Goal: Task Accomplishment & Management: Use online tool/utility

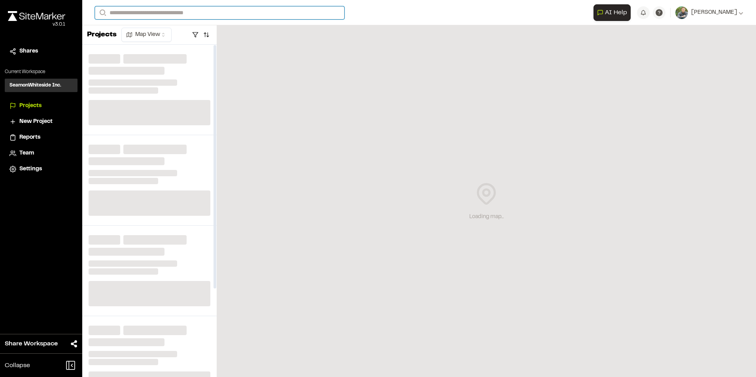
click at [145, 11] on input "Search" at bounding box center [219, 12] width 249 height 13
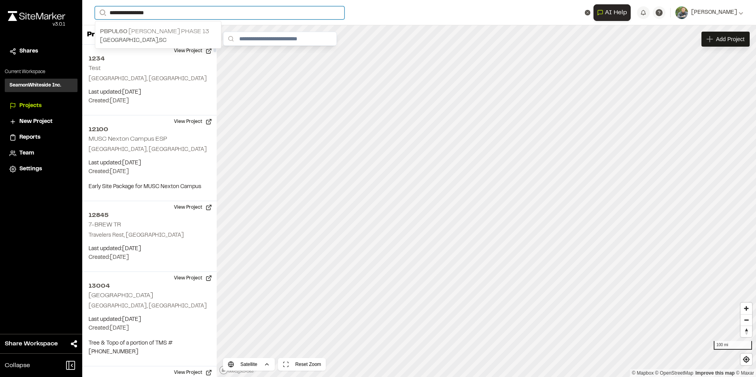
type input "**********"
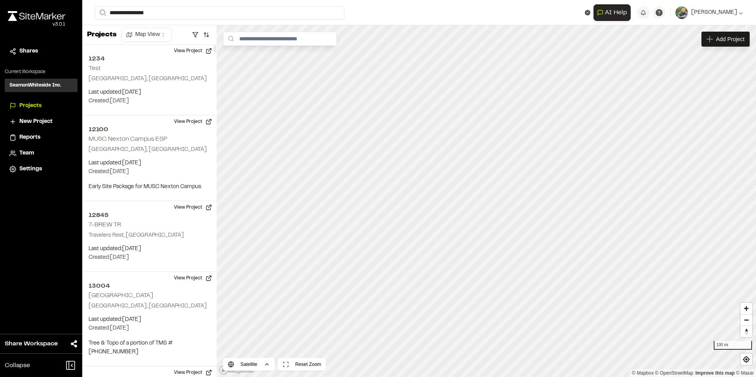
click at [172, 30] on p "PBPUL60 [PERSON_NAME] Phase 13" at bounding box center [158, 31] width 116 height 9
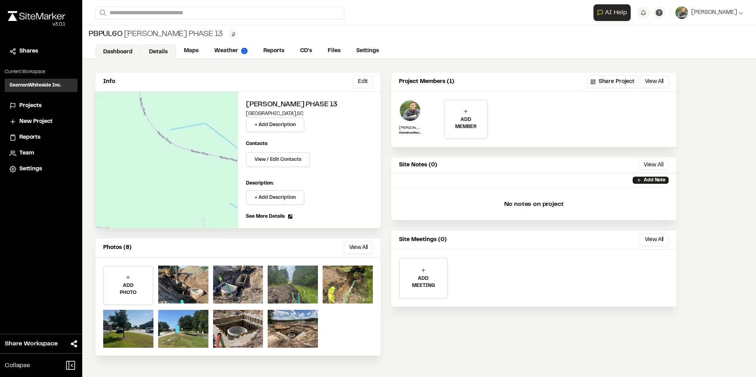
click at [120, 51] on link "Dashboard" at bounding box center [118, 51] width 46 height 15
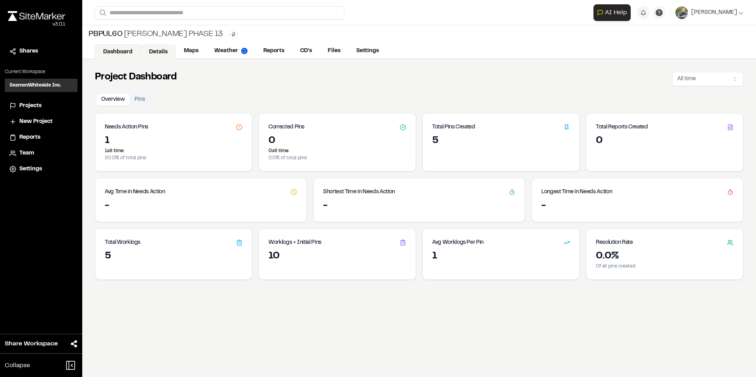
click at [158, 54] on link "Details" at bounding box center [158, 51] width 35 height 15
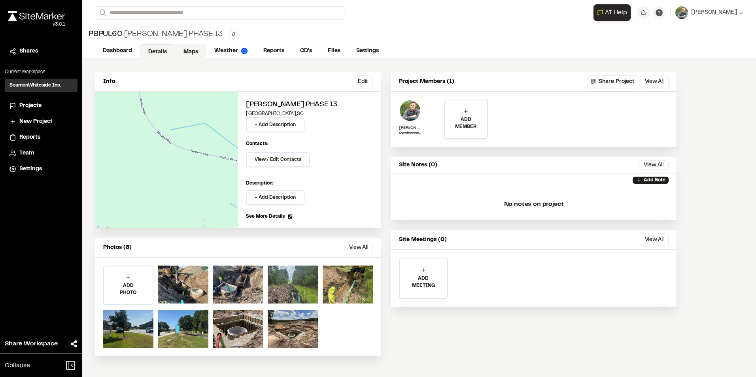
click at [191, 51] on link "Maps" at bounding box center [190, 51] width 31 height 15
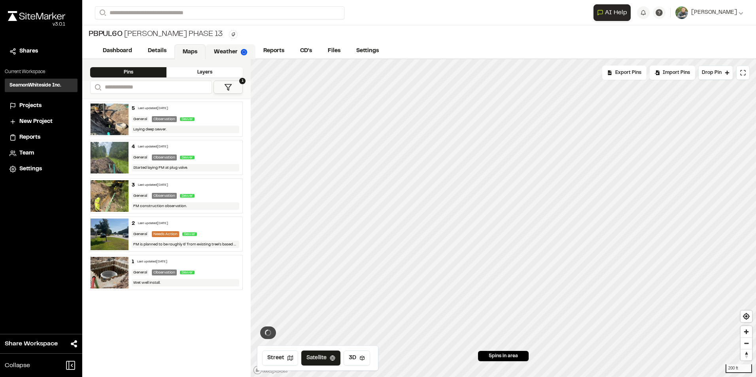
click at [231, 52] on link "Weather" at bounding box center [231, 51] width 50 height 15
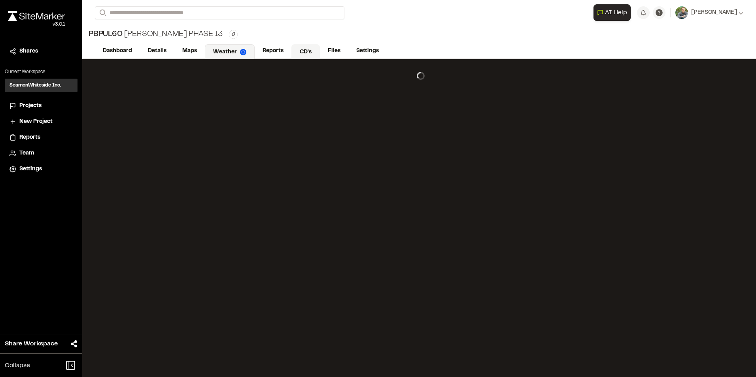
click at [299, 51] on link "CD's" at bounding box center [305, 51] width 28 height 15
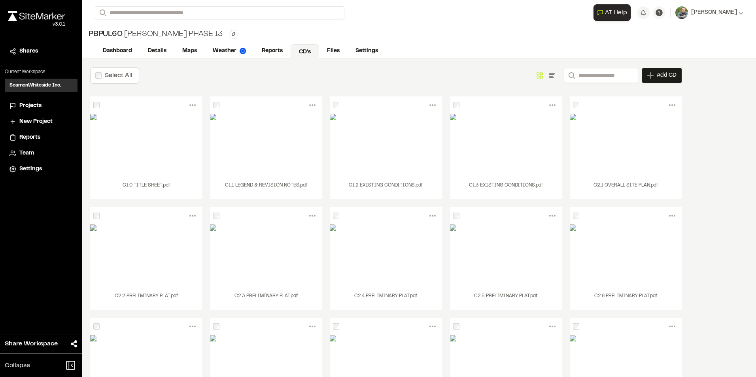
click at [123, 75] on label "Select All" at bounding box center [119, 76] width 28 height 6
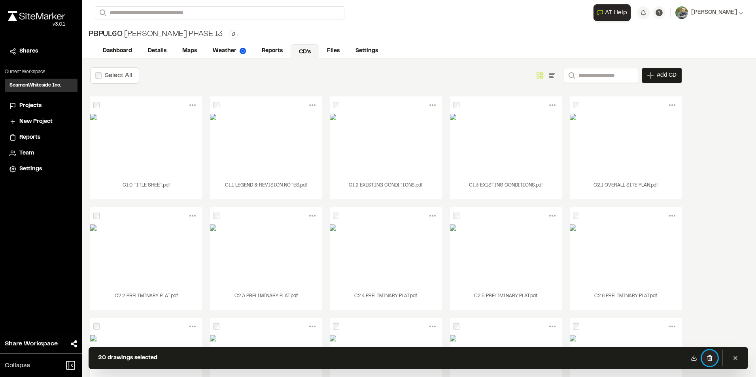
click at [712, 359] on icon at bounding box center [709, 358] width 6 height 6
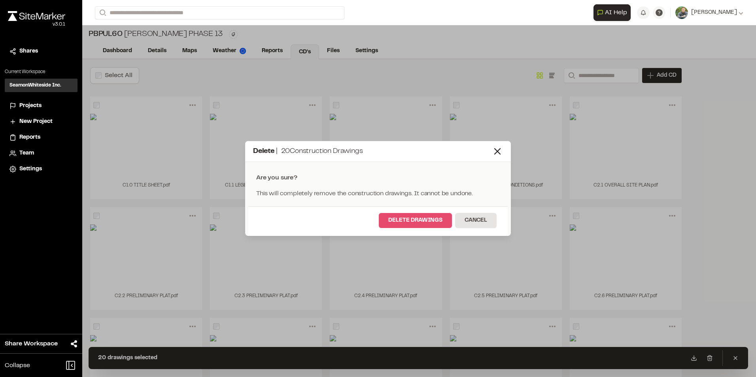
click at [417, 223] on button "Delete Drawings" at bounding box center [415, 220] width 73 height 15
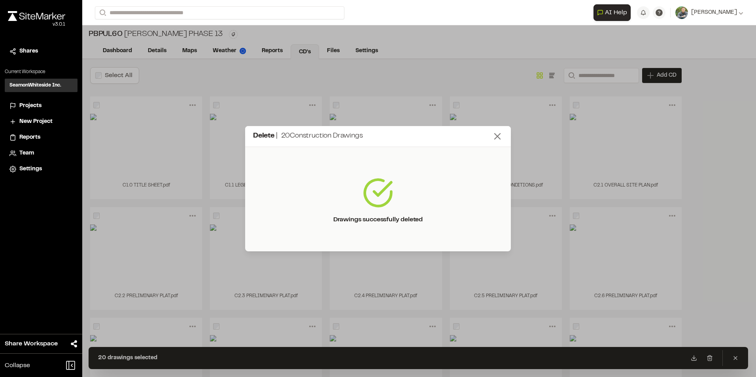
click at [498, 138] on line at bounding box center [497, 137] width 6 height 6
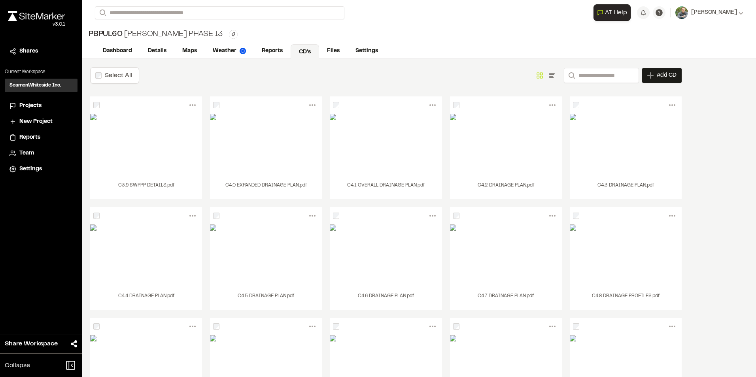
click at [108, 75] on label "Select All" at bounding box center [119, 76] width 28 height 6
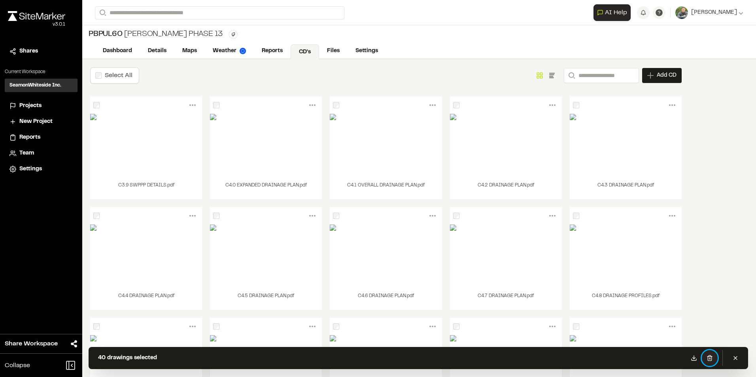
click at [711, 358] on icon at bounding box center [709, 357] width 4 height 5
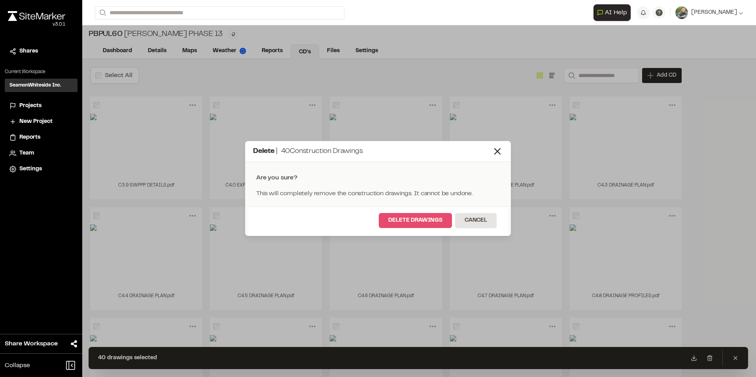
click at [413, 215] on button "Delete Drawings" at bounding box center [415, 220] width 73 height 15
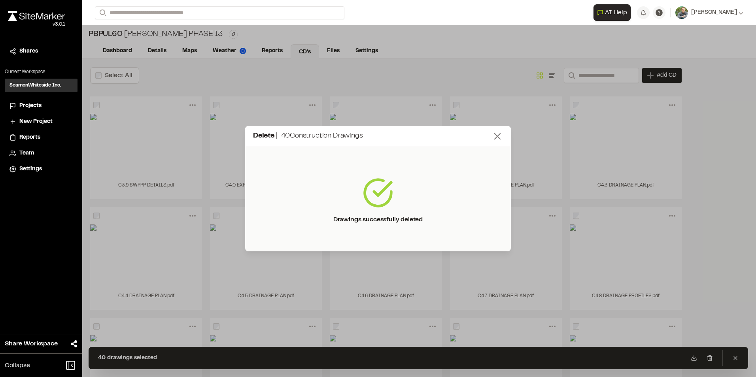
click at [496, 135] on line at bounding box center [497, 137] width 6 height 6
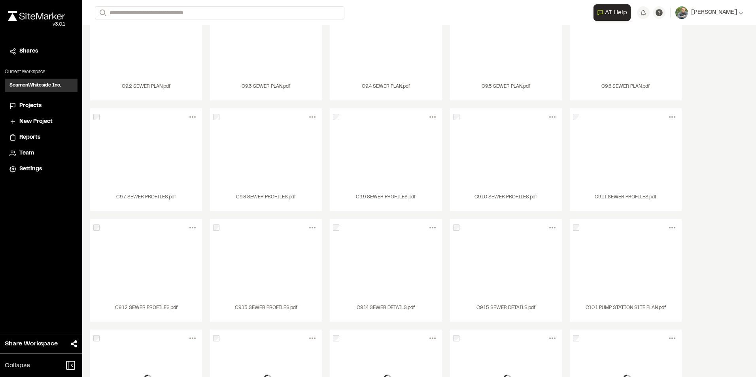
scroll to position [2, 0]
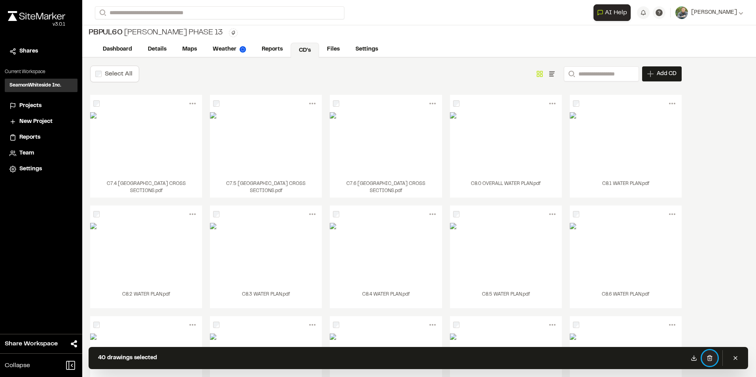
click at [706, 359] on button at bounding box center [710, 358] width 16 height 16
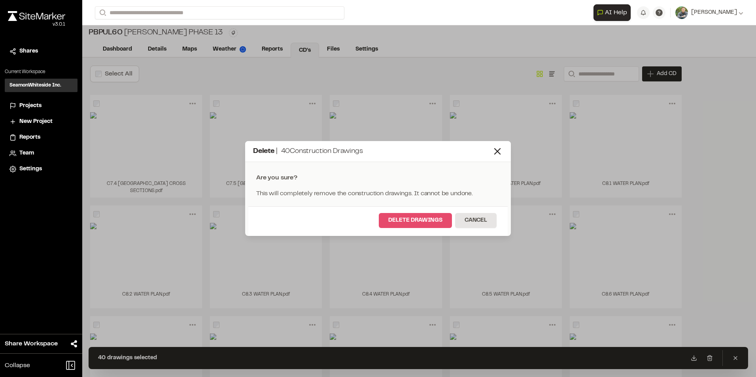
click at [403, 223] on button "Delete Drawings" at bounding box center [415, 220] width 73 height 15
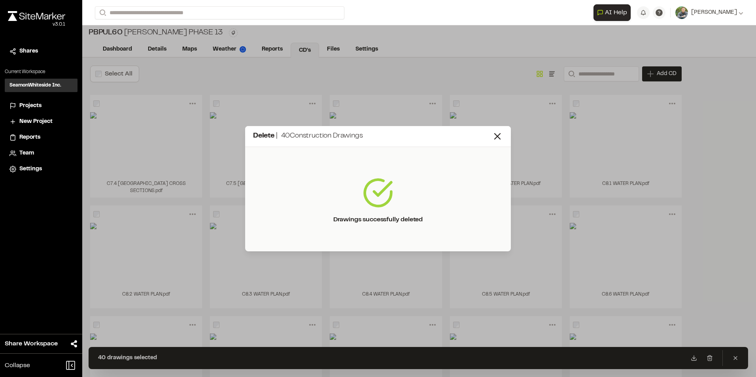
click at [495, 139] on icon at bounding box center [497, 136] width 11 height 11
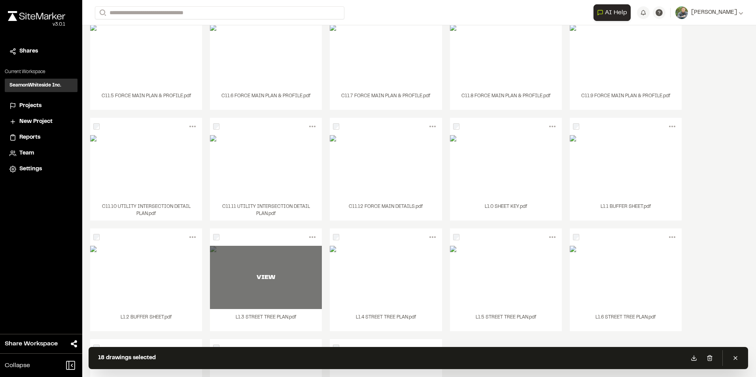
scroll to position [170, 0]
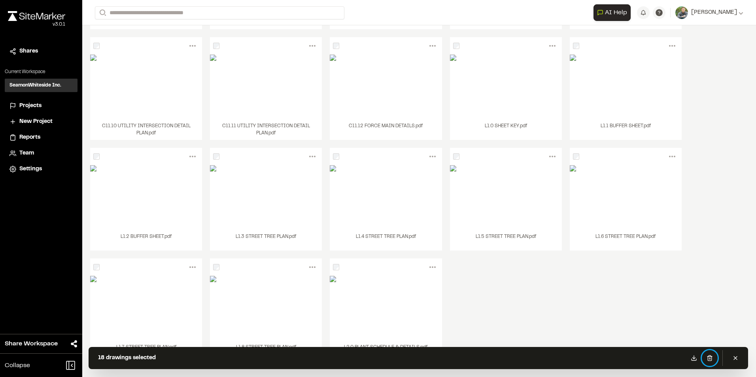
click at [713, 360] on button at bounding box center [710, 358] width 16 height 16
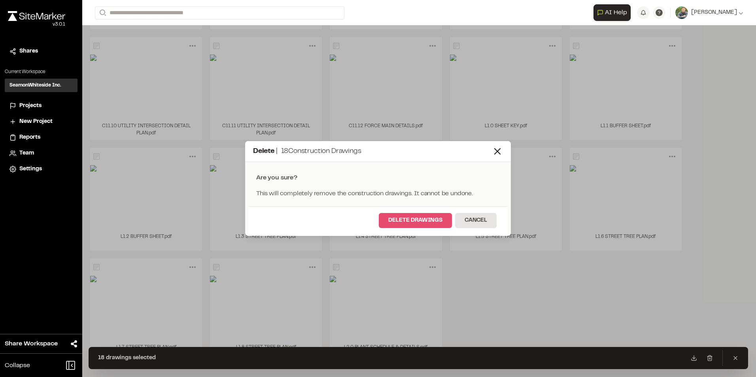
click at [410, 221] on button "Delete Drawings" at bounding box center [415, 220] width 73 height 15
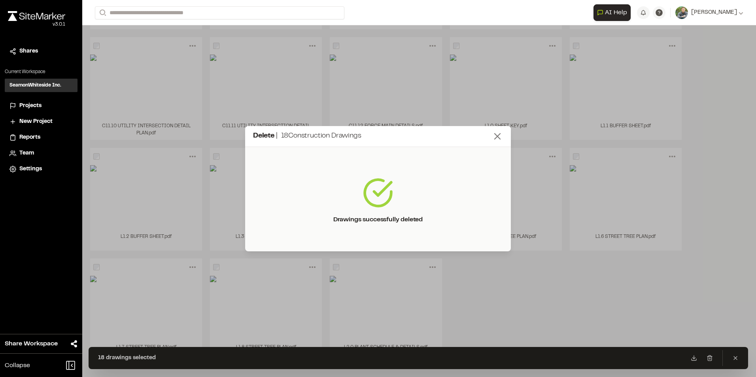
click at [497, 138] on icon at bounding box center [497, 136] width 11 height 11
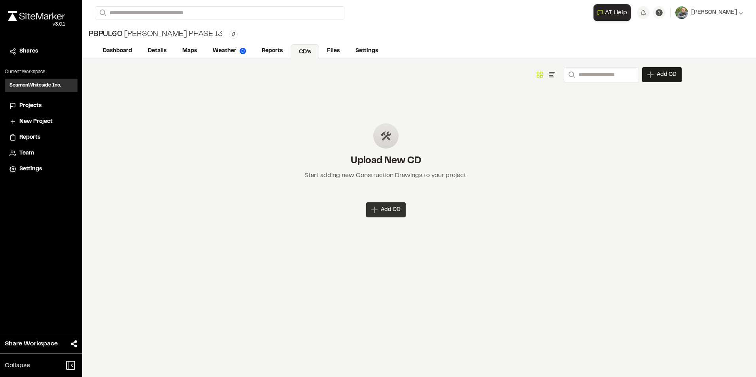
click at [392, 213] on span "Add CD" at bounding box center [391, 210] width 20 height 8
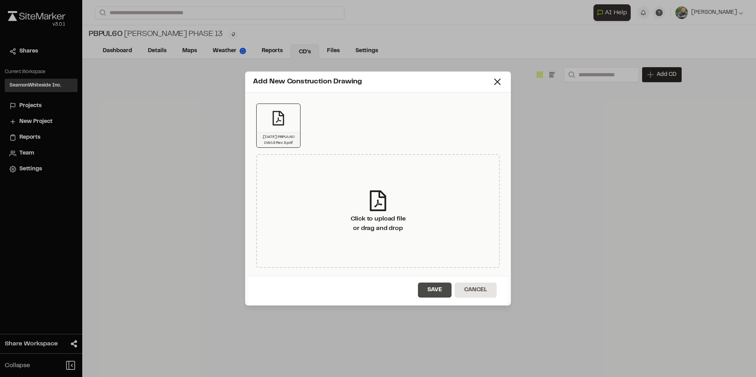
click at [434, 292] on button "Save" at bounding box center [435, 290] width 34 height 15
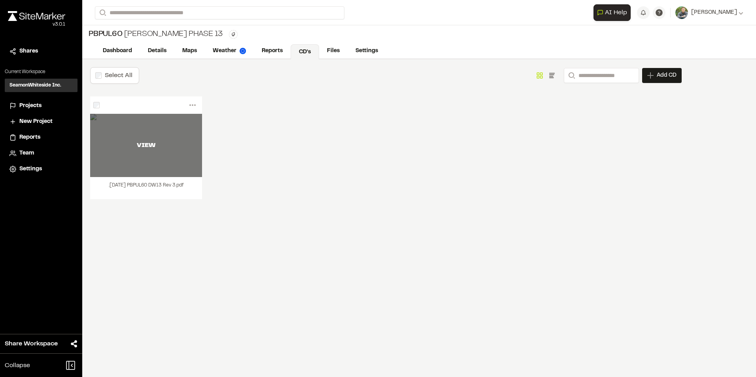
click at [144, 155] on div "VIEW" at bounding box center [146, 145] width 112 height 63
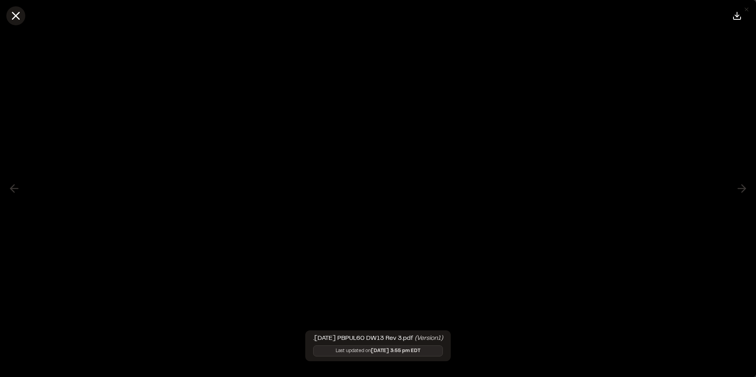
click at [15, 12] on icon at bounding box center [15, 15] width 13 height 13
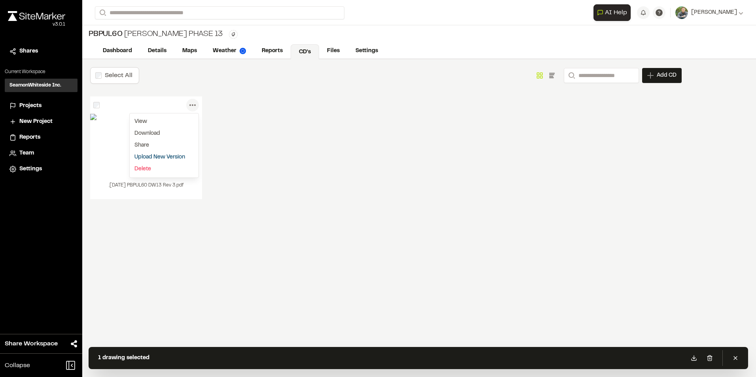
click at [191, 106] on icon at bounding box center [192, 105] width 13 height 13
click at [191, 107] on icon at bounding box center [192, 105] width 13 height 13
click at [154, 168] on link "Delete" at bounding box center [164, 169] width 69 height 12
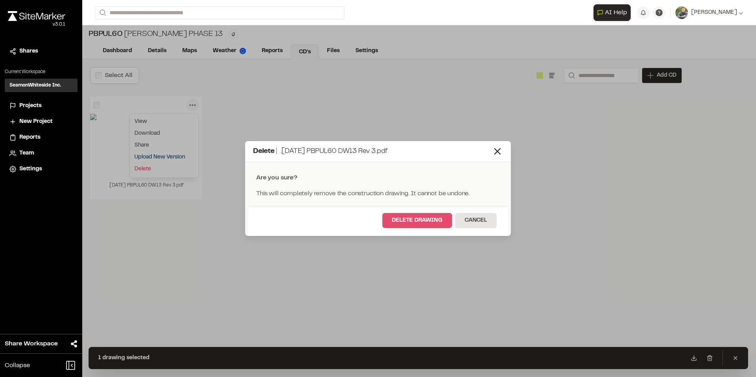
click at [425, 220] on button "Delete Drawing" at bounding box center [417, 220] width 70 height 15
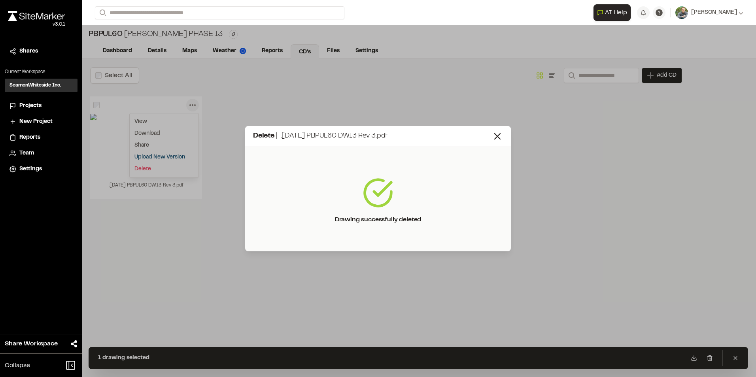
click at [502, 134] on icon at bounding box center [497, 136] width 11 height 11
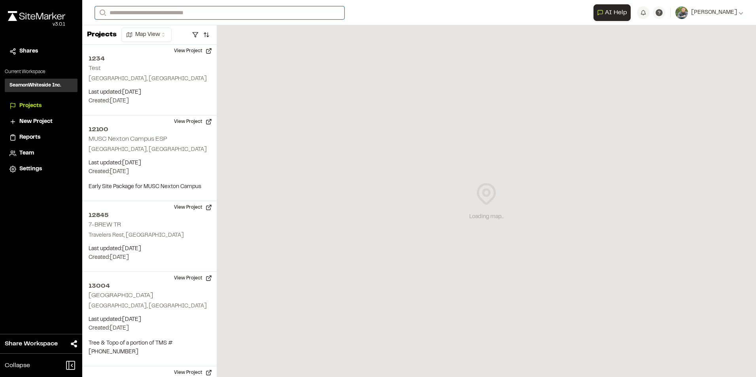
click at [218, 16] on input "Search" at bounding box center [219, 12] width 249 height 13
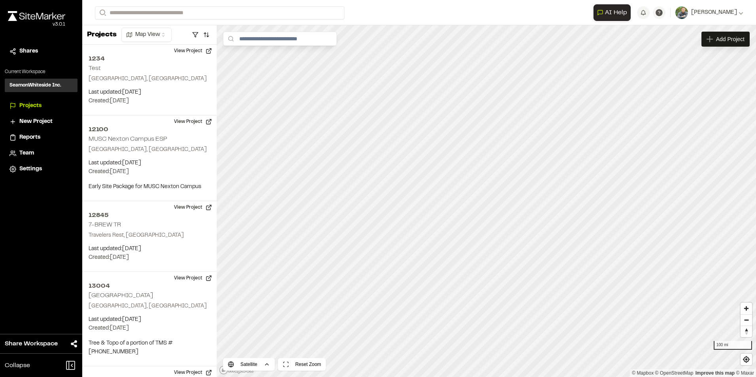
click at [179, 43] on p "PBPUL60 [PERSON_NAME] Phase 13" at bounding box center [163, 42] width 127 height 9
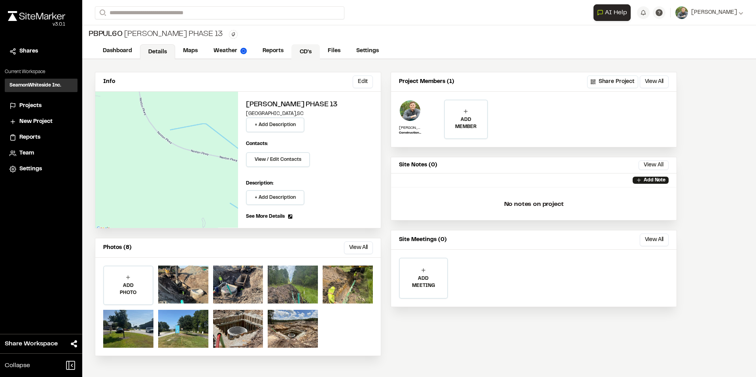
click at [302, 50] on link "CD's" at bounding box center [305, 51] width 28 height 15
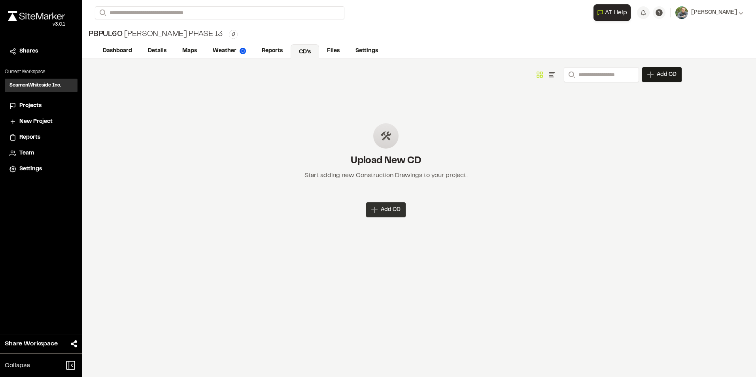
click at [390, 209] on span "Add CD" at bounding box center [391, 210] width 20 height 8
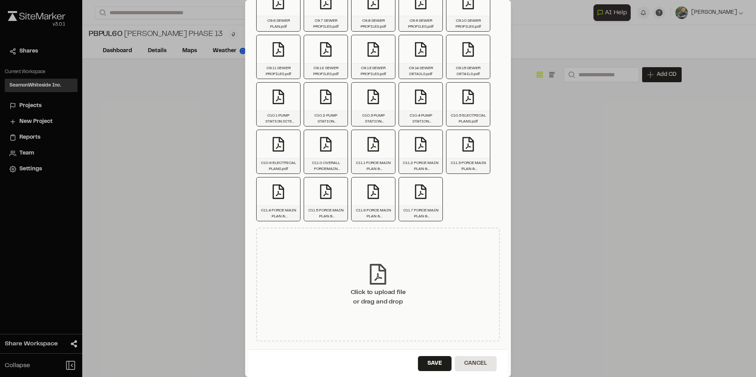
scroll to position [948, 0]
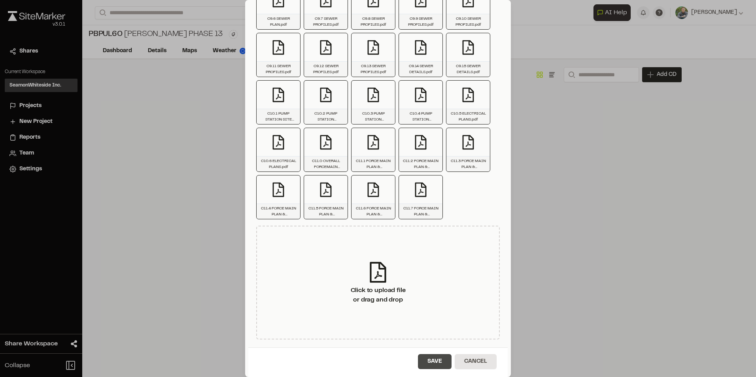
click at [424, 360] on button "Save" at bounding box center [435, 361] width 34 height 15
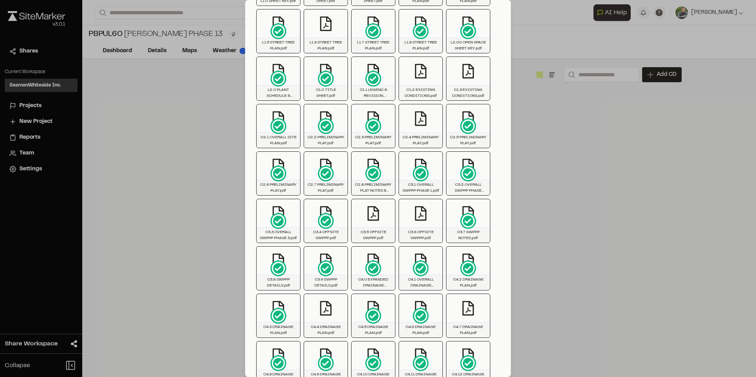
scroll to position [0, 0]
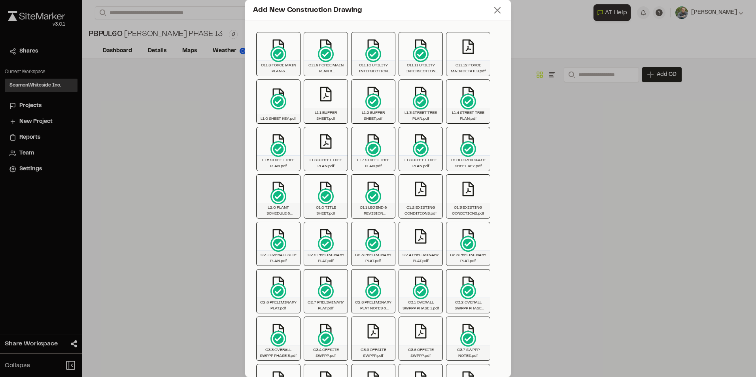
click at [495, 8] on icon at bounding box center [497, 10] width 11 height 11
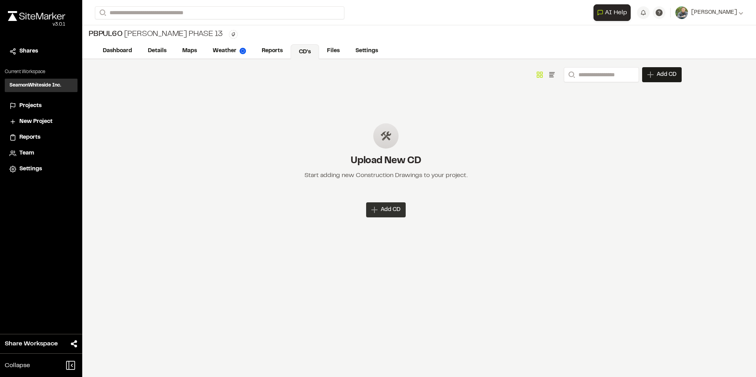
click at [388, 211] on span "Add CD" at bounding box center [391, 210] width 20 height 8
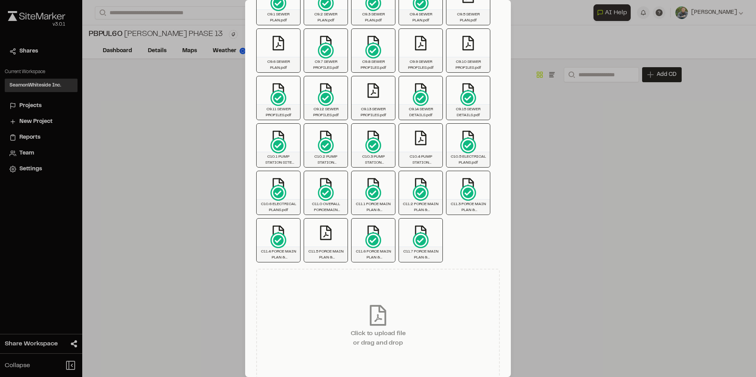
scroll to position [948, 0]
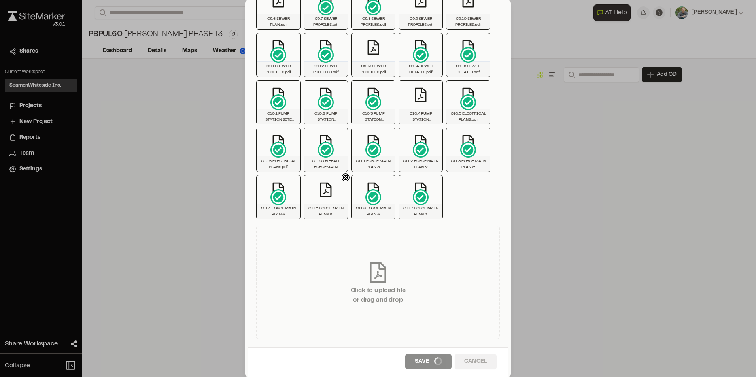
click at [322, 204] on div "C11.5 FORCE MAIN PLAN & PROFILE.pdf" at bounding box center [325, 211] width 43 height 15
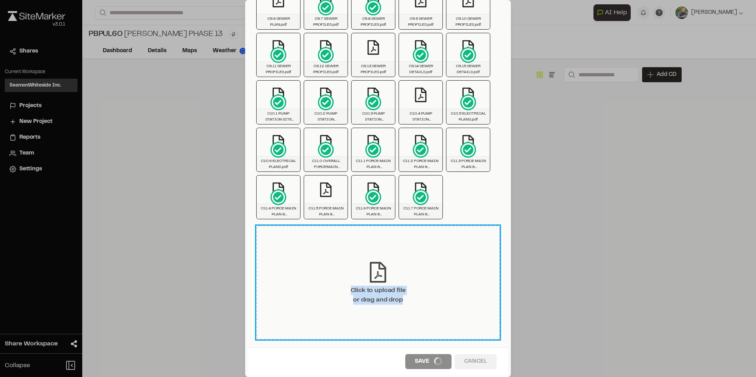
drag, startPoint x: 401, startPoint y: 307, endPoint x: 408, endPoint y: 240, distance: 68.0
click at [408, 240] on div "Click to upload file or drag and drop" at bounding box center [377, 283] width 243 height 114
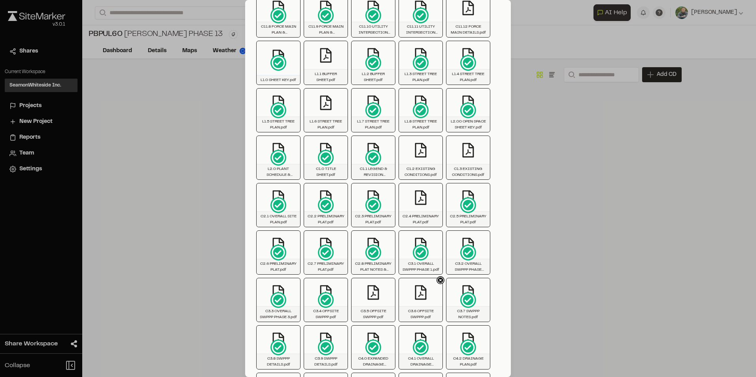
scroll to position [0, 0]
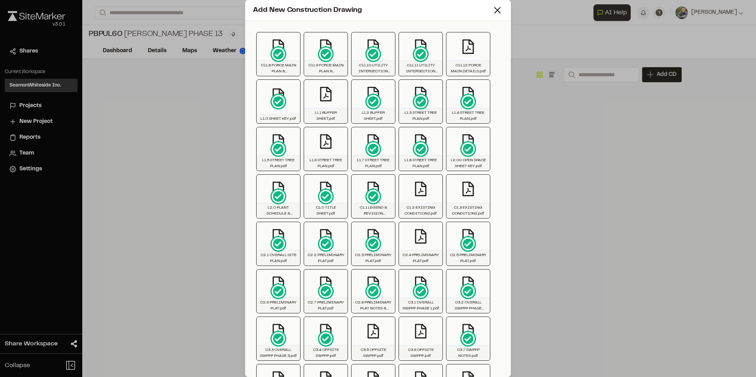
click at [327, 57] on icon at bounding box center [326, 54] width 16 height 16
click at [492, 13] on icon at bounding box center [497, 10] width 11 height 11
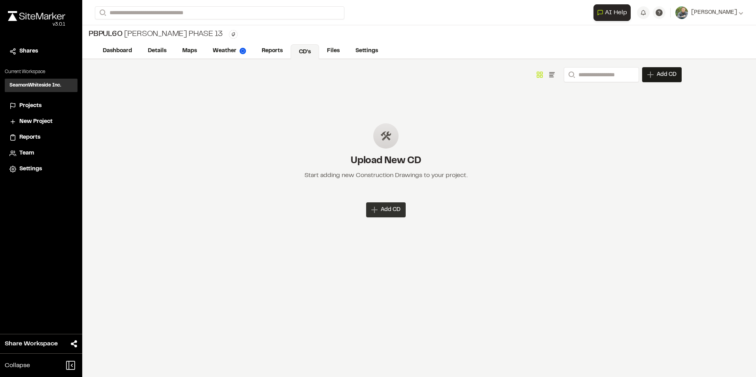
click at [392, 211] on span "Add CD" at bounding box center [391, 210] width 20 height 8
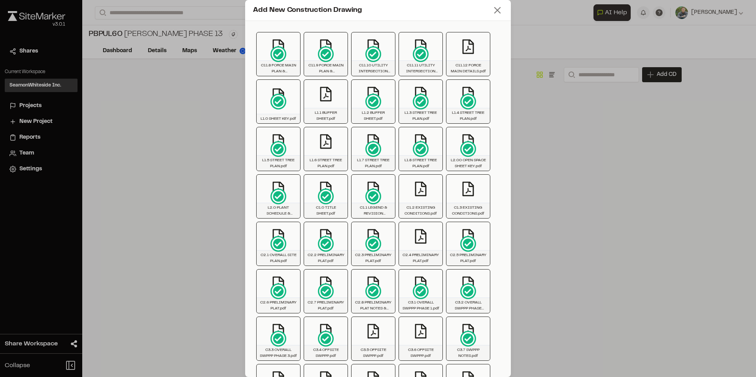
click at [494, 10] on icon at bounding box center [497, 10] width 11 height 11
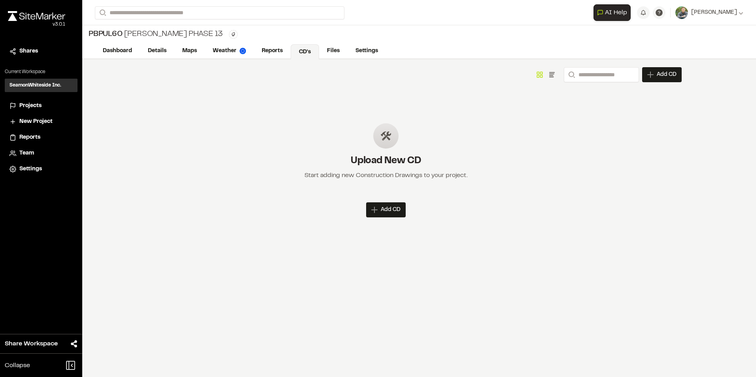
click at [389, 219] on div "Show as Grid Show as List Search Add CD Add New Construction Drawing Click to u…" at bounding box center [385, 218] width 607 height 318
click at [390, 209] on span "Add CD" at bounding box center [391, 210] width 20 height 8
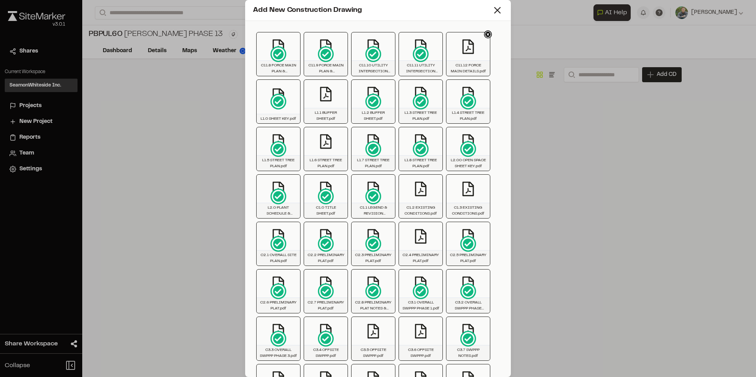
click at [487, 35] on icon at bounding box center [487, 34] width 3 height 3
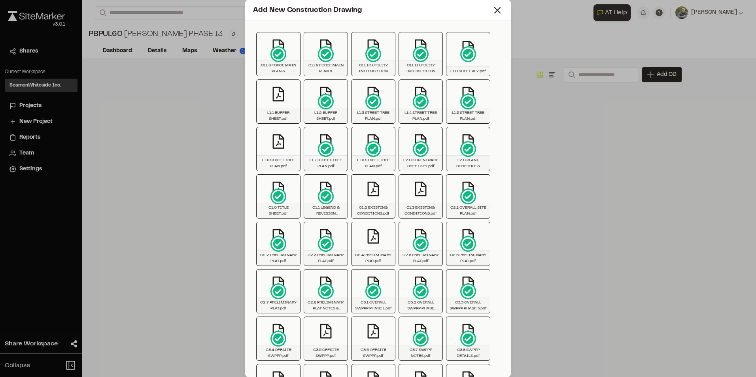
click at [487, 35] on div at bounding box center [468, 54] width 44 height 44
click at [487, 16] on div "Add New Construction Drawing" at bounding box center [378, 10] width 266 height 21
click at [492, 15] on icon at bounding box center [497, 10] width 11 height 11
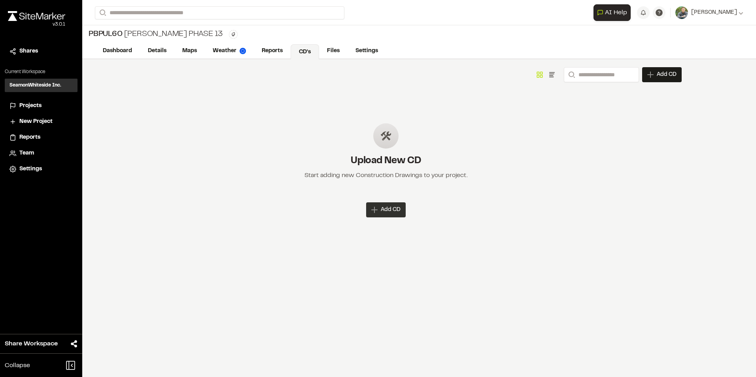
click at [390, 207] on span "Add CD" at bounding box center [391, 210] width 20 height 8
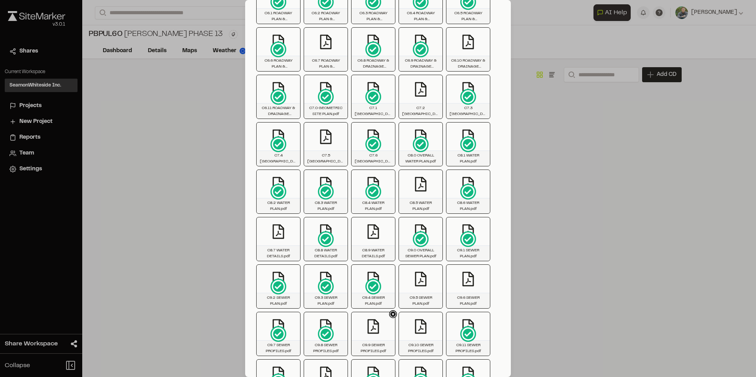
scroll to position [711, 0]
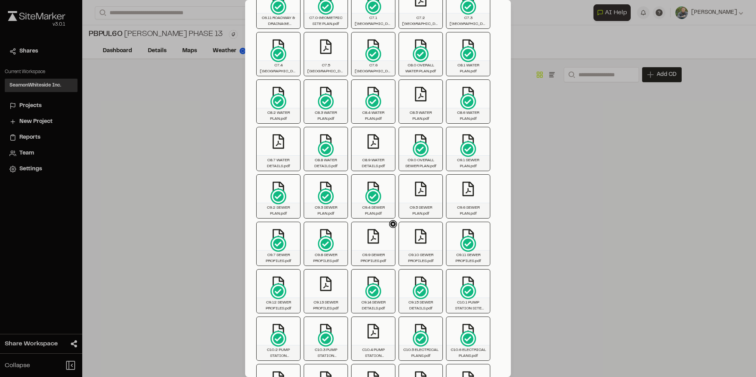
click at [390, 226] on icon at bounding box center [393, 224] width 8 height 8
click at [390, 224] on icon at bounding box center [393, 224] width 7 height 7
click at [485, 223] on icon at bounding box center [488, 224] width 7 height 7
click at [438, 179] on icon at bounding box center [440, 177] width 7 height 7
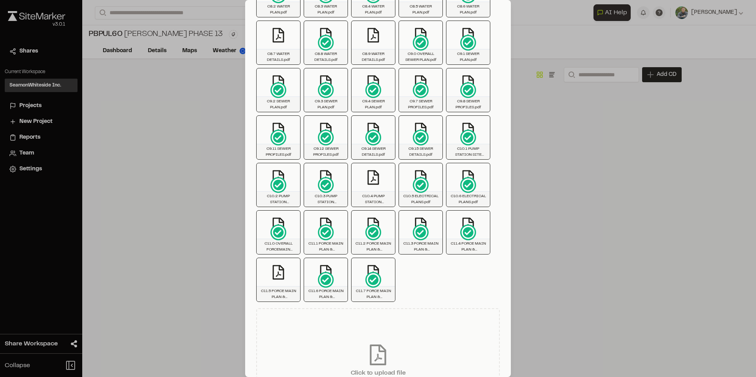
scroll to position [900, 0]
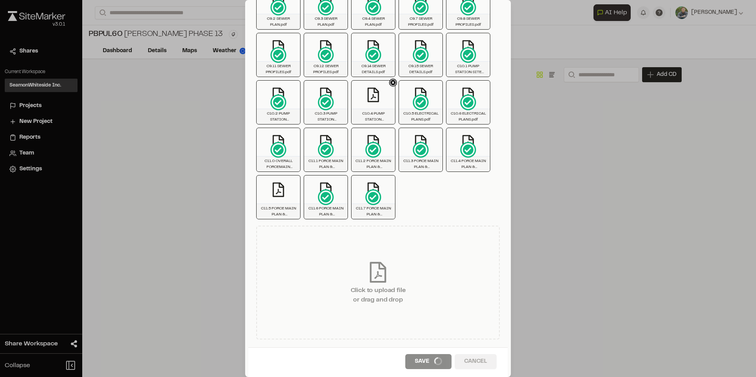
click at [392, 85] on icon at bounding box center [393, 83] width 8 height 8
click at [485, 129] on icon at bounding box center [488, 130] width 7 height 7
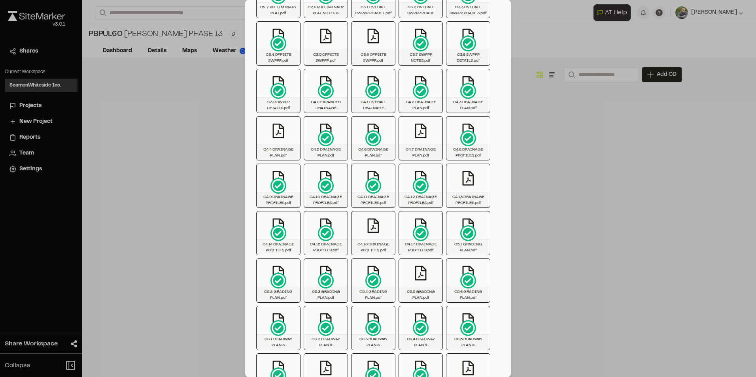
scroll to position [149, 0]
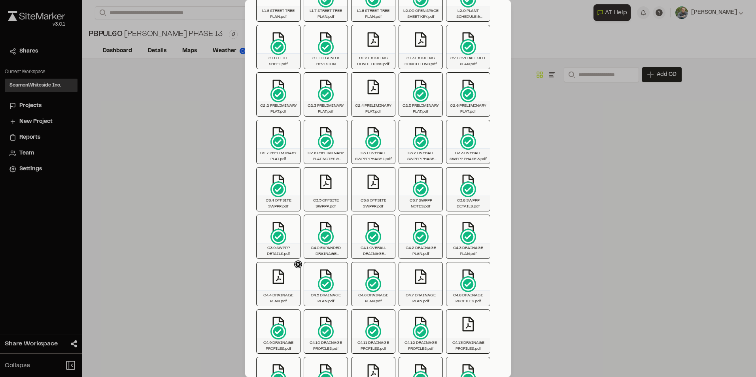
click at [298, 264] on icon at bounding box center [297, 264] width 3 height 3
click at [347, 166] on icon at bounding box center [345, 170] width 8 height 8
click at [345, 169] on icon at bounding box center [345, 169] width 3 height 3
click at [392, 73] on icon at bounding box center [393, 75] width 8 height 8
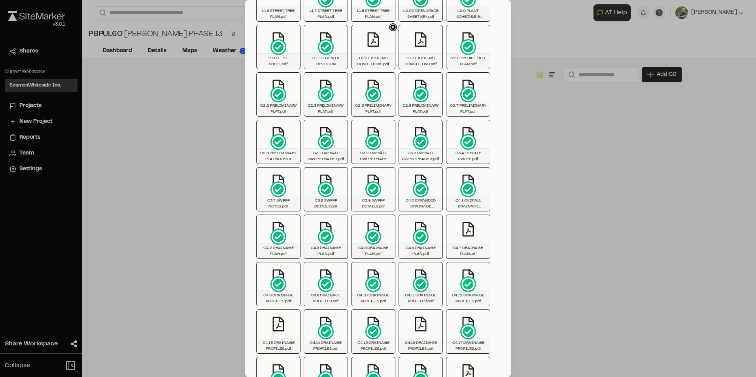
click at [391, 27] on icon at bounding box center [393, 27] width 8 height 8
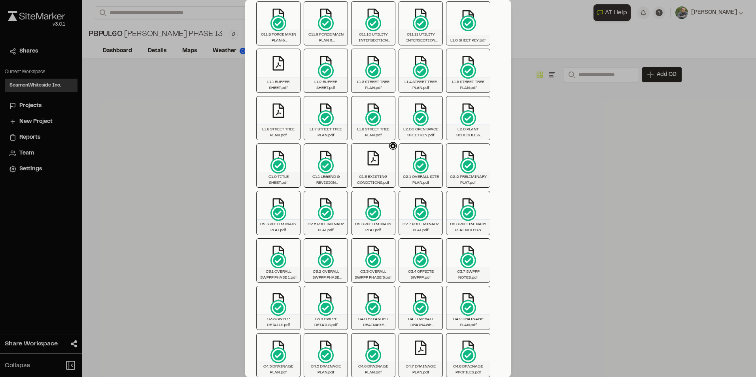
click at [390, 148] on icon at bounding box center [393, 146] width 8 height 8
click at [297, 99] on icon at bounding box center [298, 98] width 8 height 8
click at [297, 53] on icon at bounding box center [298, 51] width 8 height 8
click at [295, 334] on icon at bounding box center [298, 336] width 8 height 8
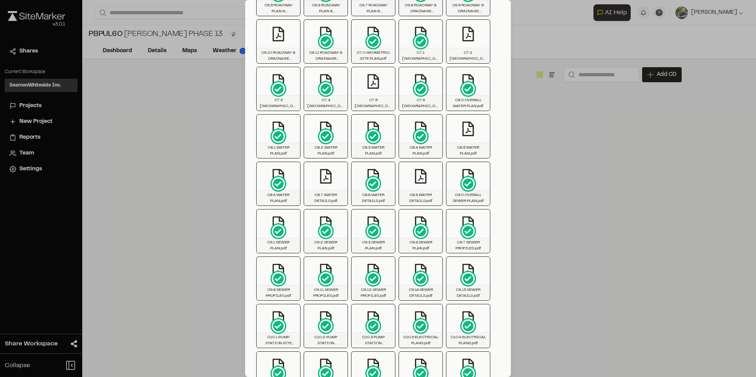
scroll to position [593, 0]
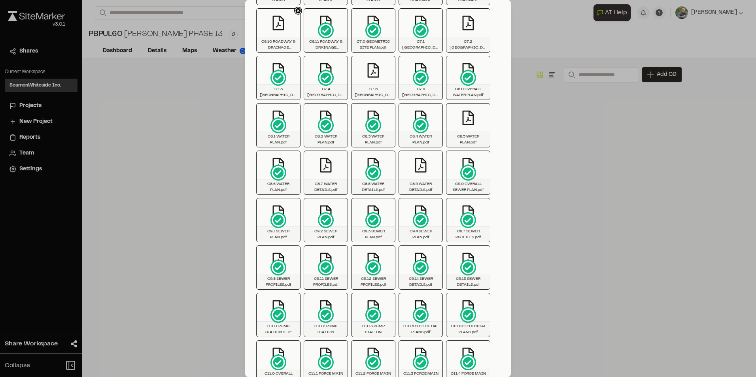
click at [295, 9] on icon at bounding box center [298, 11] width 7 height 7
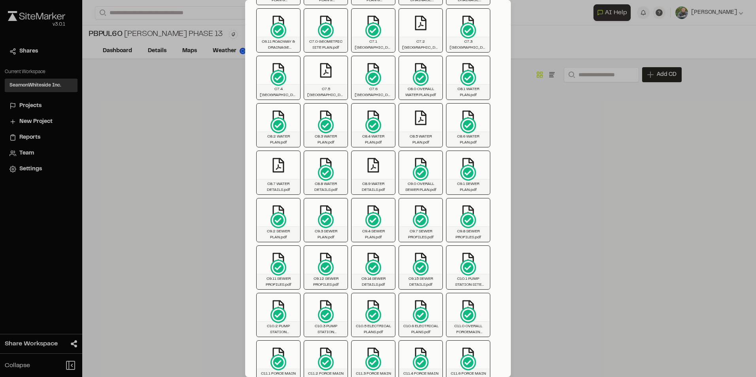
click at [295, 155] on icon at bounding box center [298, 153] width 8 height 8
click at [345, 55] on icon at bounding box center [345, 58] width 7 height 7
click at [297, 153] on icon at bounding box center [297, 152] width 3 height 3
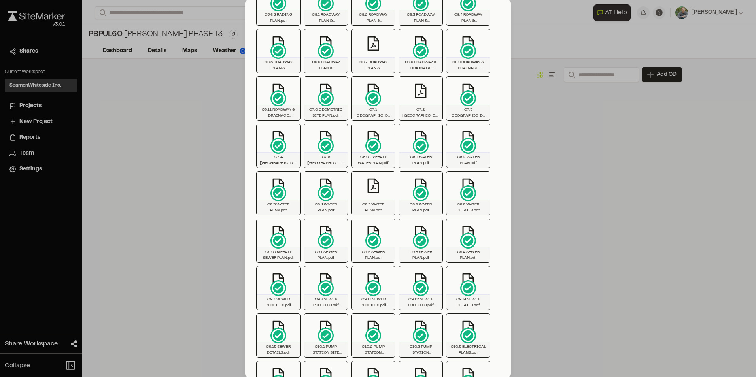
scroll to position [514, 0]
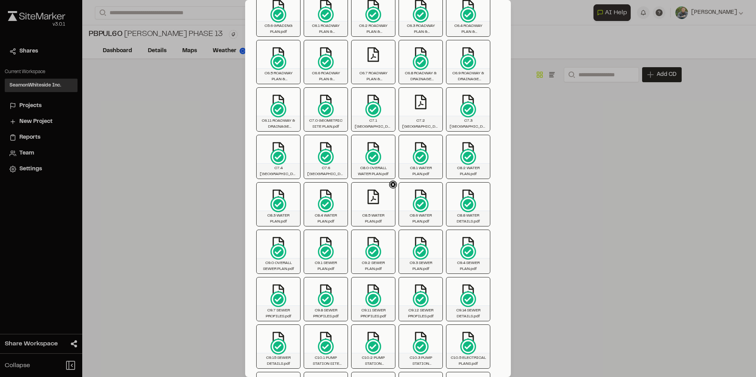
click at [390, 183] on icon at bounding box center [393, 185] width 8 height 8
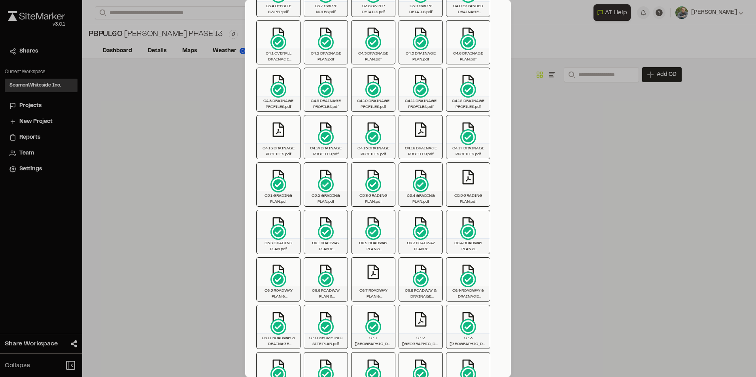
scroll to position [277, 0]
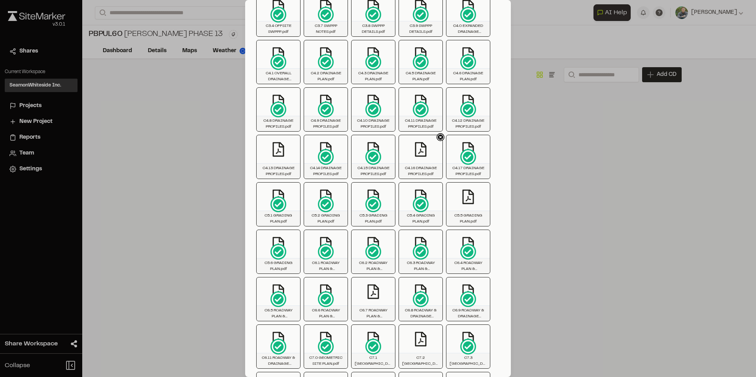
click at [437, 137] on icon at bounding box center [440, 137] width 7 height 7
click at [298, 137] on icon at bounding box center [297, 137] width 3 height 3
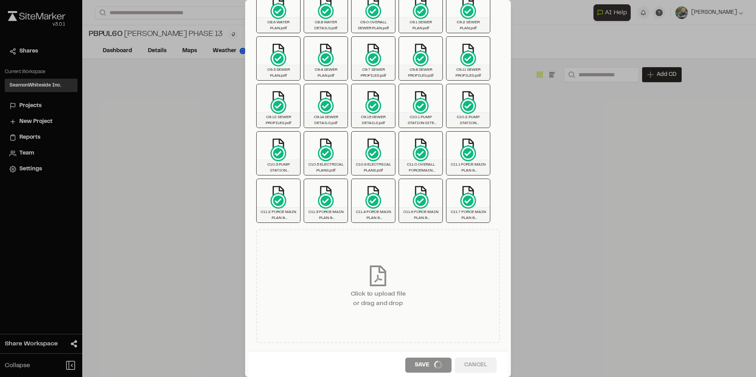
scroll to position [711, 0]
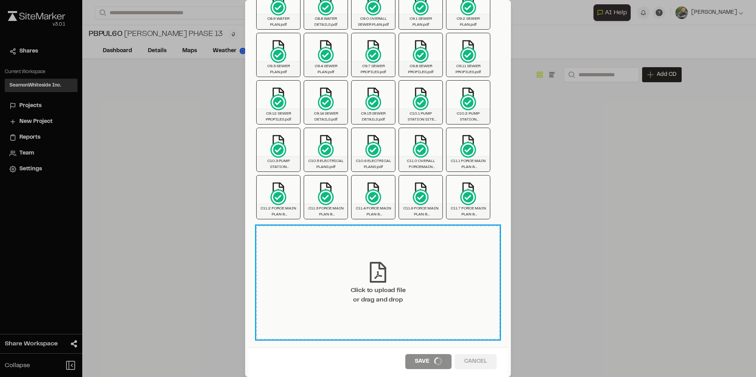
click at [458, 313] on div "Click to upload file or drag and drop" at bounding box center [377, 283] width 243 height 114
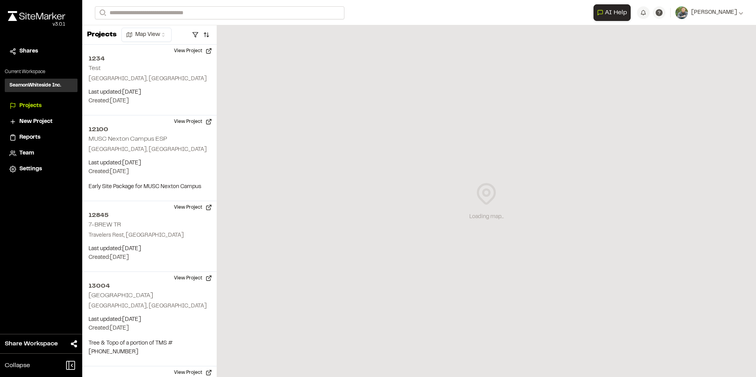
click at [155, 6] on div "**********" at bounding box center [419, 12] width 648 height 25
click at [156, 10] on input "Search" at bounding box center [219, 12] width 249 height 13
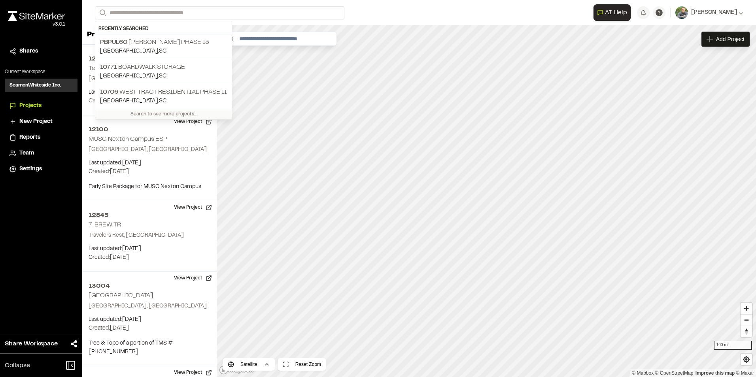
click at [367, 24] on div "**********" at bounding box center [419, 12] width 648 height 25
click at [156, 14] on input "Search" at bounding box center [219, 12] width 249 height 13
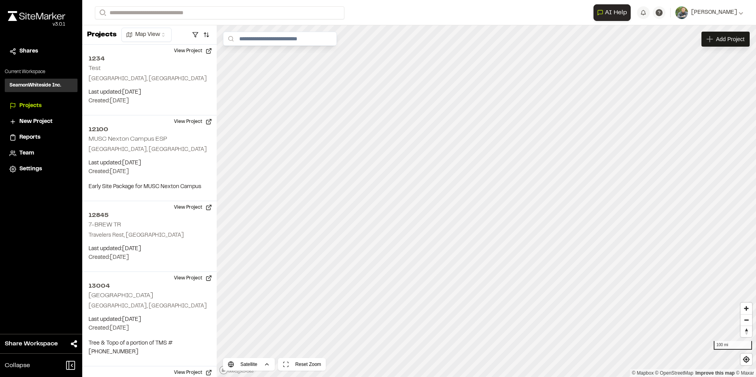
click at [177, 40] on p "PBPUL60 [PERSON_NAME] Phase 13" at bounding box center [163, 42] width 127 height 9
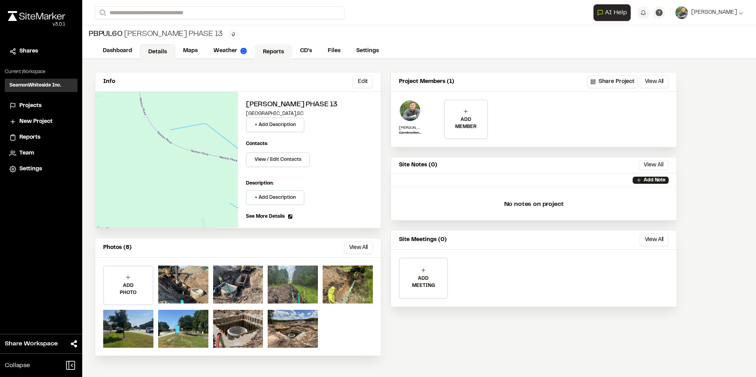
click at [270, 49] on link "Reports" at bounding box center [274, 51] width 38 height 15
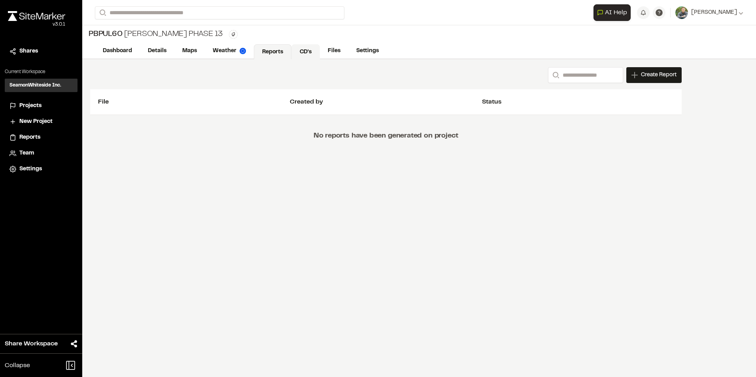
click at [300, 49] on link "CD's" at bounding box center [305, 51] width 28 height 15
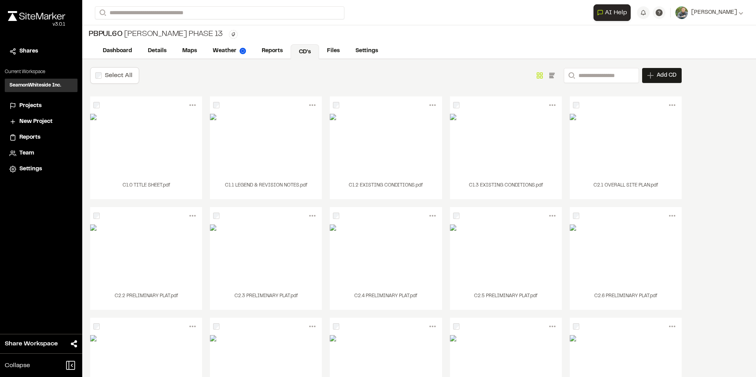
click at [103, 74] on div "Select All" at bounding box center [114, 75] width 49 height 17
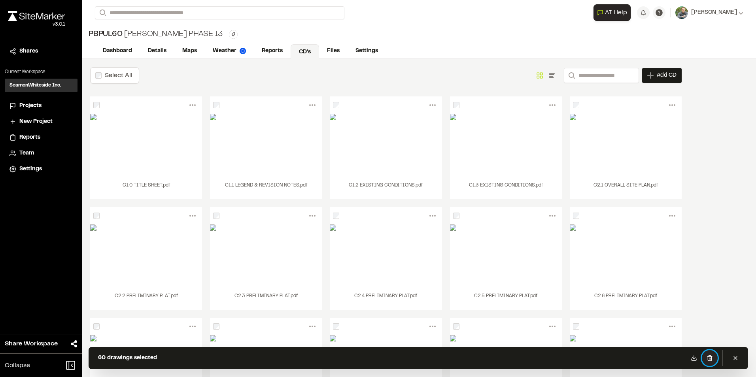
click at [711, 358] on icon at bounding box center [709, 357] width 4 height 5
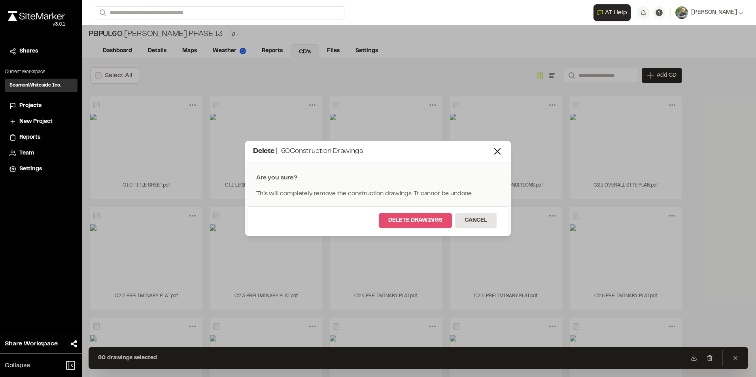
click at [432, 217] on button "Delete Drawings" at bounding box center [415, 220] width 73 height 15
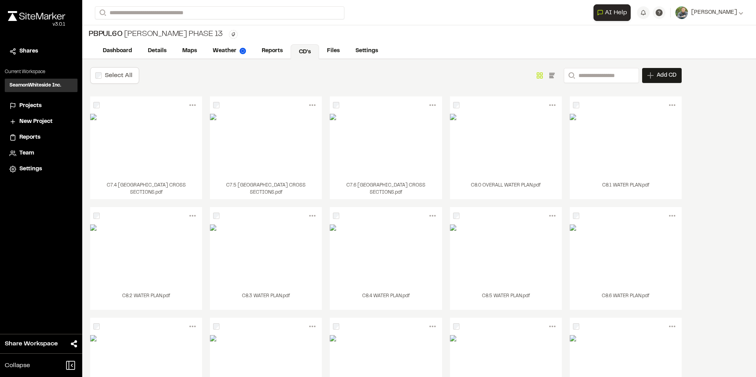
click at [102, 76] on div "Select All" at bounding box center [114, 75] width 49 height 17
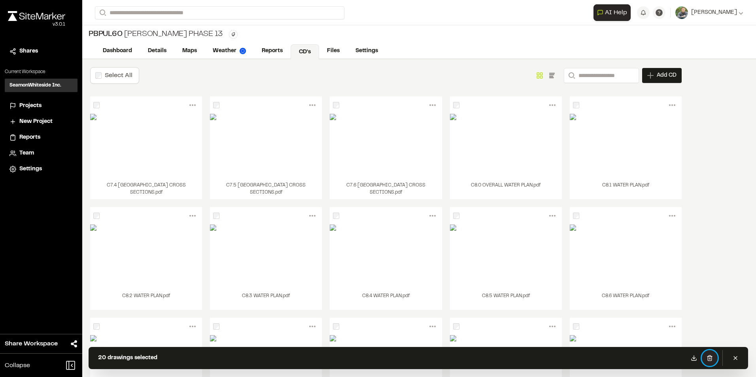
click at [711, 356] on icon at bounding box center [709, 357] width 4 height 5
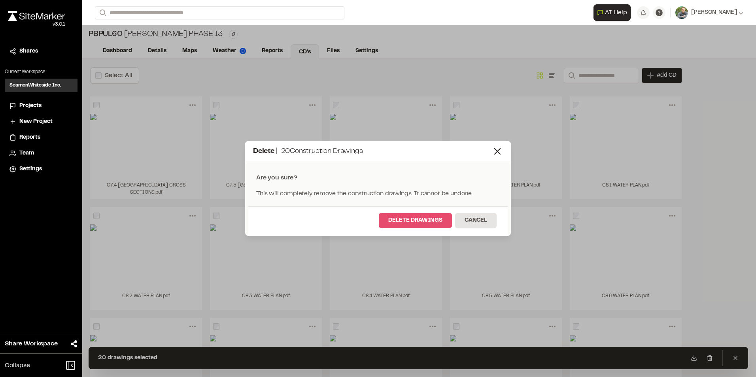
click at [413, 214] on button "Delete Drawings" at bounding box center [415, 220] width 73 height 15
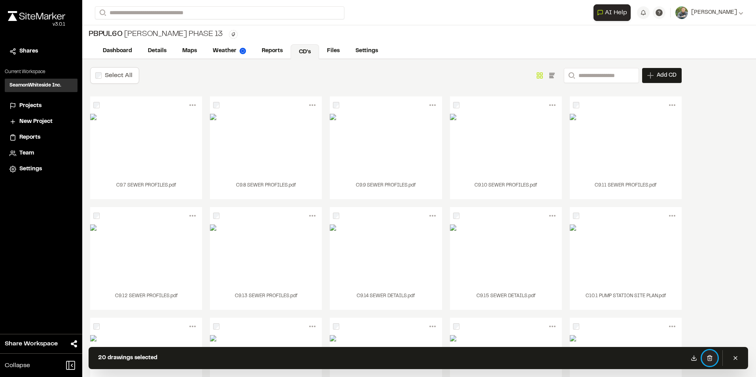
click at [707, 353] on button at bounding box center [710, 358] width 16 height 16
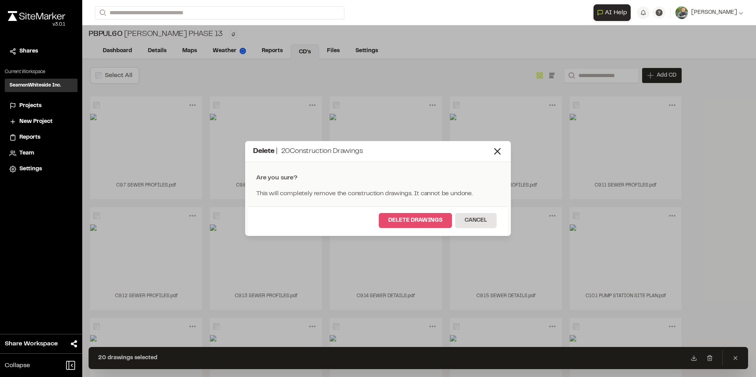
click at [407, 218] on button "Delete Drawings" at bounding box center [415, 220] width 73 height 15
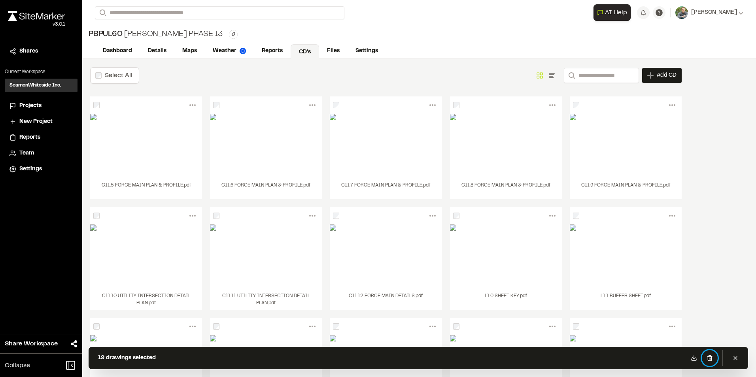
click at [710, 358] on icon at bounding box center [709, 358] width 6 height 6
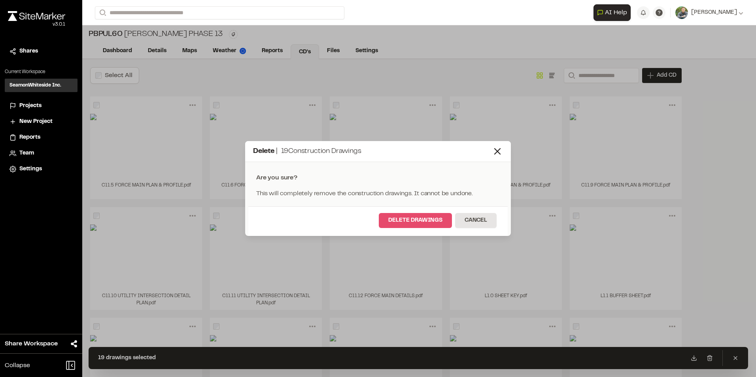
click at [417, 215] on button "Delete Drawings" at bounding box center [415, 220] width 73 height 15
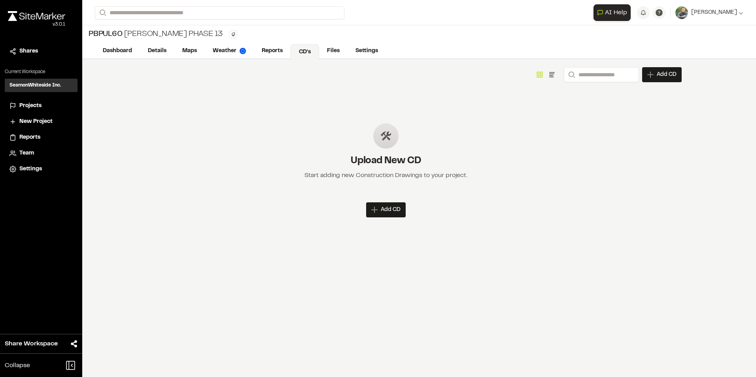
click at [392, 210] on span "Add CD" at bounding box center [391, 210] width 20 height 8
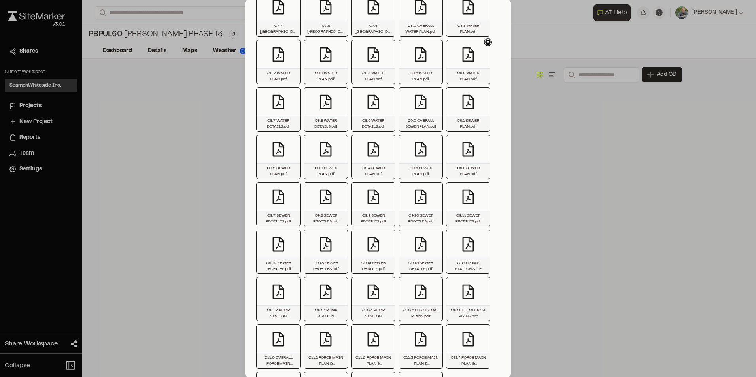
scroll to position [948, 0]
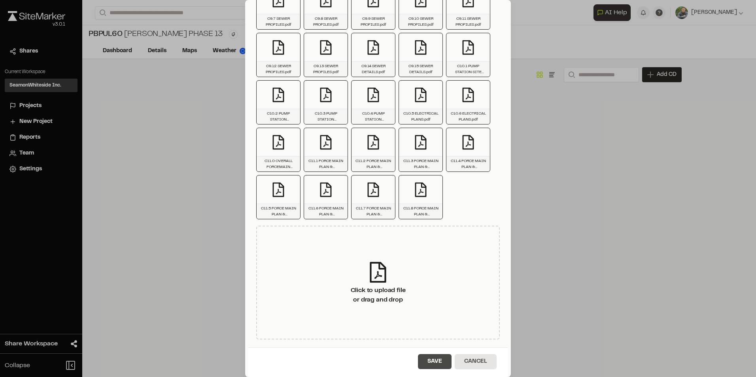
click at [433, 362] on button "Save" at bounding box center [435, 361] width 34 height 15
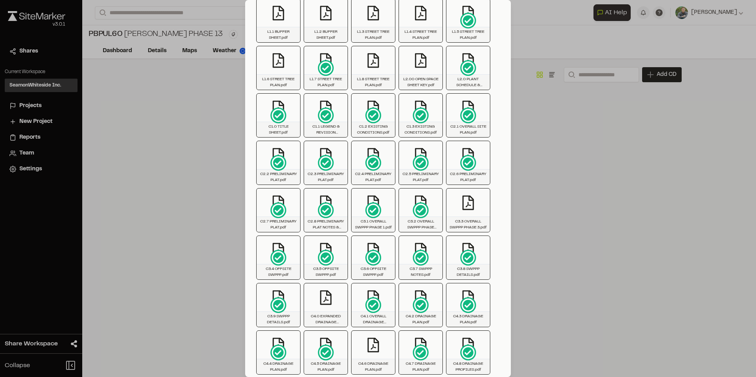
scroll to position [0, 0]
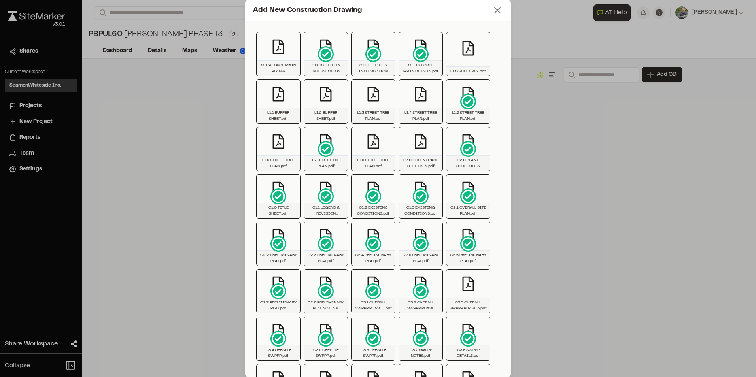
click at [494, 12] on line at bounding box center [497, 11] width 6 height 6
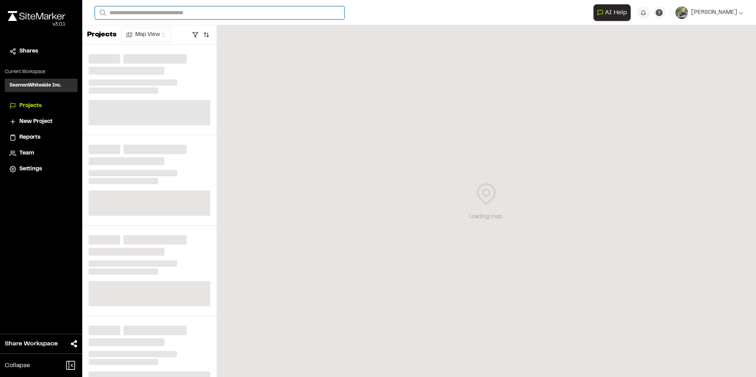
click at [196, 12] on input "Search" at bounding box center [219, 12] width 249 height 13
click at [196, 17] on input "Search" at bounding box center [219, 12] width 249 height 13
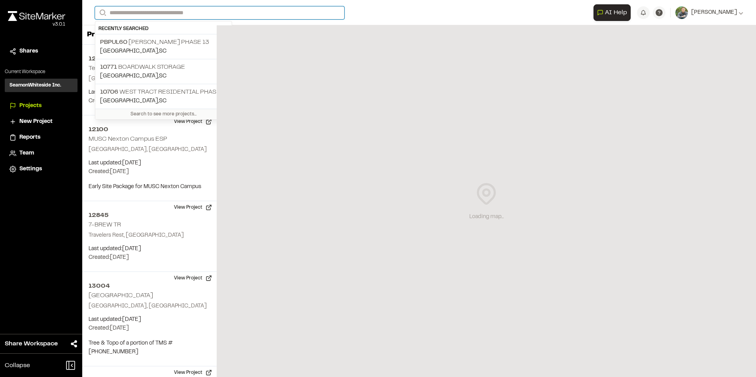
click at [210, 14] on input "Search" at bounding box center [219, 12] width 249 height 13
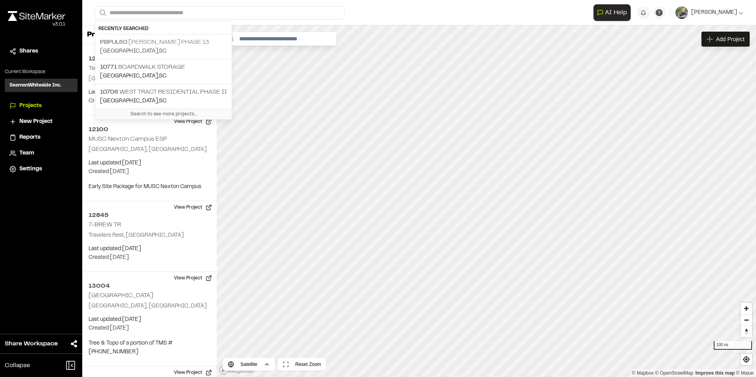
click at [181, 45] on p "PBPUL60 [PERSON_NAME] Phase 13" at bounding box center [163, 42] width 127 height 9
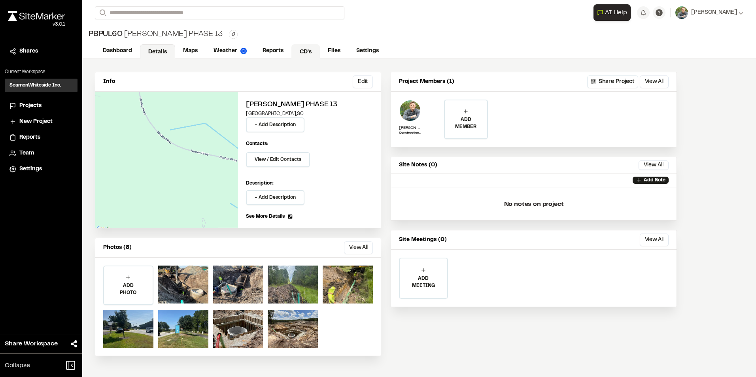
click at [309, 52] on link "CD's" at bounding box center [305, 51] width 28 height 15
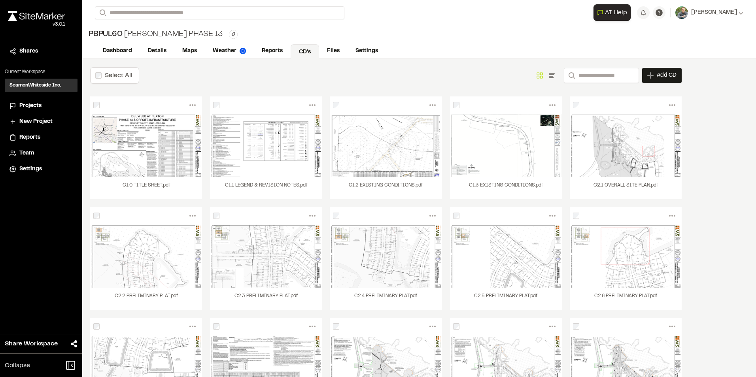
click at [33, 107] on span "Projects" at bounding box center [30, 106] width 22 height 9
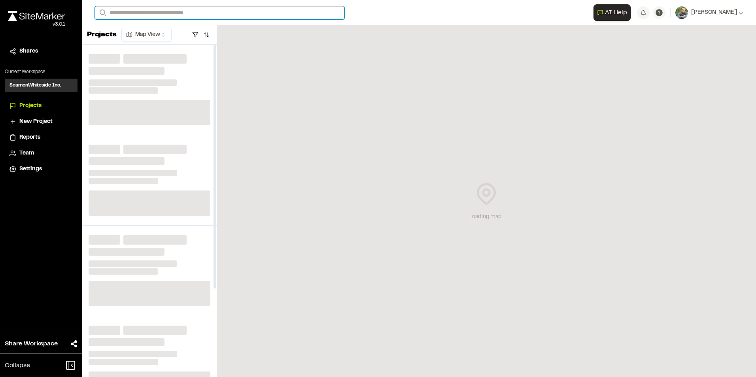
click at [164, 14] on input "Search" at bounding box center [219, 12] width 249 height 13
click at [185, 11] on input "Search" at bounding box center [219, 12] width 249 height 13
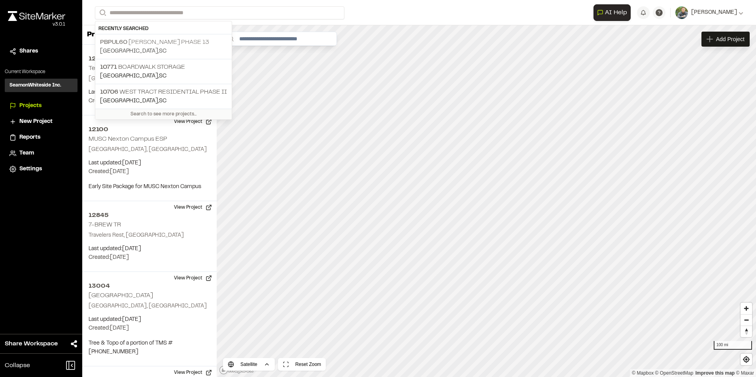
click at [187, 40] on p "PBPUL60 [PERSON_NAME] Phase 13" at bounding box center [163, 42] width 127 height 9
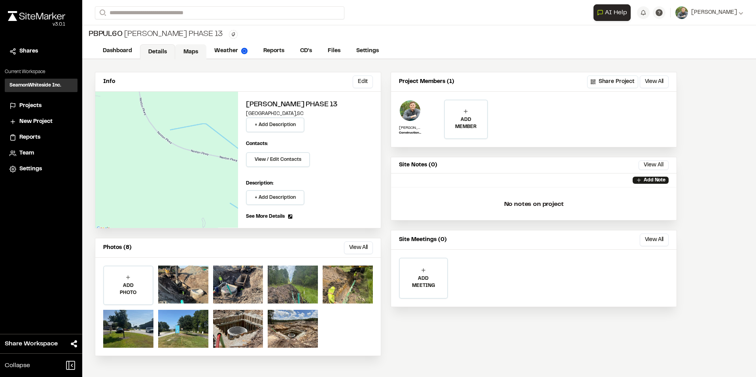
click at [196, 52] on link "Maps" at bounding box center [190, 51] width 31 height 15
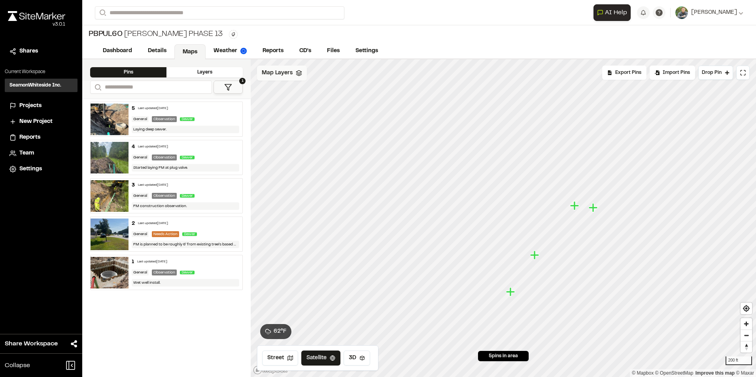
click at [296, 79] on div "Map Layers" at bounding box center [282, 73] width 50 height 15
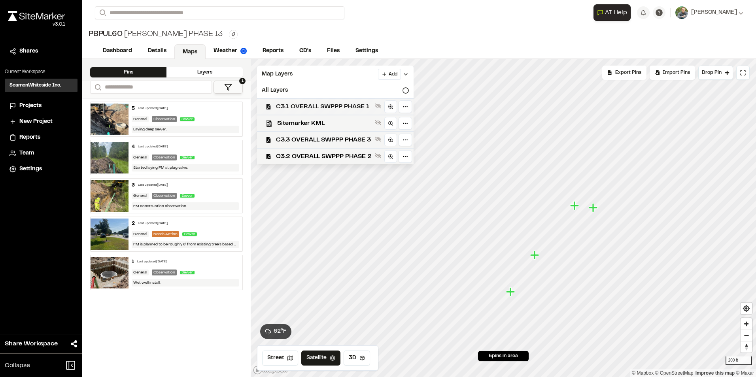
click at [370, 105] on span "C3.1 OVERALL SWPPP PHASE 1" at bounding box center [324, 106] width 96 height 9
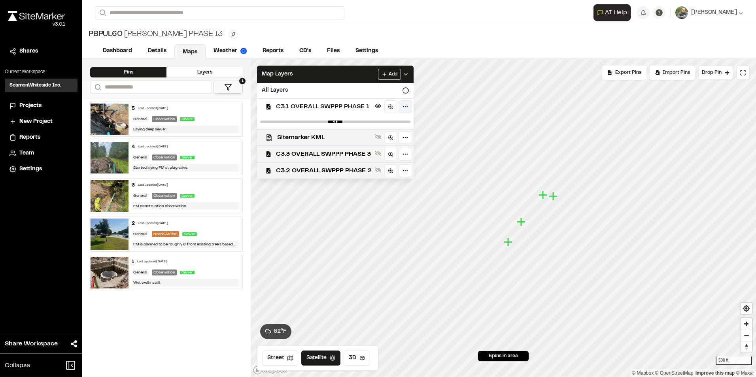
click at [406, 106] on html "Close sidebar v 3.0.1 Shares Current Workspace SeamonWhiteside Inc. SI Projects…" at bounding box center [378, 188] width 756 height 377
click at [406, 91] on html "Close sidebar v 3.0.1 Shares Current Workspace SeamonWhiteside Inc. SI Projects…" at bounding box center [378, 188] width 756 height 377
click at [406, 91] on icon at bounding box center [405, 90] width 6 height 6
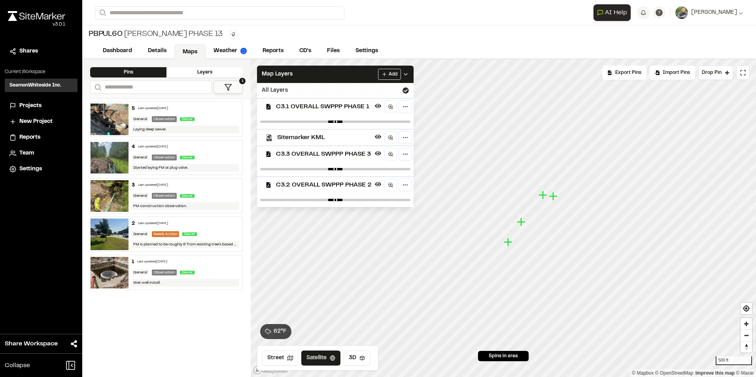
click at [406, 91] on icon at bounding box center [405, 90] width 6 height 6
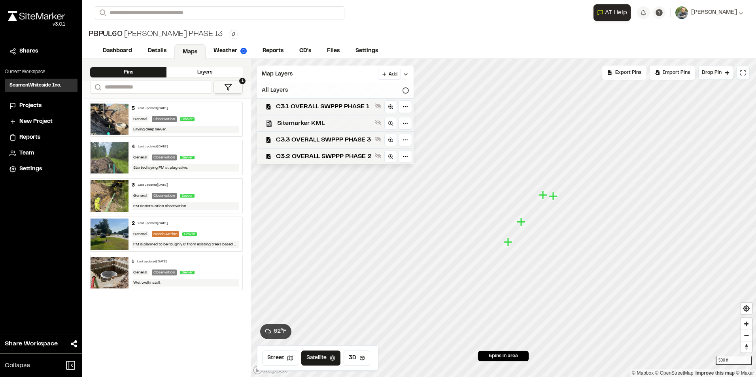
click at [329, 124] on span "Sitemarker KML" at bounding box center [324, 123] width 94 height 9
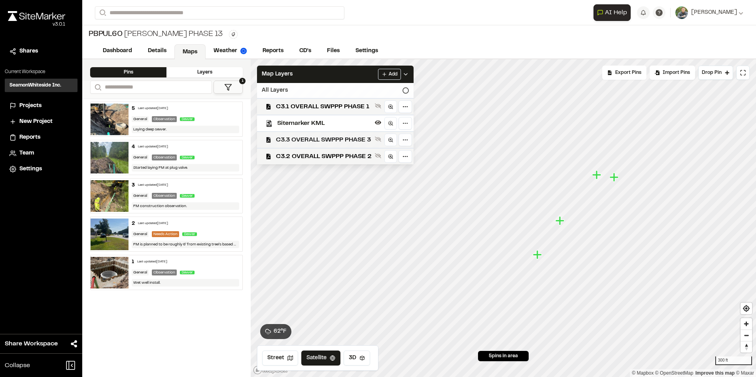
click at [344, 143] on span "C3.3 OVERALL SWPPP PHASE 3" at bounding box center [324, 139] width 96 height 9
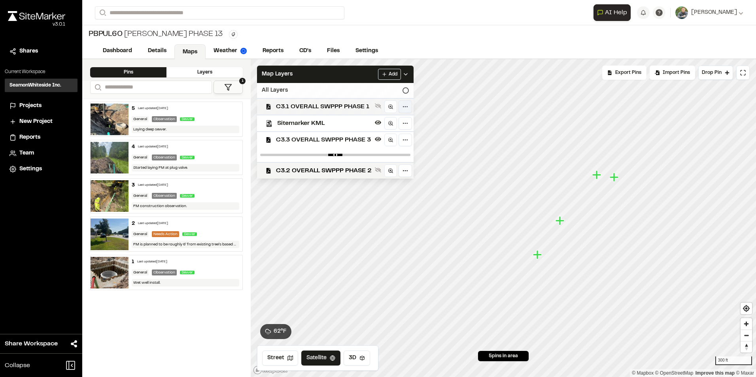
click at [407, 108] on html "Close sidebar v 3.0.1 Shares Current Workspace SeamonWhiteside Inc. SI Projects…" at bounding box center [378, 188] width 756 height 377
click at [378, 121] on div "Edit" at bounding box center [378, 123] width 66 height 13
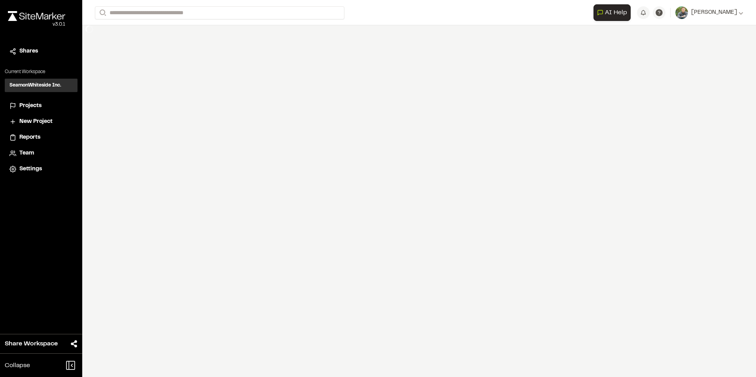
select select "****"
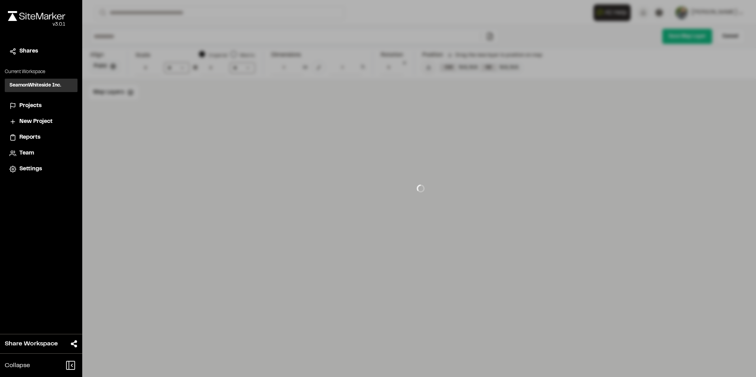
type input "**********"
type input "***"
type input "****"
type input "***"
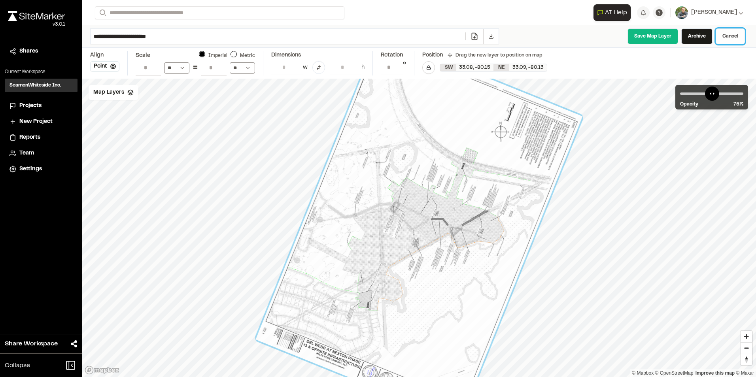
click at [732, 34] on link "Cancel" at bounding box center [729, 36] width 29 height 16
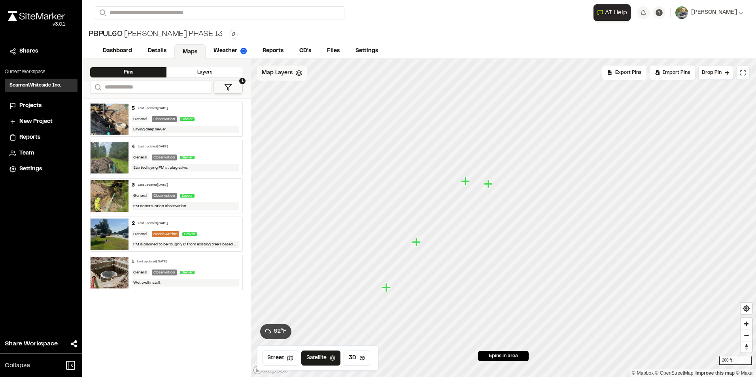
click at [270, 76] on span "Map Layers" at bounding box center [277, 73] width 31 height 9
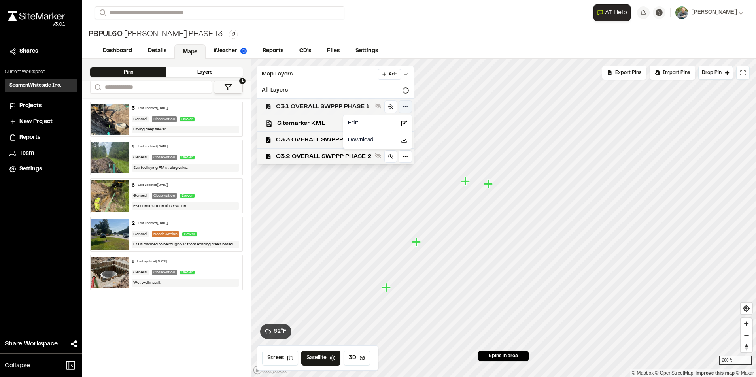
click at [407, 106] on html "Close sidebar v 3.0.1 Shares Current Workspace SeamonWhiteside Inc. SI Projects…" at bounding box center [378, 188] width 756 height 377
click at [367, 124] on div "Edit" at bounding box center [378, 123] width 66 height 13
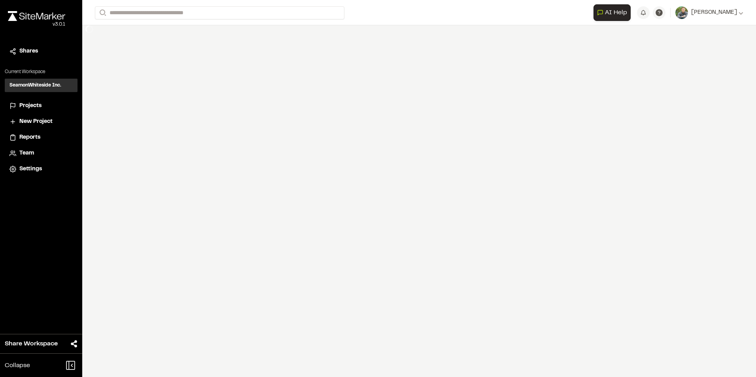
select select "****"
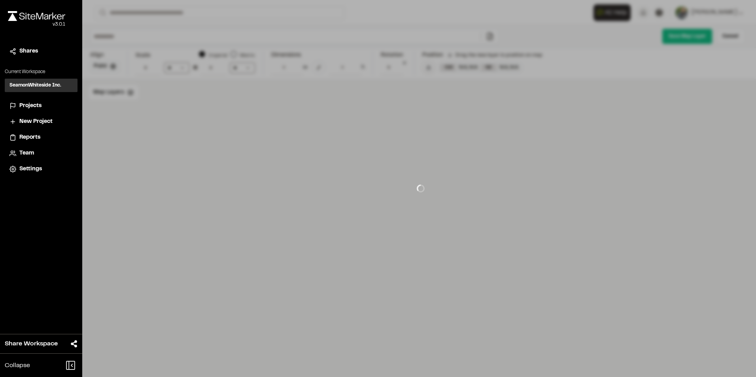
type input "**********"
type input "****"
type input "***"
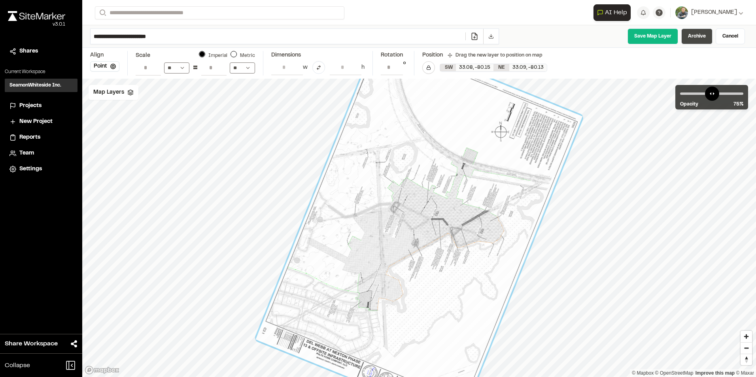
click at [702, 35] on link "Archive" at bounding box center [696, 36] width 31 height 16
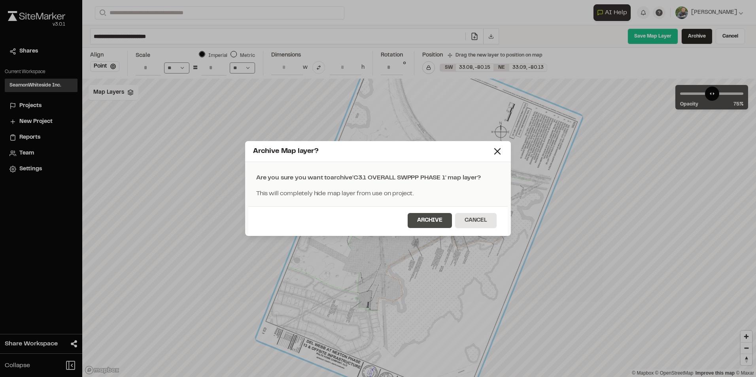
click at [434, 218] on button "Archive" at bounding box center [429, 220] width 44 height 15
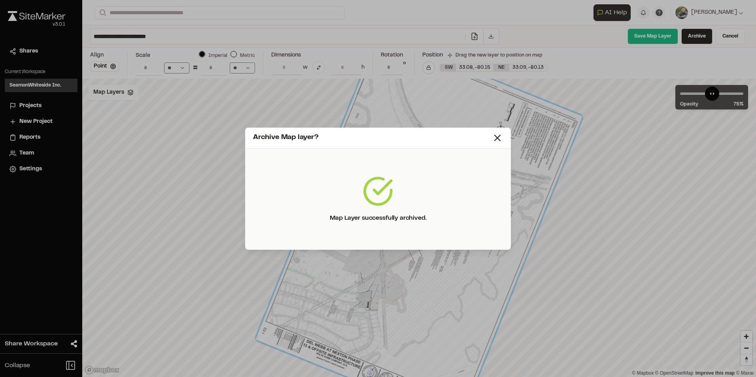
click at [503, 134] on div "Archive Map layer?" at bounding box center [378, 138] width 266 height 21
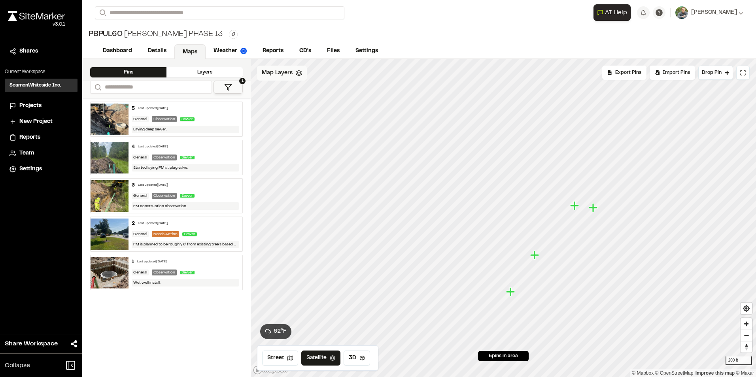
click at [298, 79] on div "Map Layers" at bounding box center [282, 73] width 50 height 15
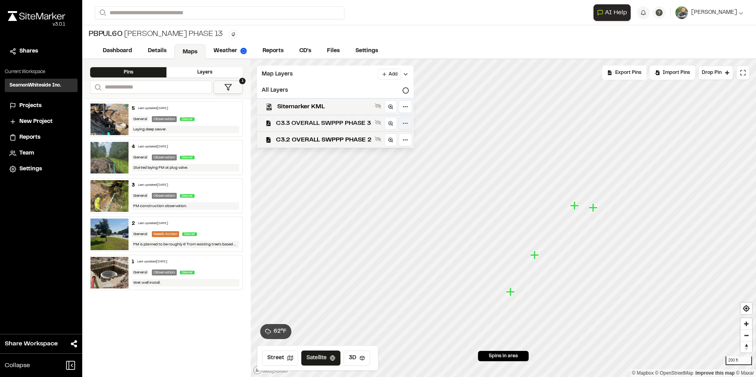
click at [407, 123] on html "Close sidebar v 3.0.1 Shares Current Workspace SeamonWhiteside Inc. SI Projects…" at bounding box center [378, 188] width 756 height 377
click at [375, 137] on div "Edit" at bounding box center [378, 139] width 66 height 13
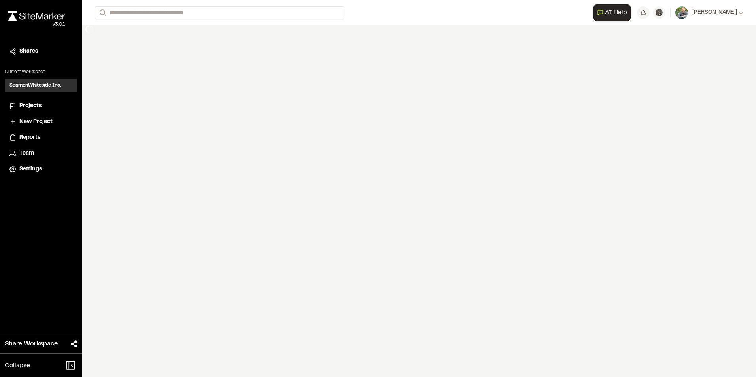
select select "****"
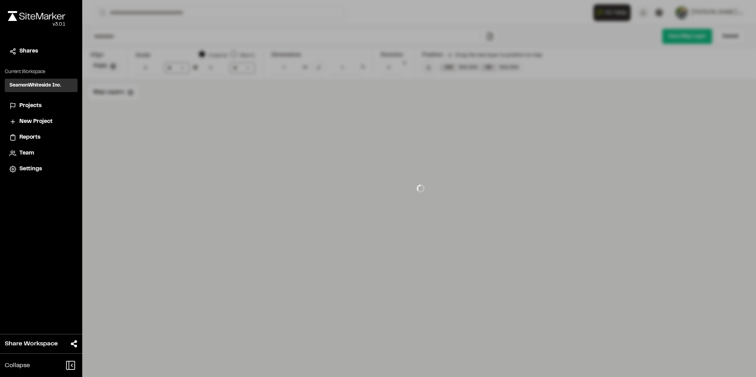
type input "**********"
type input "****"
type input "***"
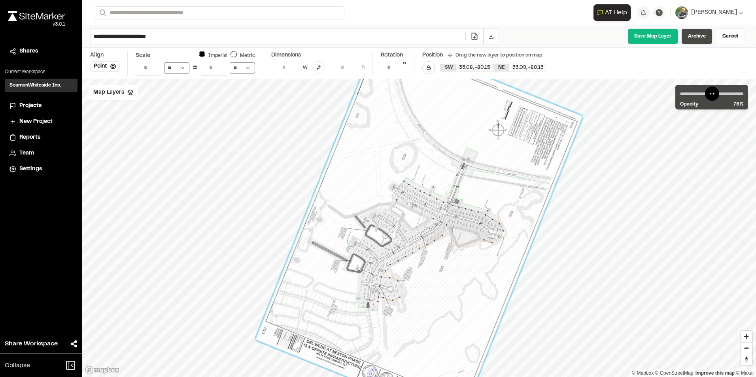
click at [698, 35] on link "Archive" at bounding box center [696, 36] width 31 height 16
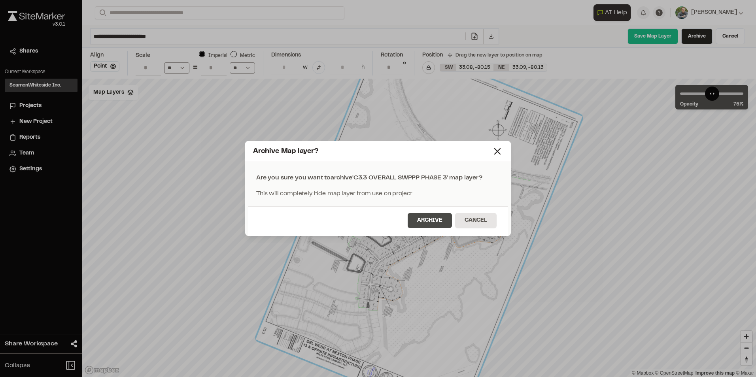
click at [437, 220] on button "Archive" at bounding box center [429, 220] width 44 height 15
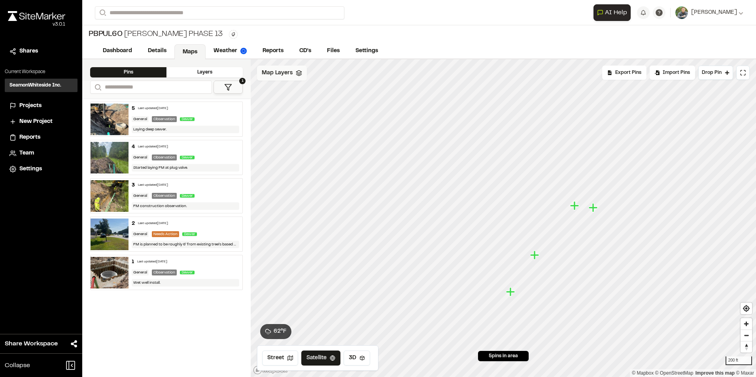
click at [284, 74] on span "Map Layers" at bounding box center [277, 73] width 31 height 9
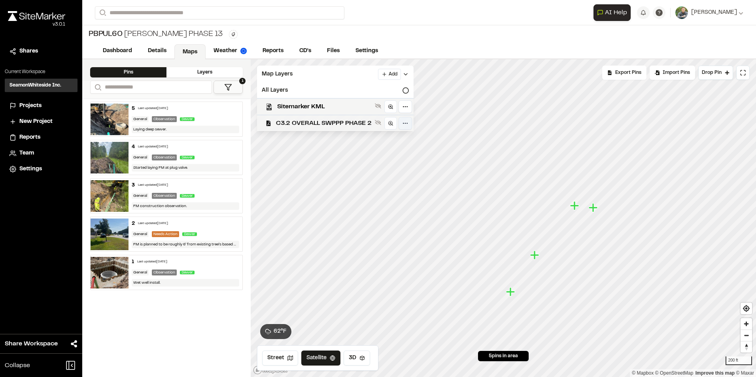
click at [409, 125] on html "Close sidebar v 3.0.1 Shares Current Workspace SeamonWhiteside Inc. SI Projects…" at bounding box center [378, 188] width 756 height 377
click at [373, 139] on div "Edit" at bounding box center [378, 139] width 66 height 13
select select "****"
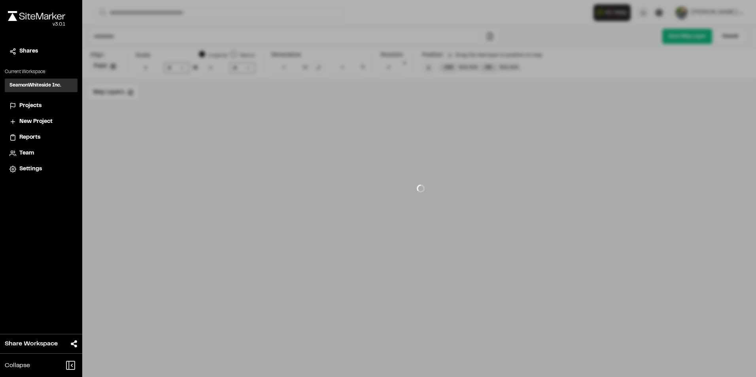
type input "**********"
type input "****"
type input "***"
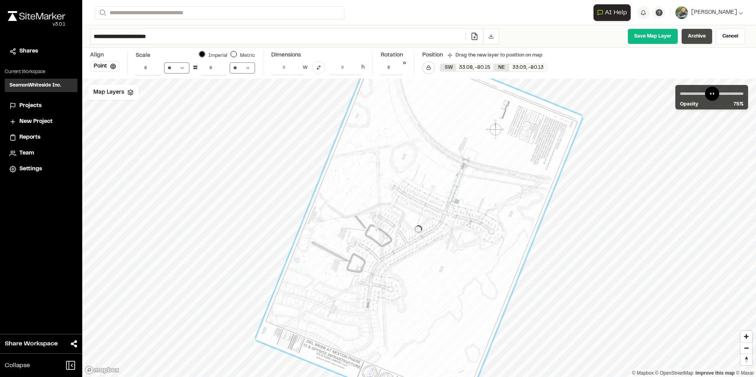
click at [707, 36] on link "Archive" at bounding box center [696, 36] width 31 height 16
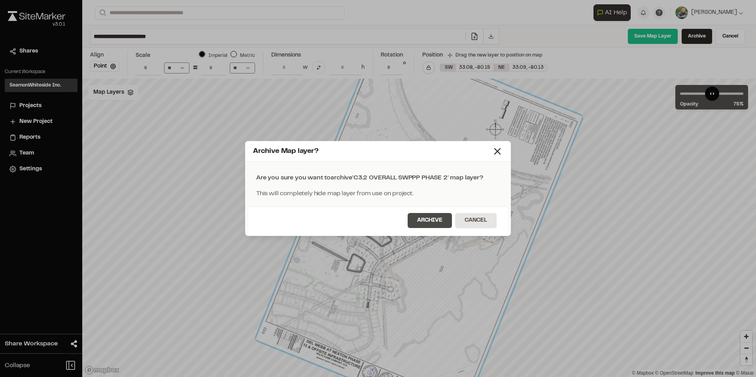
click at [433, 222] on button "Archive" at bounding box center [429, 220] width 44 height 15
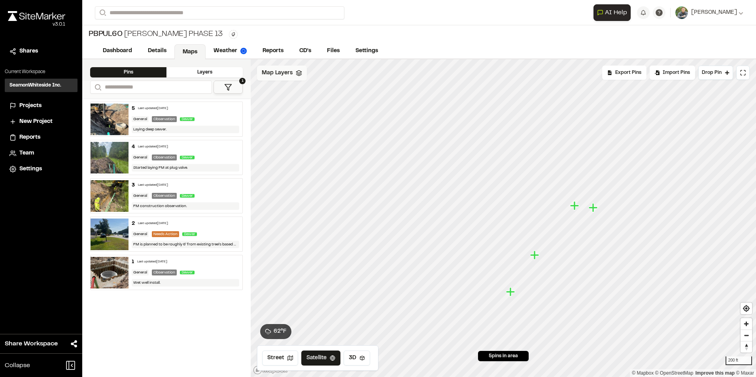
click at [270, 77] on span "Map Layers" at bounding box center [277, 73] width 31 height 9
click at [310, 112] on div "Sitemarker KML" at bounding box center [309, 106] width 116 height 17
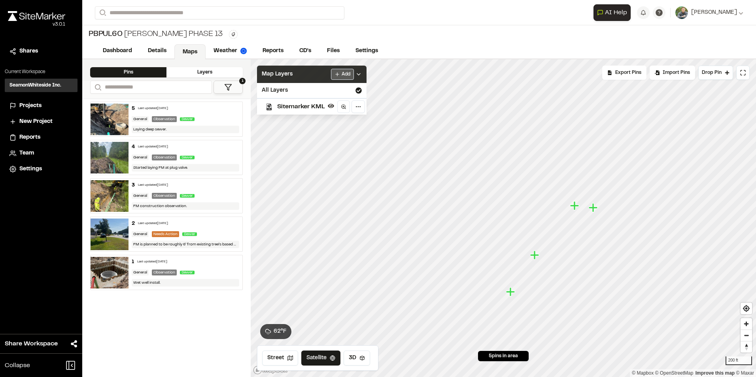
click at [342, 72] on html "Close sidebar v 3.0.1 Shares Current Workspace SeamonWhiteside Inc. SI Projects…" at bounding box center [378, 188] width 756 height 377
click at [324, 102] on div "Import Layer" at bounding box center [322, 103] width 59 height 13
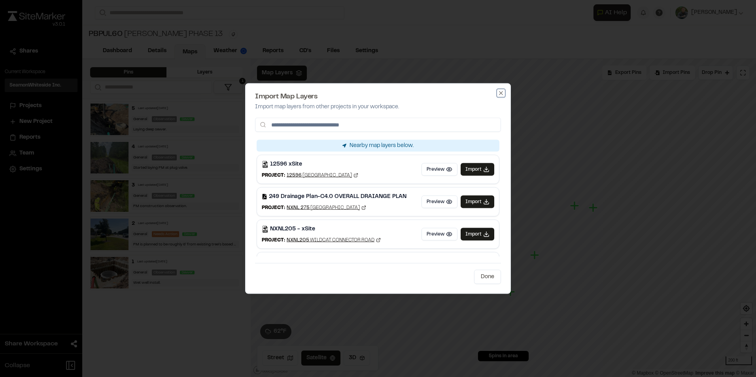
click at [502, 92] on icon "button" at bounding box center [501, 93] width 4 height 4
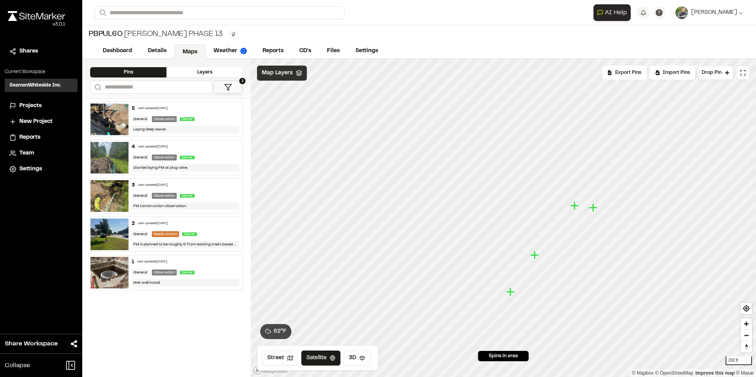
click at [290, 75] on span "Map Layers" at bounding box center [277, 73] width 31 height 9
click at [336, 76] on html "Close sidebar v 3.0.1 Shares Current Workspace SeamonWhiteside Inc. SI Projects…" at bounding box center [378, 188] width 756 height 377
click at [329, 90] on link "Add Layer" at bounding box center [322, 89] width 59 height 13
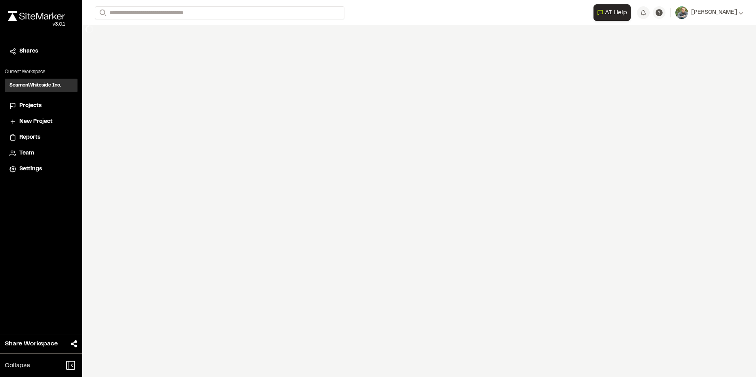
select select "****"
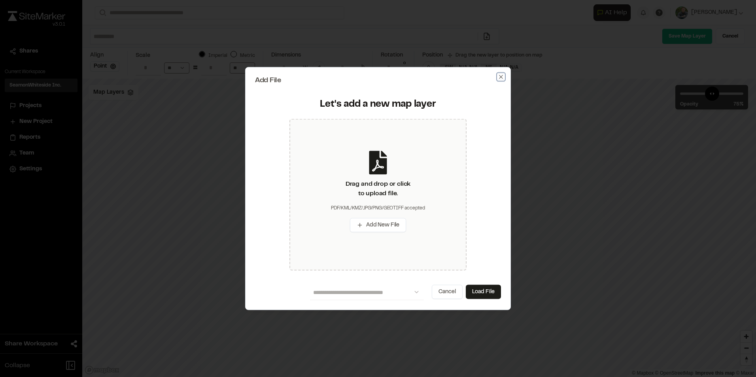
click at [498, 77] on icon "button" at bounding box center [501, 77] width 6 height 6
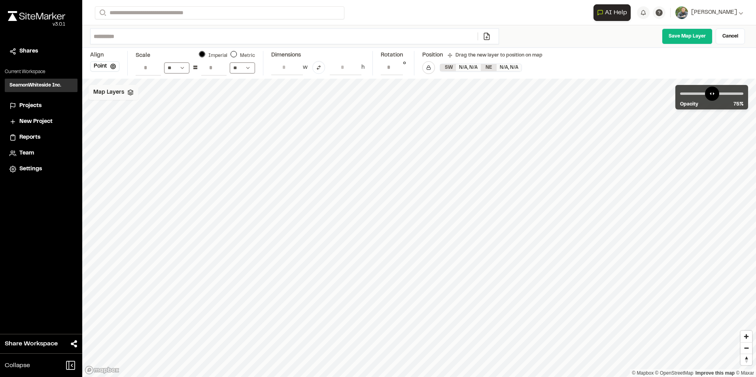
click at [116, 96] on span "Map Layers" at bounding box center [108, 92] width 31 height 9
click at [136, 123] on span "Sitemarker KML" at bounding box center [132, 125] width 47 height 9
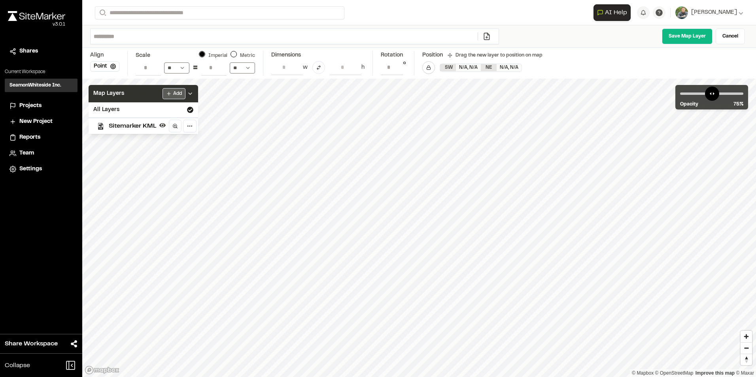
click at [176, 93] on html "Close sidebar v 3.0.1 Shares Current Workspace SeamonWhiteside Inc. SI Projects…" at bounding box center [378, 188] width 756 height 377
click at [160, 111] on link "Add Layer" at bounding box center [154, 109] width 59 height 13
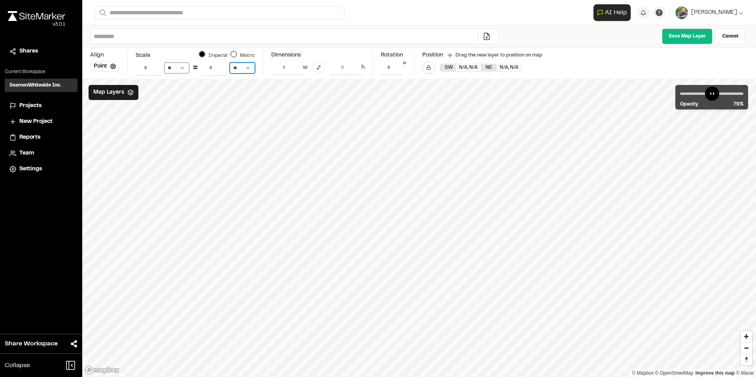
click at [250, 65] on select "** ** ** **" at bounding box center [242, 67] width 25 height 11
click at [219, 67] on input "***" at bounding box center [213, 67] width 25 height 15
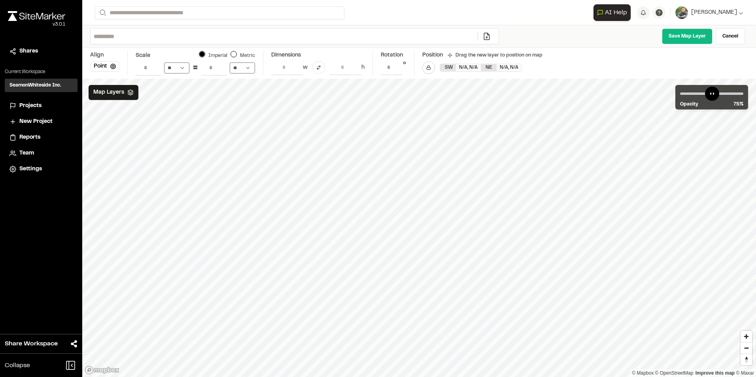
click at [219, 67] on input "***" at bounding box center [213, 67] width 25 height 15
click at [211, 66] on input "***" at bounding box center [213, 67] width 25 height 15
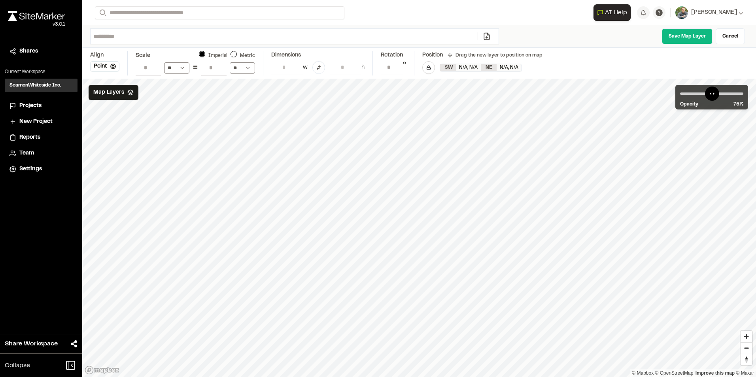
click at [215, 66] on input "***" at bounding box center [213, 67] width 25 height 15
type input "*"
click at [115, 91] on span "Map Layers" at bounding box center [108, 92] width 31 height 9
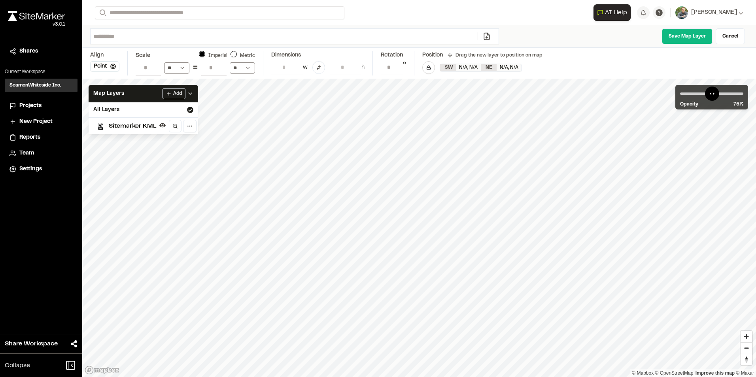
click at [208, 61] on input "***" at bounding box center [213, 67] width 25 height 15
type input "***"
click at [179, 94] on html "Close sidebar v 3.0.1 Shares Current Workspace SeamonWhiteside Inc. SI Projects…" at bounding box center [378, 188] width 756 height 377
click at [160, 109] on link "Add Layer" at bounding box center [154, 109] width 59 height 13
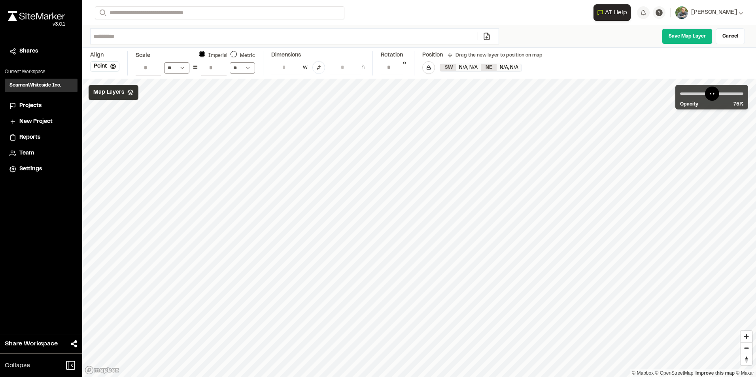
click at [131, 93] on polyline at bounding box center [130, 92] width 5 height 1
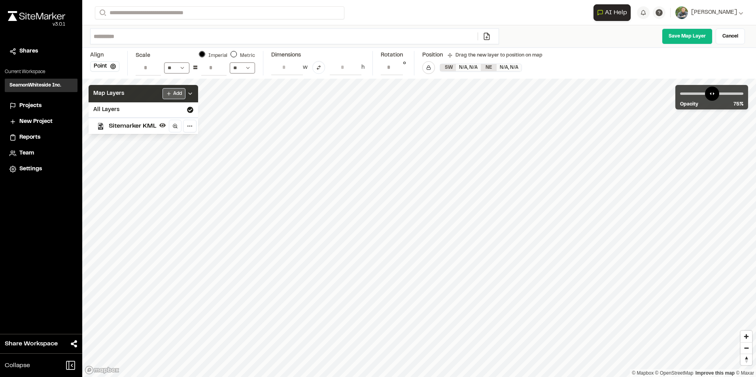
click at [168, 92] on html "Close sidebar v 3.0.1 Shares Current Workspace SeamonWhiteside Inc. SI Projects…" at bounding box center [378, 188] width 756 height 377
click at [151, 108] on link "Add Layer" at bounding box center [154, 109] width 59 height 13
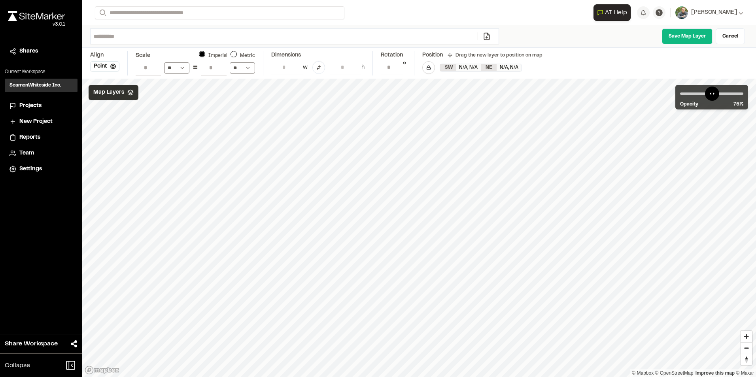
click at [108, 87] on div "Map Layers" at bounding box center [114, 92] width 50 height 15
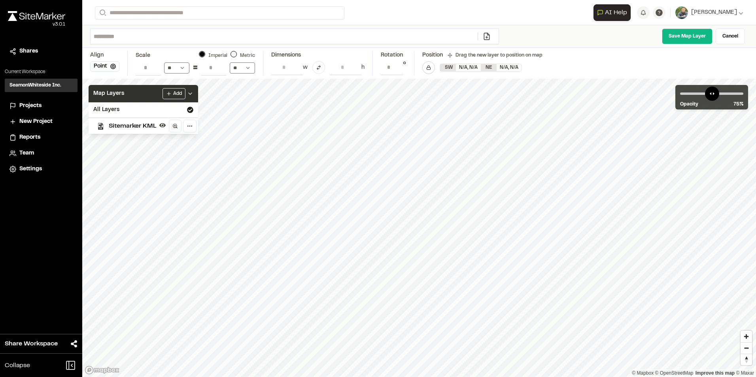
click at [193, 94] on icon at bounding box center [190, 94] width 6 height 6
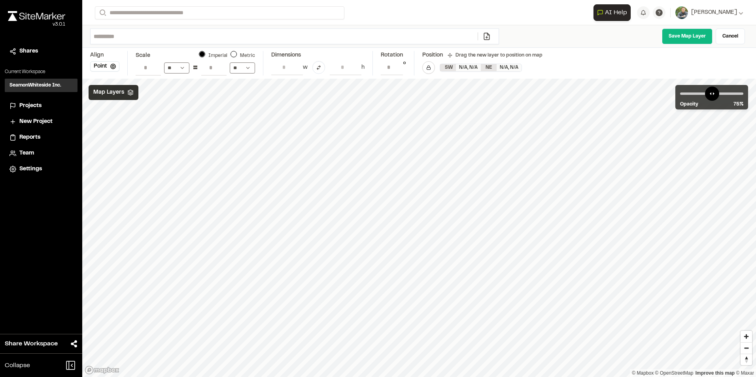
click at [124, 95] on div "Map Layers" at bounding box center [114, 92] width 50 height 15
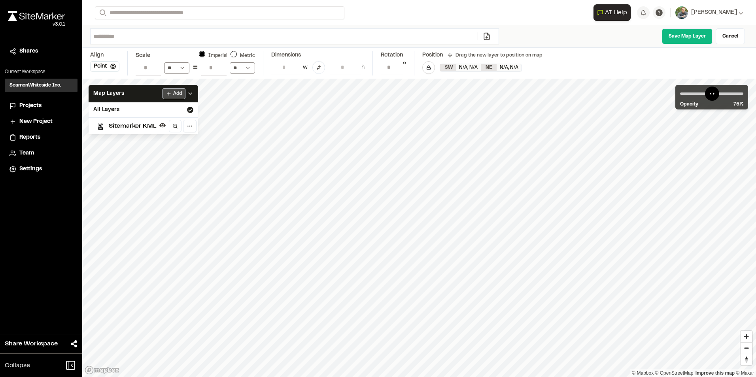
click at [183, 93] on html "Close sidebar v 3.0.1 Shares Current Workspace SeamonWhiteside Inc. SI Projects…" at bounding box center [378, 188] width 756 height 377
click at [152, 109] on link "Add Layer" at bounding box center [154, 109] width 59 height 13
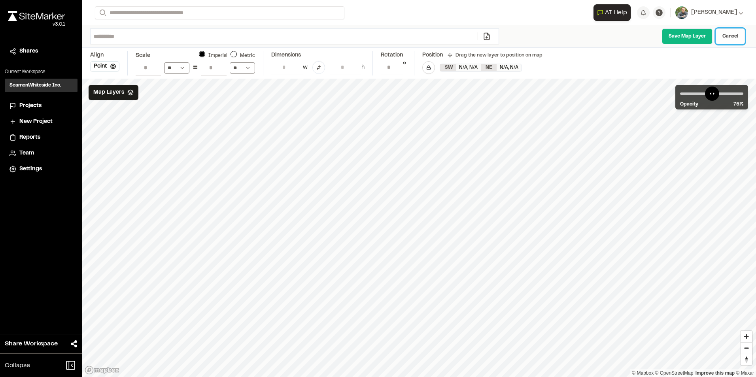
click at [728, 32] on link "Cancel" at bounding box center [729, 36] width 29 height 16
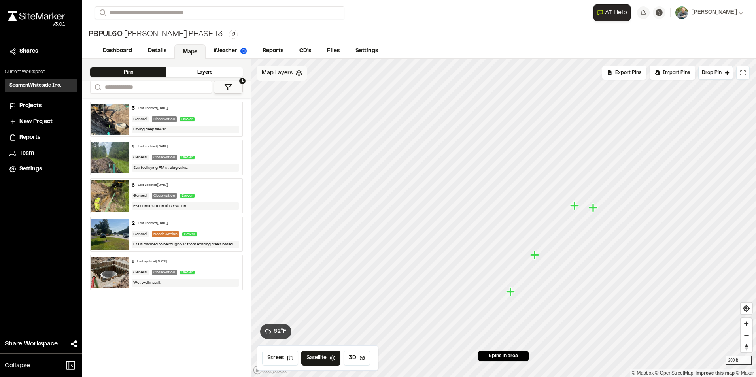
drag, startPoint x: 305, startPoint y: 71, endPoint x: 290, endPoint y: 66, distance: 15.3
click at [304, 71] on div "Map Layers" at bounding box center [282, 73] width 50 height 15
click at [341, 72] on html "Close sidebar v 3.0.1 Shares Current Workspace SeamonWhiteside Inc. SI Projects…" at bounding box center [378, 188] width 756 height 377
click at [321, 89] on link "Add Layer" at bounding box center [322, 89] width 59 height 13
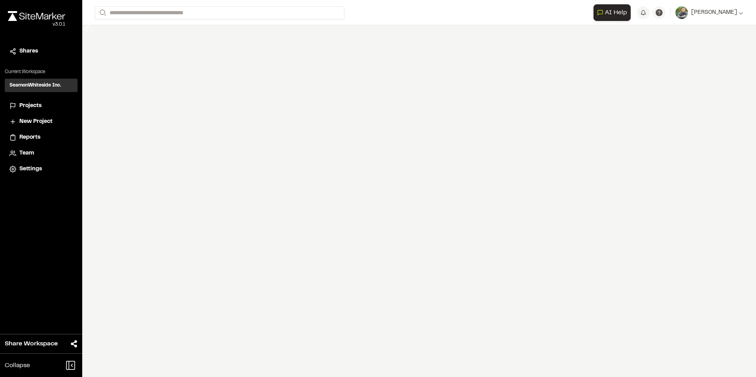
select select "****"
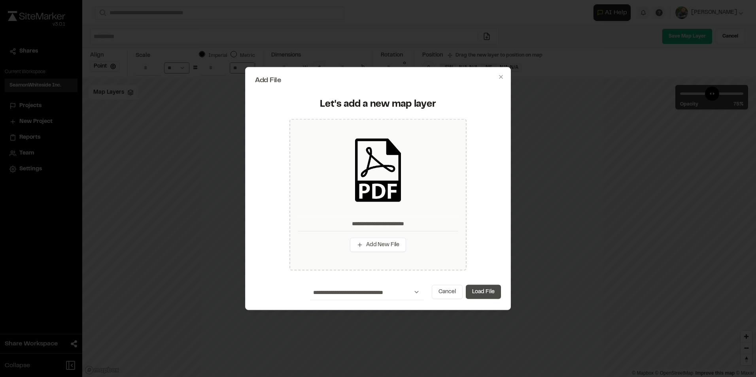
click at [490, 292] on button "Load File" at bounding box center [483, 292] width 35 height 14
type input "**********"
type input "****"
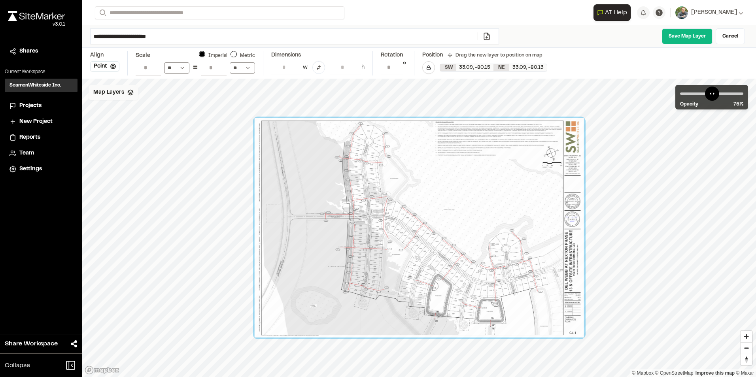
click at [114, 90] on span "Map Layers" at bounding box center [108, 92] width 31 height 9
click at [131, 125] on span "Sitemarker KML" at bounding box center [132, 125] width 47 height 9
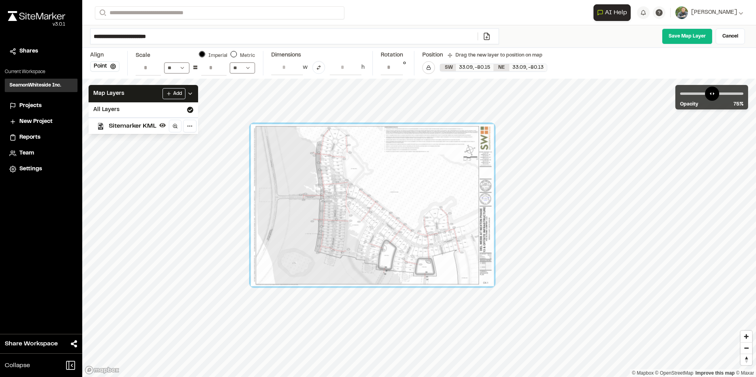
drag, startPoint x: 372, startPoint y: 204, endPoint x: 371, endPoint y: 210, distance: 6.0
click at [371, 210] on div at bounding box center [372, 205] width 243 height 162
click at [111, 68] on icon at bounding box center [113, 67] width 6 height 6
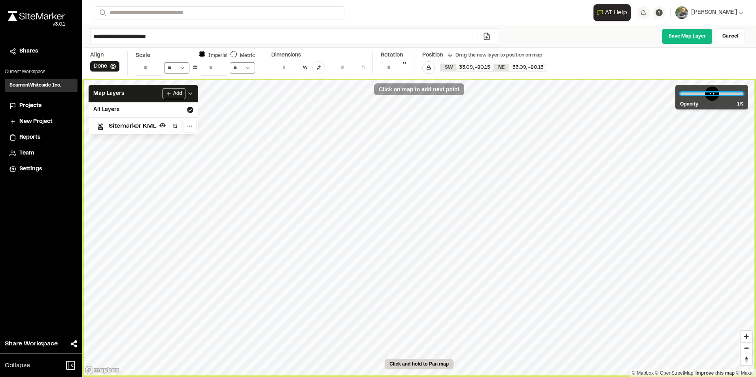
drag, startPoint x: 725, startPoint y: 93, endPoint x: 644, endPoint y: 102, distance: 81.9
click at [680, 95] on input "range" at bounding box center [711, 93] width 63 height 2
click at [434, 115] on div at bounding box center [438, 113] width 8 height 8
click at [688, 95] on input "range" at bounding box center [711, 93] width 63 height 2
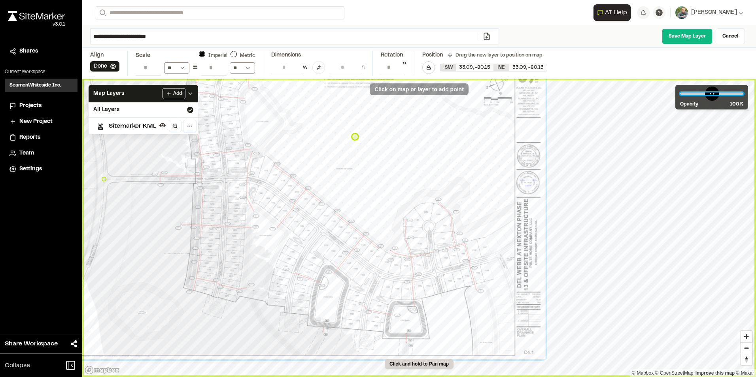
drag, startPoint x: 688, startPoint y: 92, endPoint x: 739, endPoint y: 96, distance: 51.2
click at [739, 95] on input "range" at bounding box center [711, 93] width 63 height 2
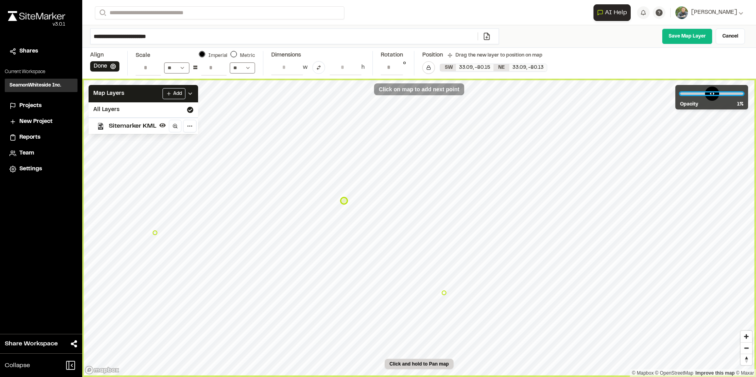
drag, startPoint x: 734, startPoint y: 93, endPoint x: 657, endPoint y: 98, distance: 76.8
type input "*"
click at [680, 95] on input "range" at bounding box center [711, 93] width 63 height 2
type input "**********"
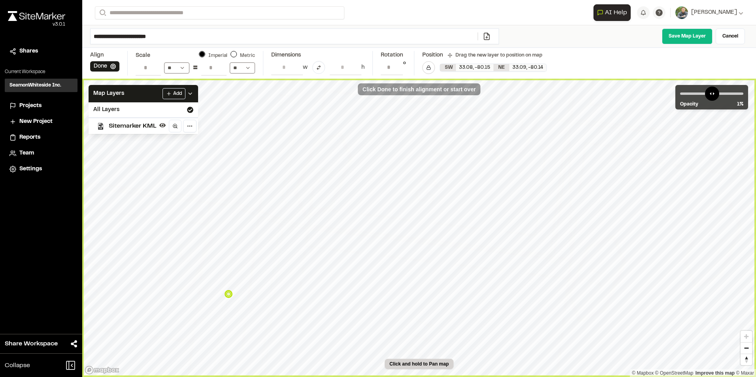
click at [231, 292] on div at bounding box center [228, 294] width 8 height 8
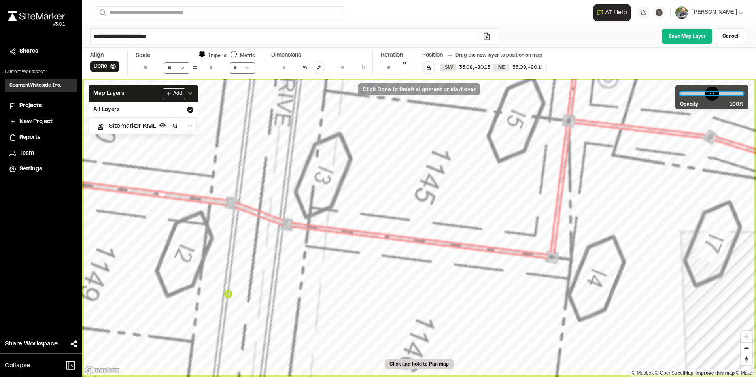
drag, startPoint x: 689, startPoint y: 94, endPoint x: 744, endPoint y: 93, distance: 54.6
click at [743, 94] on input "range" at bounding box center [711, 93] width 63 height 2
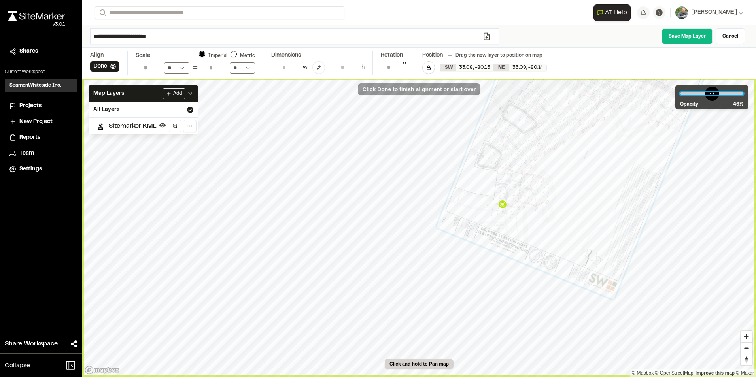
drag, startPoint x: 724, startPoint y: 93, endPoint x: 709, endPoint y: 99, distance: 16.5
click at [709, 95] on input "range" at bounding box center [711, 93] width 63 height 2
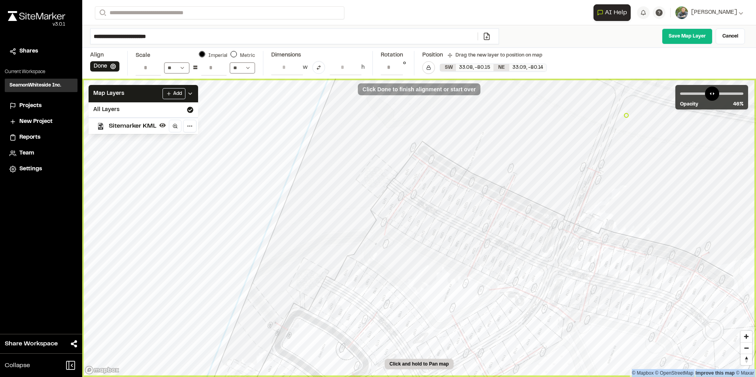
click at [637, 112] on div "© Mapbox © OpenStreetMap Improve this map © Maxar Click Done to finish alignmen…" at bounding box center [418, 228] width 673 height 298
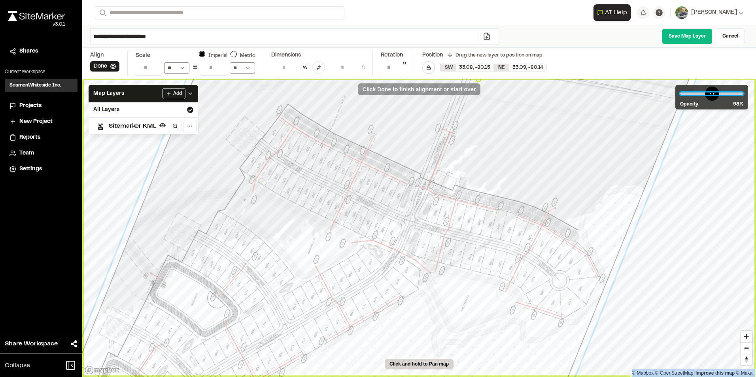
drag, startPoint x: 708, startPoint y: 92, endPoint x: 735, endPoint y: 96, distance: 27.6
click at [735, 95] on input "range" at bounding box center [711, 93] width 63 height 2
click at [104, 68] on button "Done" at bounding box center [104, 66] width 29 height 10
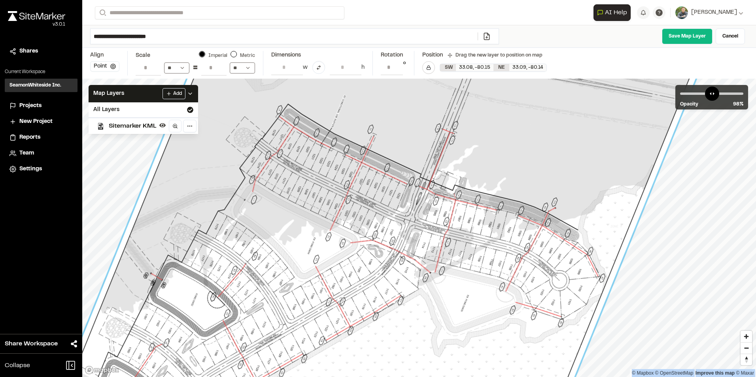
click at [105, 68] on button "Point" at bounding box center [104, 66] width 29 height 10
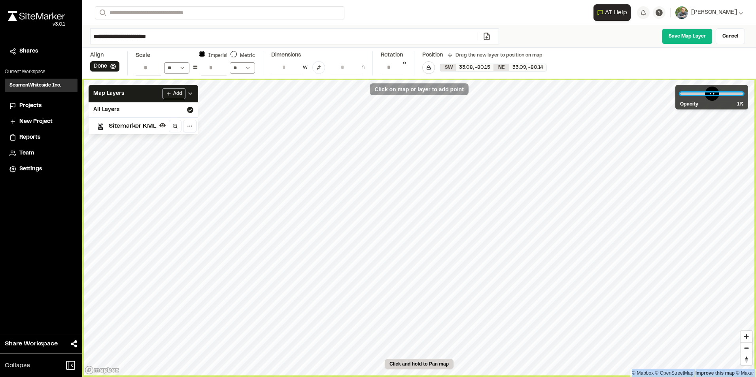
drag, startPoint x: 736, startPoint y: 94, endPoint x: 650, endPoint y: 99, distance: 85.5
click at [680, 95] on input "range" at bounding box center [711, 93] width 63 height 2
drag, startPoint x: 686, startPoint y: 92, endPoint x: 769, endPoint y: 92, distance: 83.0
click at [743, 92] on input "range" at bounding box center [711, 93] width 63 height 2
drag, startPoint x: 737, startPoint y: 92, endPoint x: 579, endPoint y: 109, distance: 158.3
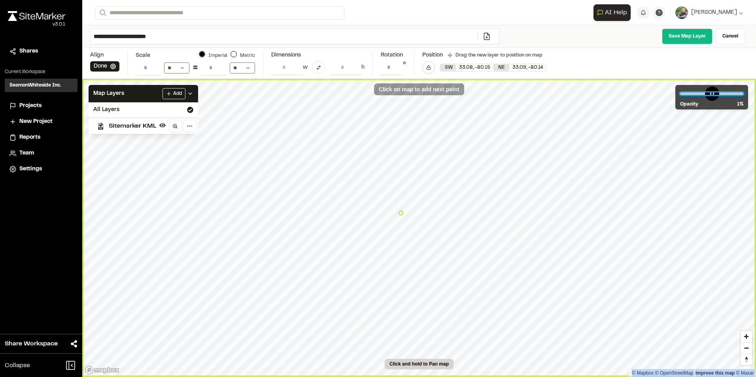
click at [680, 95] on input "range" at bounding box center [711, 93] width 63 height 2
click at [134, 127] on span "Sitemarker KML" at bounding box center [132, 125] width 47 height 9
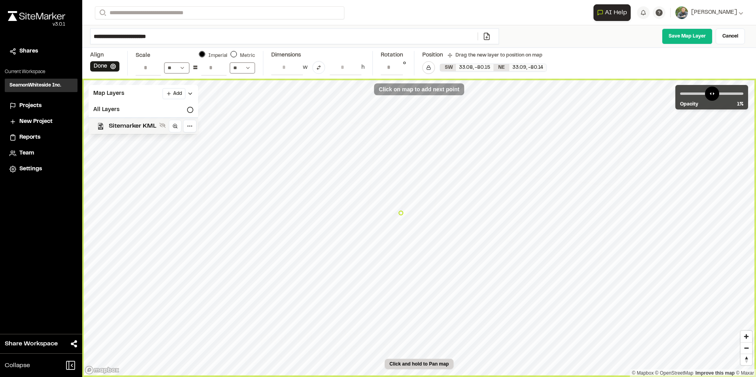
click at [146, 126] on span "Sitemarker KML" at bounding box center [132, 125] width 47 height 9
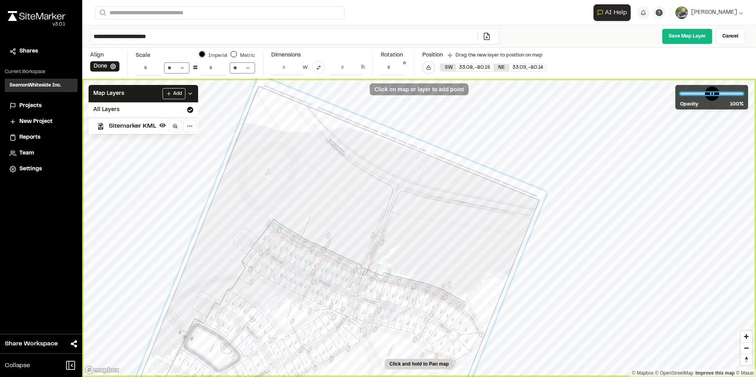
drag, startPoint x: 688, startPoint y: 92, endPoint x: 764, endPoint y: 105, distance: 77.7
click at [743, 95] on input "range" at bounding box center [711, 93] width 63 height 2
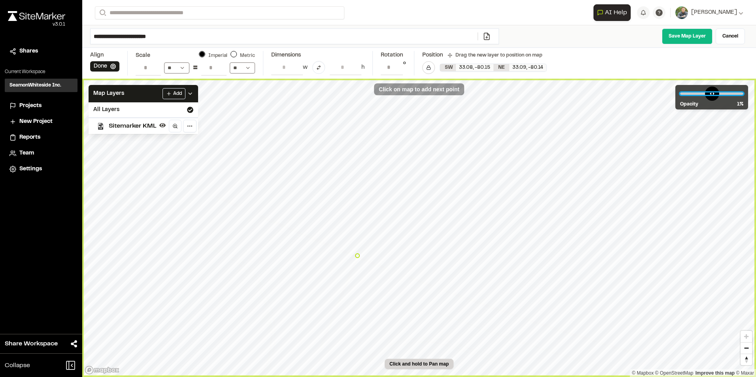
drag, startPoint x: 735, startPoint y: 93, endPoint x: 579, endPoint y: 121, distance: 158.2
type input "*"
click at [680, 95] on input "range" at bounding box center [711, 93] width 63 height 2
type input "**********"
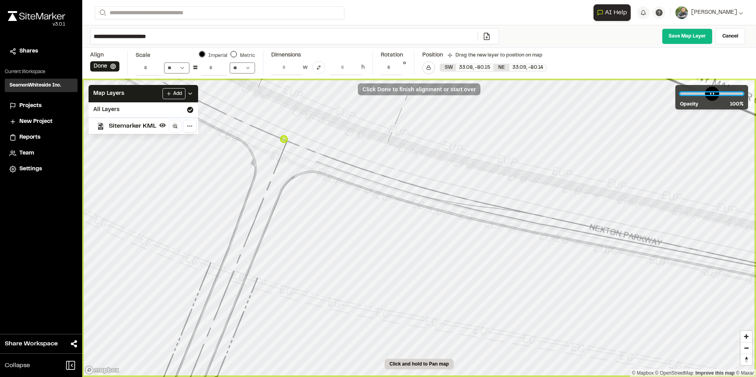
drag, startPoint x: 691, startPoint y: 93, endPoint x: 763, endPoint y: 111, distance: 74.5
click at [743, 95] on input "range" at bounding box center [711, 93] width 63 height 2
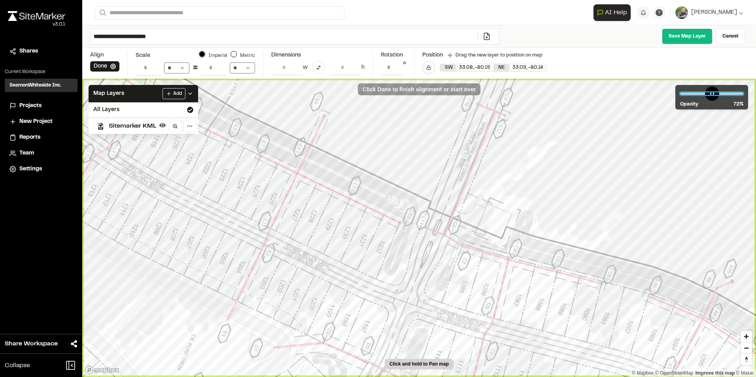
type input "***"
drag, startPoint x: 736, startPoint y: 93, endPoint x: 797, endPoint y: 109, distance: 62.5
click at [743, 95] on input "range" at bounding box center [711, 93] width 63 height 2
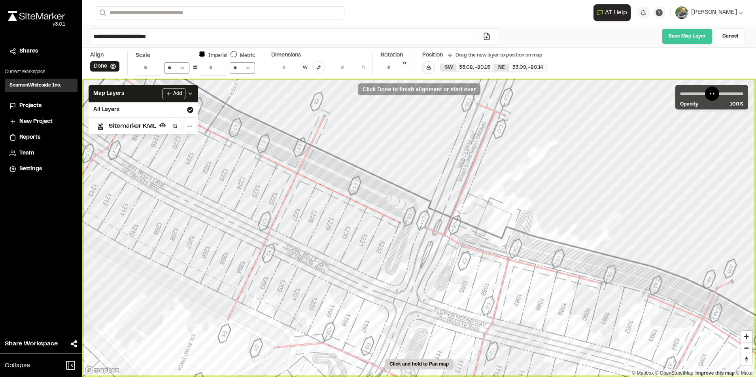
click at [679, 37] on link "Save Map Layer" at bounding box center [687, 36] width 51 height 16
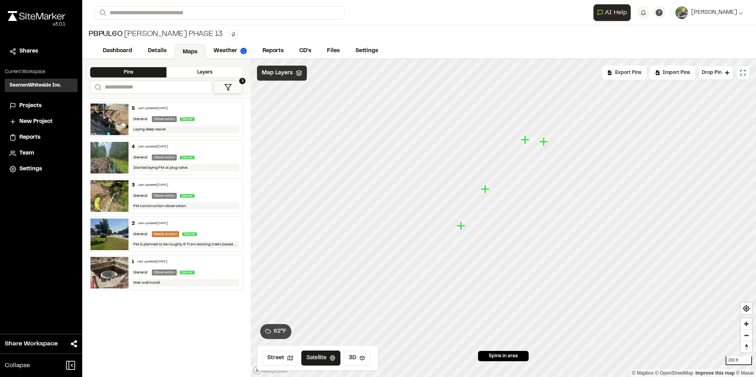
click at [285, 74] on span "Map Layers" at bounding box center [277, 73] width 31 height 9
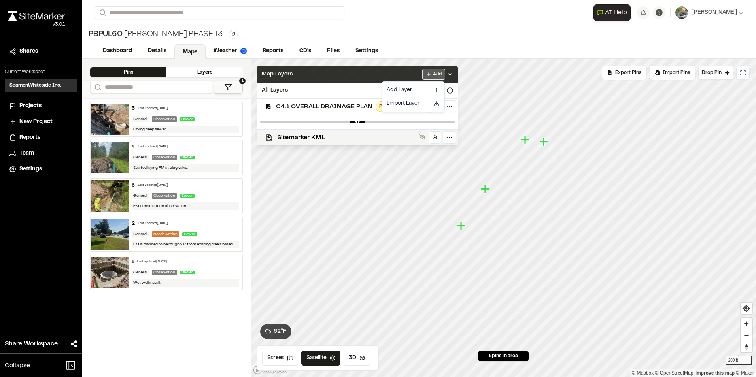
click at [440, 74] on html "Close sidebar v 3.0.1 Shares Current Workspace SeamonWhiteside Inc. SI Projects…" at bounding box center [378, 188] width 756 height 377
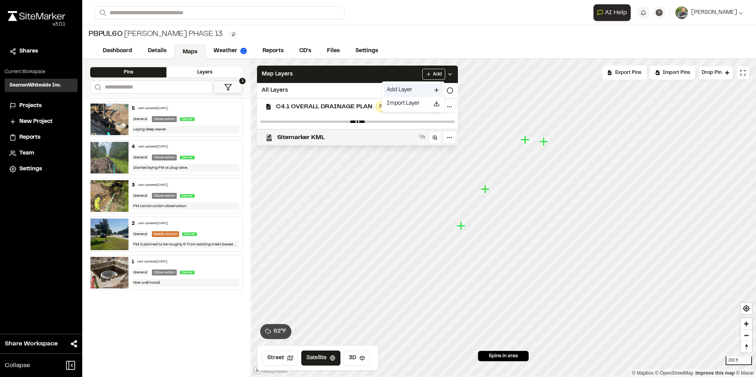
click at [410, 88] on link "Add Layer" at bounding box center [412, 89] width 59 height 13
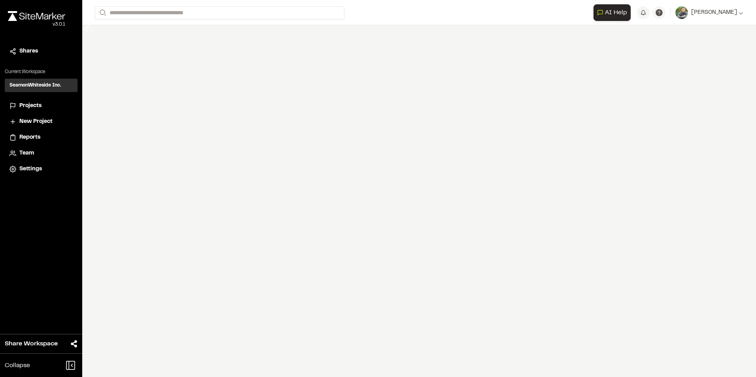
select select "****"
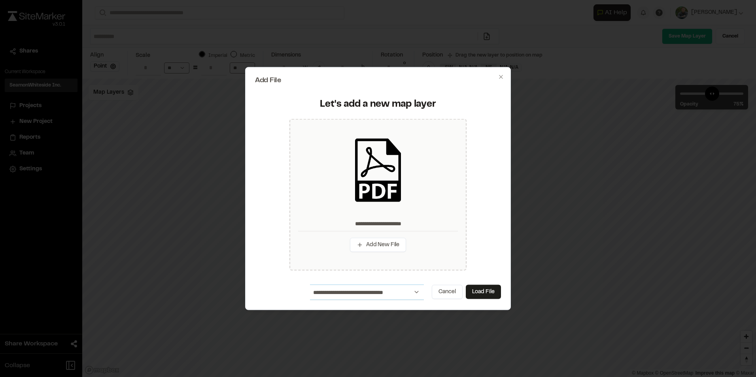
click at [409, 292] on select "**********" at bounding box center [367, 292] width 114 height 15
select select "*****"
click at [310, 285] on select "**********" at bounding box center [367, 292] width 114 height 15
click at [484, 292] on button "Load File" at bounding box center [483, 292] width 35 height 14
type input "**********"
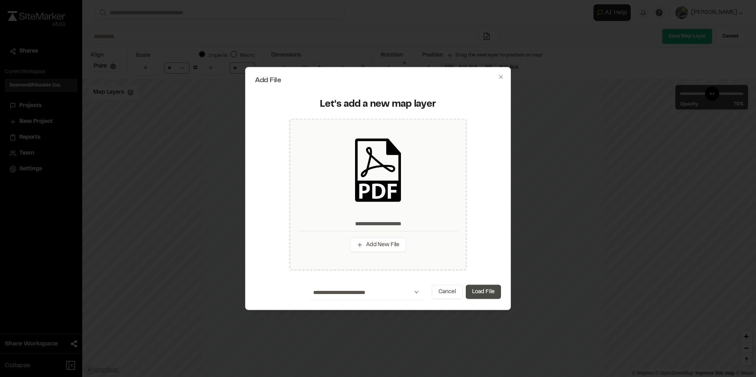
type input "**********"
type input "****"
type input "**********"
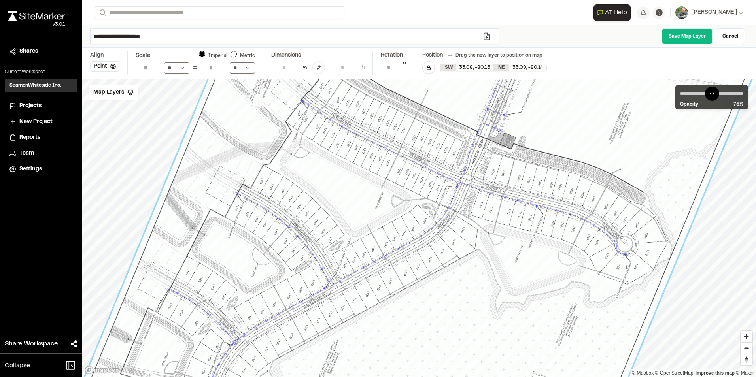
select select "****"
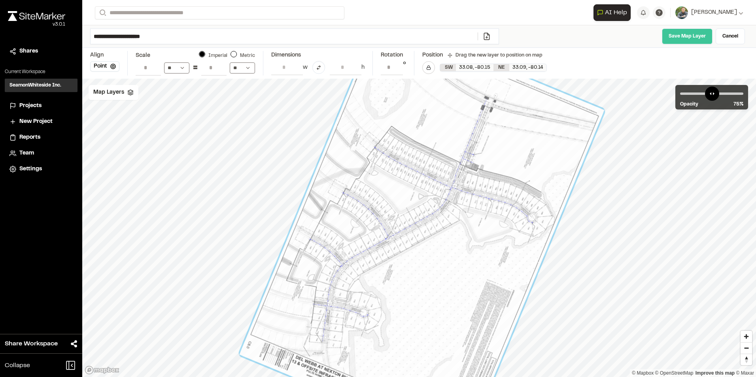
click at [682, 32] on link "Save Map Layer" at bounding box center [687, 36] width 51 height 16
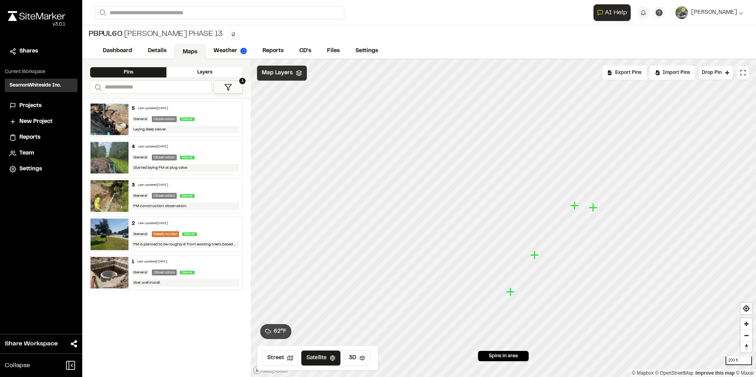
click at [274, 77] on div "Map Layers" at bounding box center [282, 73] width 50 height 15
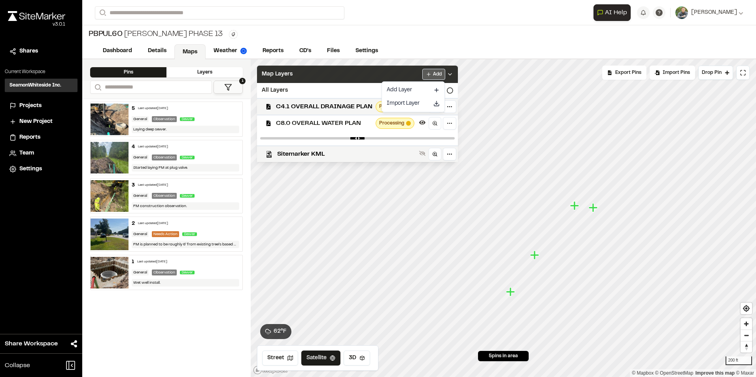
click at [433, 76] on html "Close sidebar v 3.0.1 Shares Current Workspace SeamonWhiteside Inc. SI Projects…" at bounding box center [378, 188] width 756 height 377
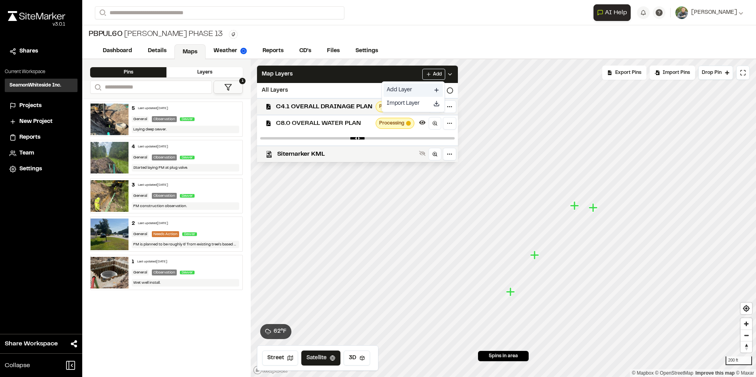
click at [411, 91] on link "Add Layer" at bounding box center [412, 89] width 59 height 13
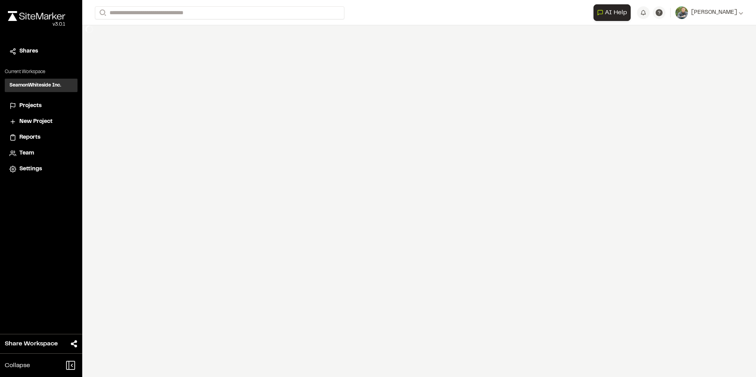
select select "****"
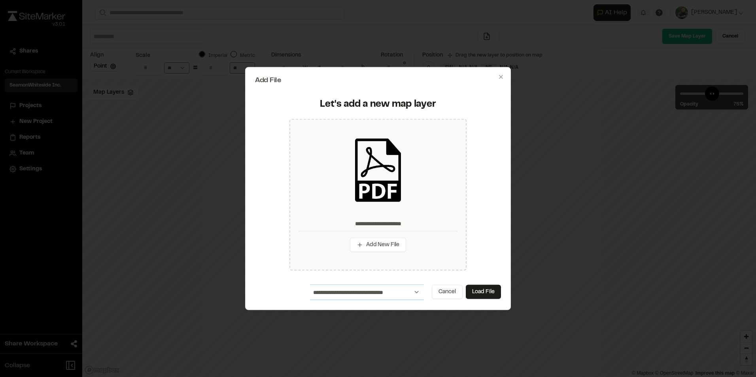
click at [417, 293] on select "**********" at bounding box center [367, 292] width 114 height 15
select select "*****"
click at [310, 285] on select "**********" at bounding box center [367, 292] width 114 height 15
click at [482, 290] on button "Load File" at bounding box center [483, 292] width 35 height 14
type input "**********"
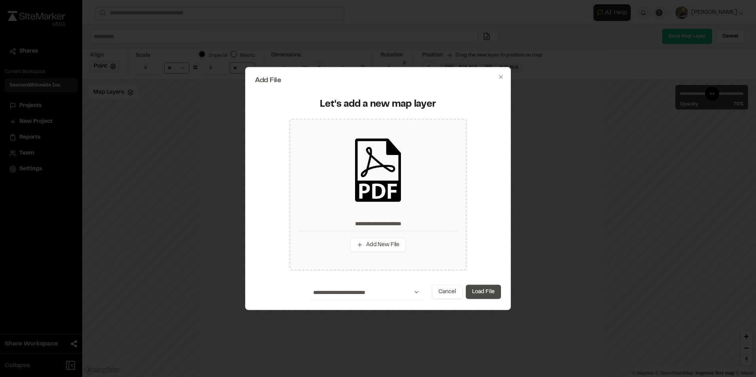
type input "****"
type input "**********"
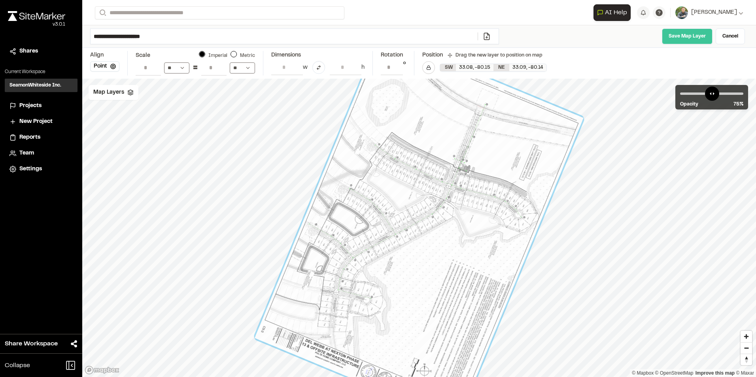
click at [691, 35] on link "Save Map Layer" at bounding box center [687, 36] width 51 height 16
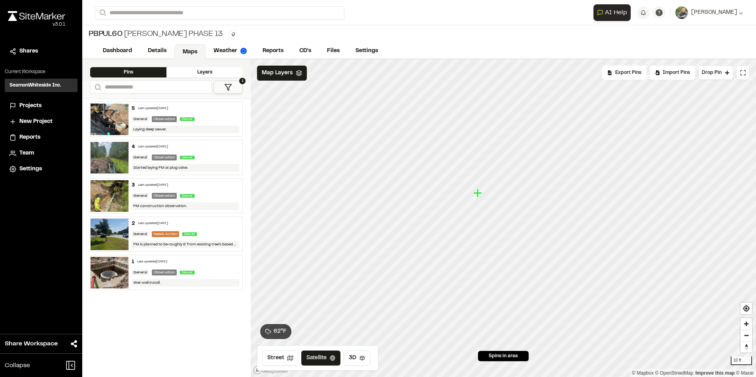
click at [473, 192] on icon "Map marker" at bounding box center [478, 193] width 10 height 10
click at [290, 77] on span "Map Layers" at bounding box center [277, 73] width 31 height 9
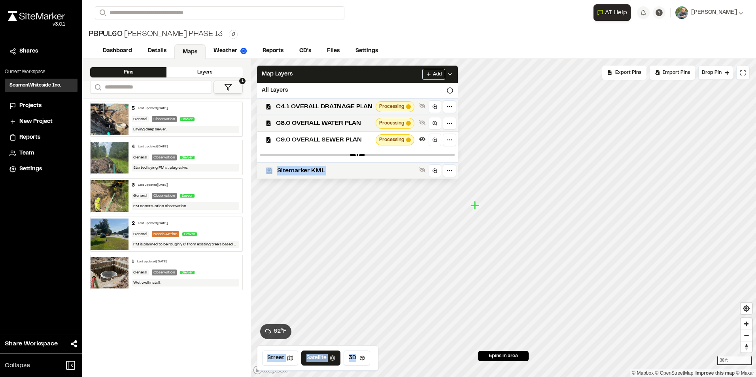
click at [486, 160] on div "Click to Drop Pin 5 pins in area Export Pins Available Datums Datums Apply Conv…" at bounding box center [503, 218] width 505 height 318
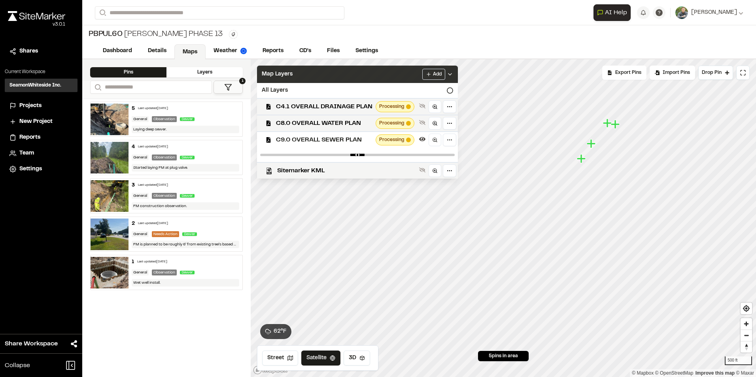
click at [447, 73] on icon at bounding box center [450, 74] width 6 height 6
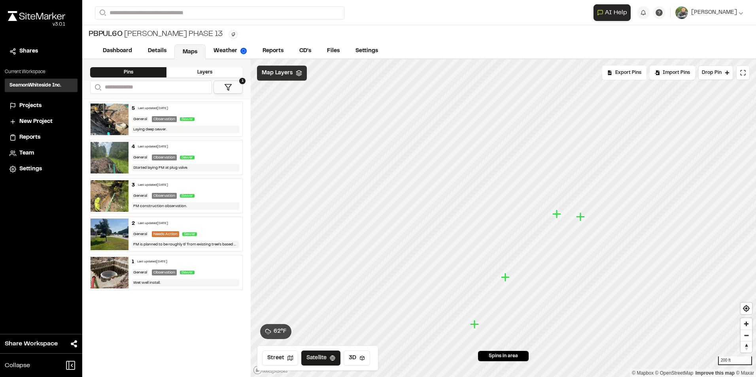
click at [285, 75] on span "Map Layers" at bounding box center [277, 73] width 31 height 9
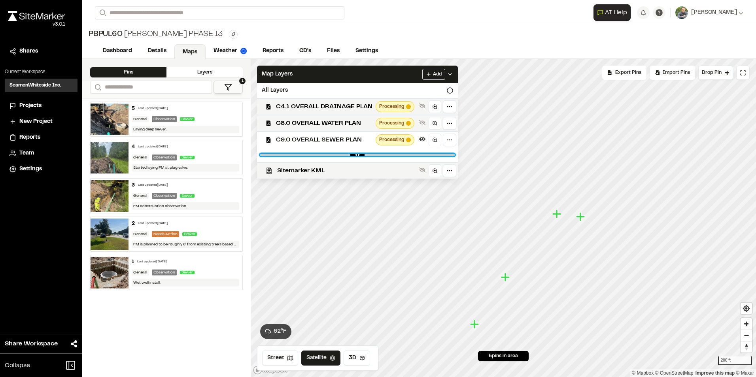
drag, startPoint x: 169, startPoint y: 145, endPoint x: 136, endPoint y: 143, distance: 33.2
type input "*"
click at [260, 154] on input "range" at bounding box center [357, 155] width 194 height 2
click at [449, 76] on icon at bounding box center [450, 74] width 6 height 6
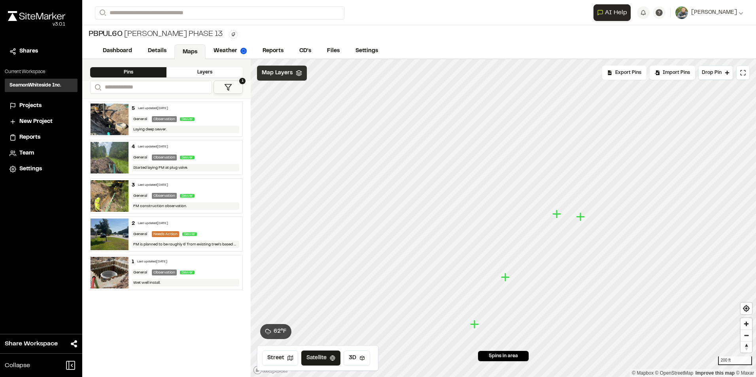
click at [293, 77] on div "Map Layers" at bounding box center [282, 73] width 50 height 15
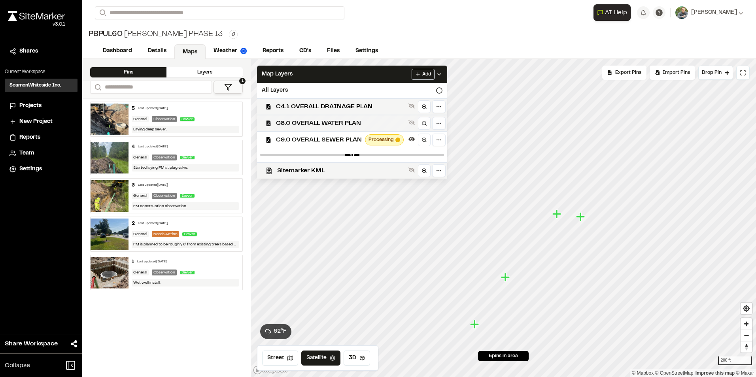
click at [339, 125] on span "C8.0 OVERALL WATER PLAN" at bounding box center [340, 123] width 129 height 9
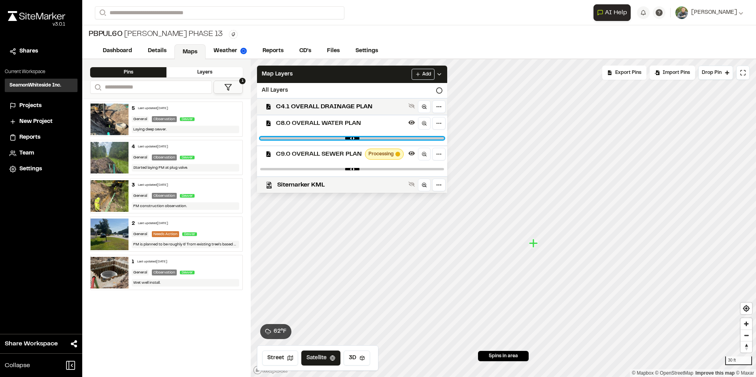
drag, startPoint x: 438, startPoint y: 137, endPoint x: 237, endPoint y: 125, distance: 201.2
type input "*"
click at [260, 137] on input "range" at bounding box center [352, 138] width 184 height 2
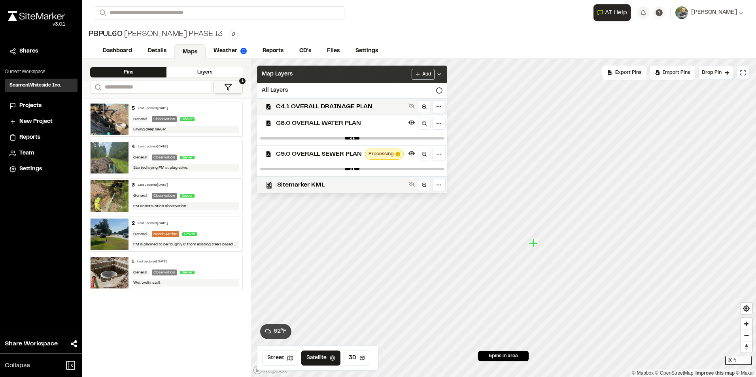
click at [443, 77] on div "Map Layers Add" at bounding box center [352, 74] width 190 height 17
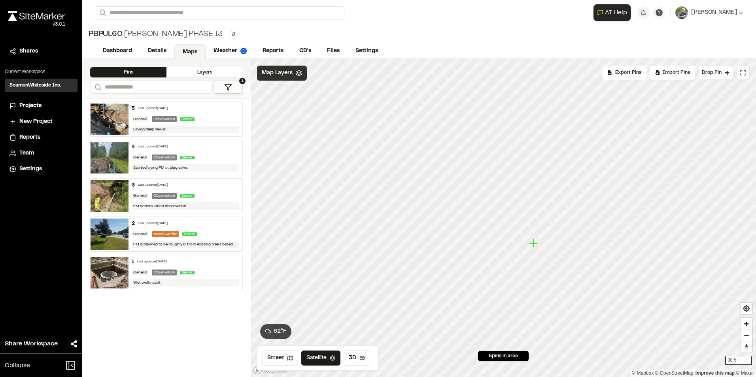
click at [289, 77] on span "Map Layers" at bounding box center [277, 73] width 31 height 9
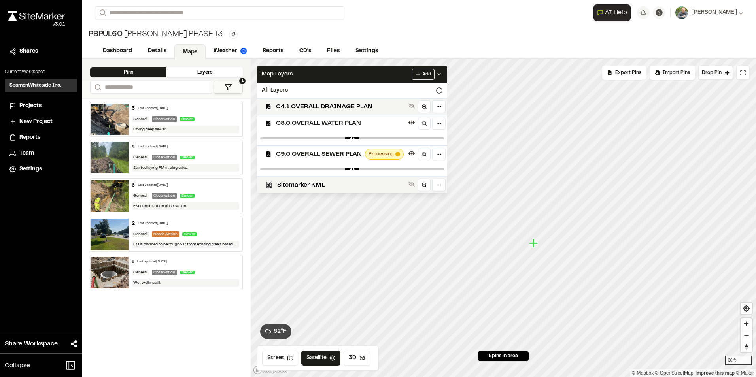
click at [441, 75] on icon at bounding box center [439, 74] width 6 height 6
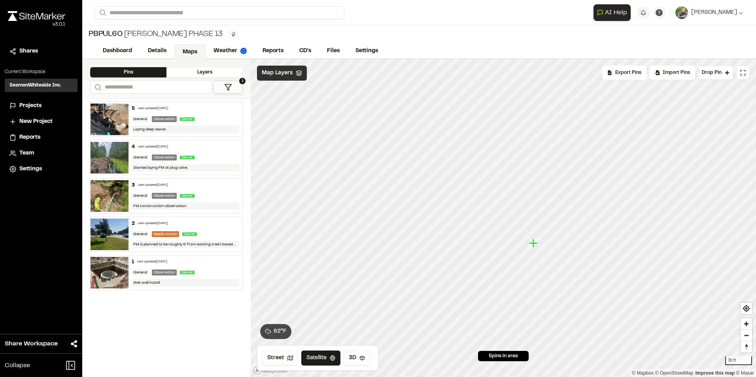
click at [293, 76] on div "Map Layers" at bounding box center [282, 73] width 50 height 15
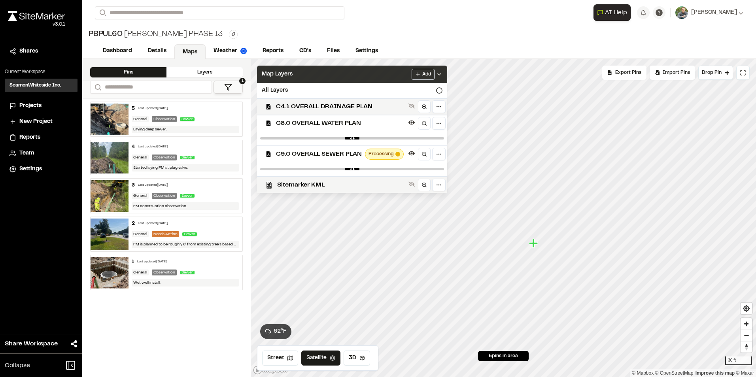
click at [284, 74] on span "Map Layers" at bounding box center [277, 74] width 31 height 9
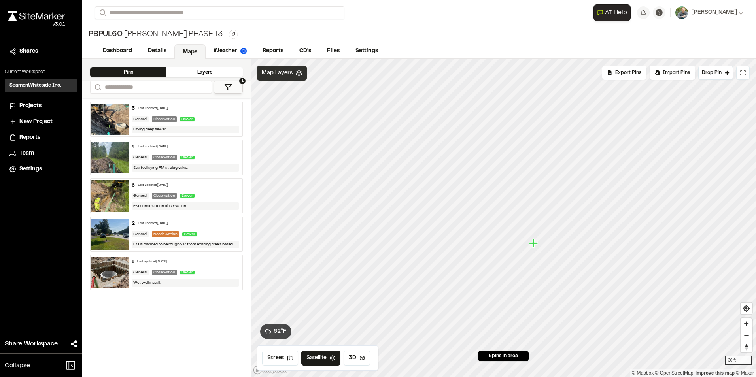
click at [284, 74] on span "Map Layers" at bounding box center [277, 73] width 31 height 9
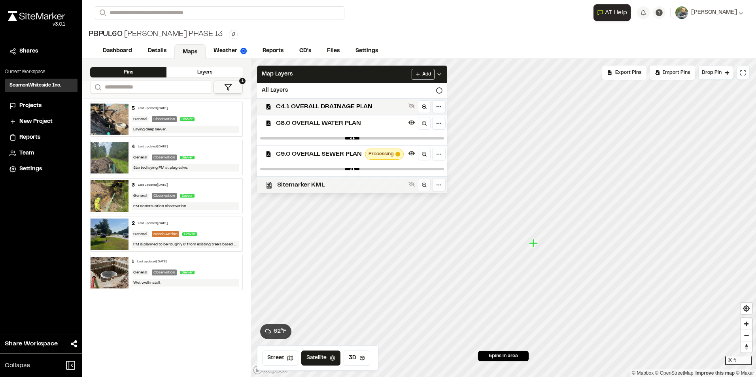
click at [316, 183] on span "Sitemarker KML" at bounding box center [341, 184] width 128 height 9
click at [442, 73] on icon at bounding box center [439, 74] width 6 height 6
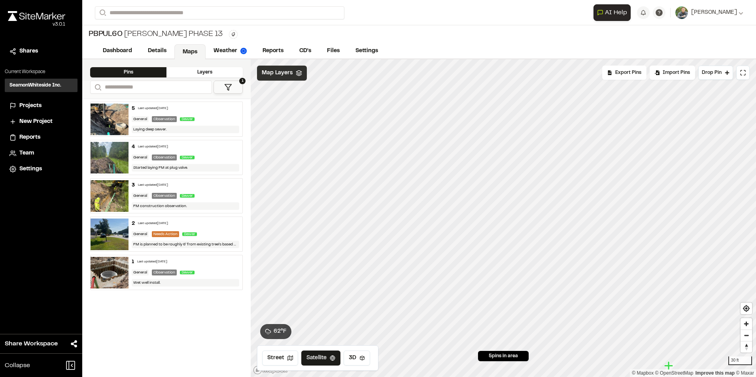
click at [292, 77] on div "Map Layers" at bounding box center [282, 73] width 50 height 15
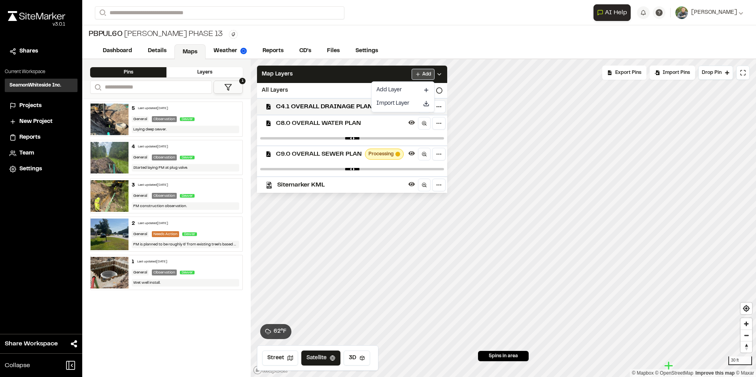
click at [426, 76] on html "Close sidebar v 3.0.1 Shares Current Workspace SeamonWhiteside Inc. SI Projects…" at bounding box center [378, 188] width 756 height 377
click at [402, 91] on link "Add Layer" at bounding box center [402, 89] width 59 height 13
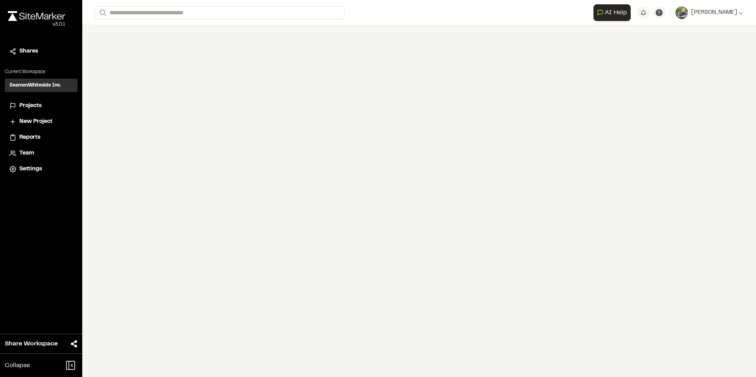
select select "****"
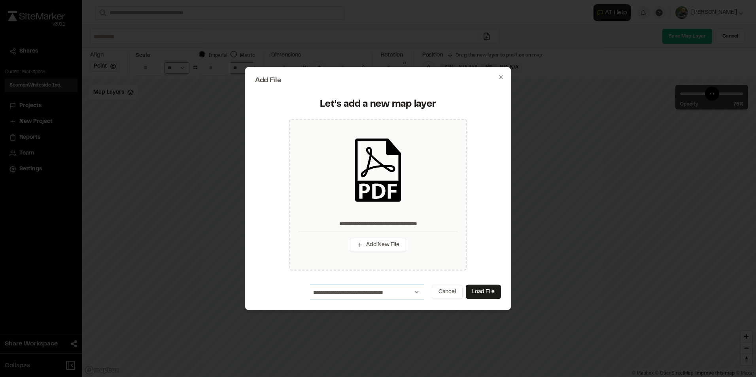
click at [412, 293] on select "**********" at bounding box center [367, 292] width 114 height 15
click at [483, 292] on button "Load File" at bounding box center [483, 292] width 35 height 14
type input "**********"
type input "****"
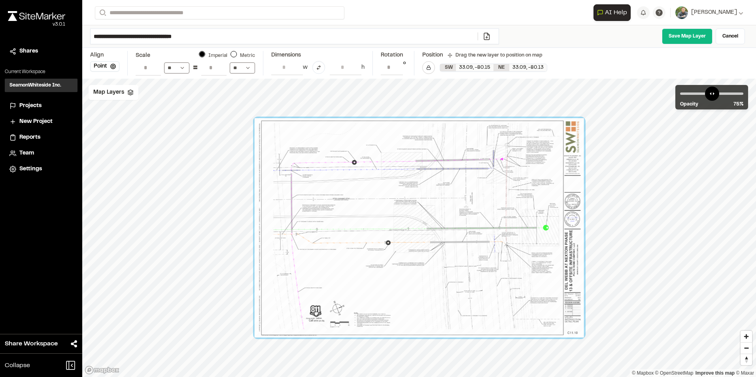
select select "****"
click at [221, 65] on input "***" at bounding box center [213, 67] width 25 height 15
click at [219, 70] on input "***" at bounding box center [213, 67] width 25 height 15
click at [219, 70] on input "**" at bounding box center [213, 67] width 25 height 15
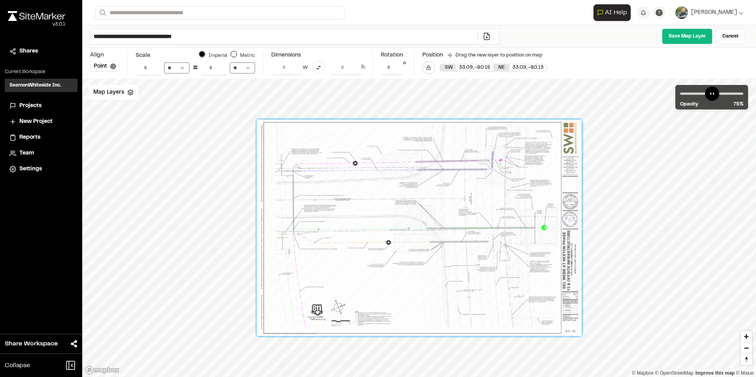
drag, startPoint x: 219, startPoint y: 70, endPoint x: 212, endPoint y: 69, distance: 6.4
click at [218, 70] on input "**" at bounding box center [213, 67] width 25 height 15
drag, startPoint x: 214, startPoint y: 68, endPoint x: 200, endPoint y: 66, distance: 13.5
click at [200, 66] on div "* ** = ** ** ** ** **" at bounding box center [195, 67] width 119 height 15
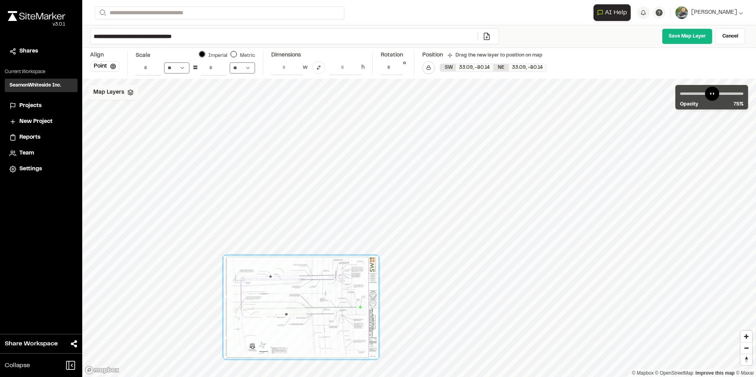
click at [123, 93] on div "Map Layers" at bounding box center [114, 92] width 50 height 15
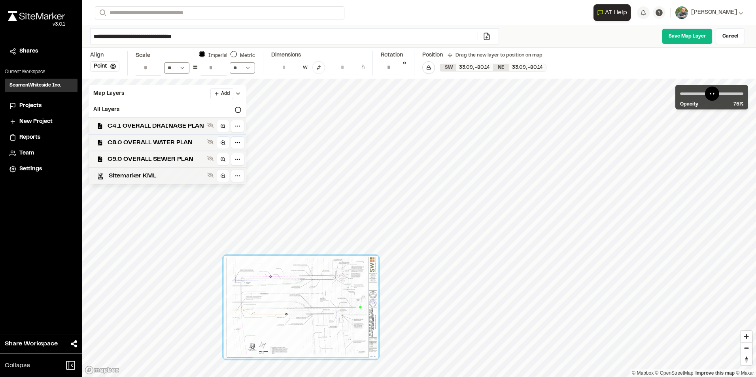
click at [157, 172] on span "Sitemarker KML" at bounding box center [156, 175] width 95 height 9
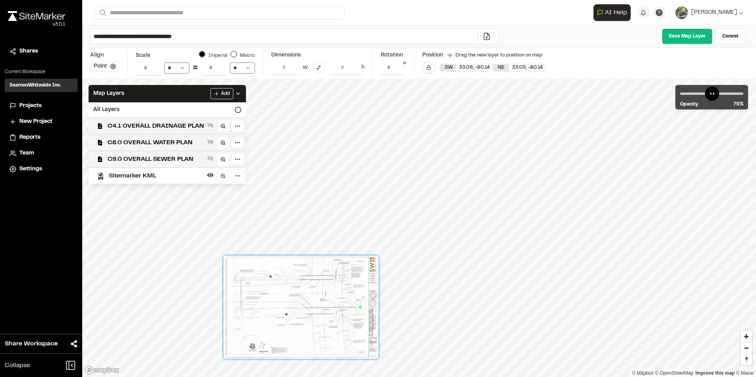
click at [102, 64] on button "Point" at bounding box center [104, 66] width 29 height 10
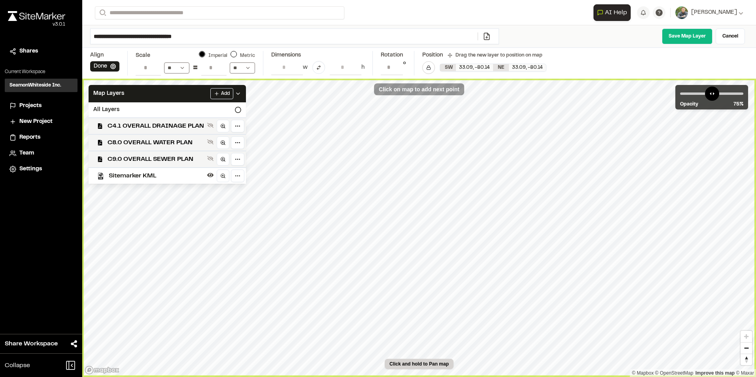
type input "**********"
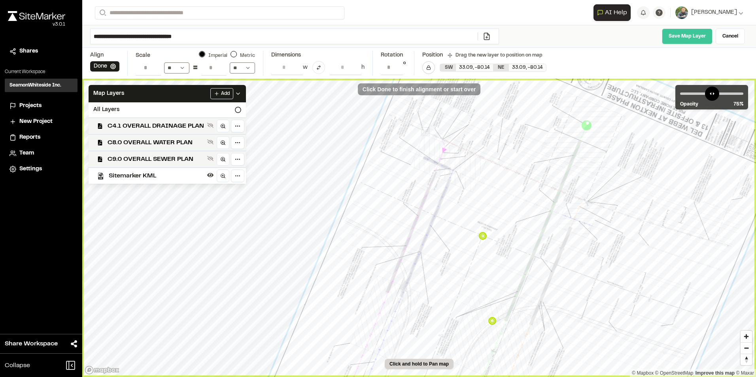
click at [682, 33] on link "Save Map Layer" at bounding box center [687, 36] width 51 height 16
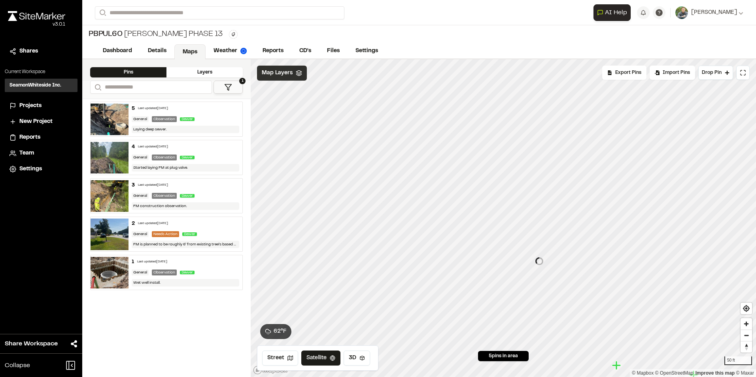
click at [286, 72] on span "Map Layers" at bounding box center [277, 73] width 31 height 9
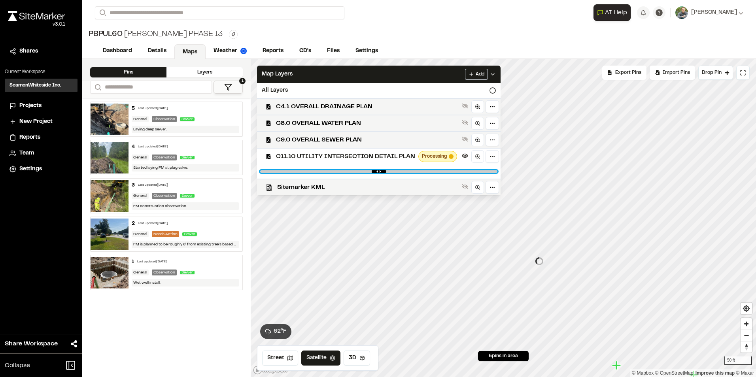
type input "*"
drag, startPoint x: 488, startPoint y: 170, endPoint x: 509, endPoint y: 172, distance: 20.6
click at [497, 172] on input "range" at bounding box center [378, 171] width 237 height 2
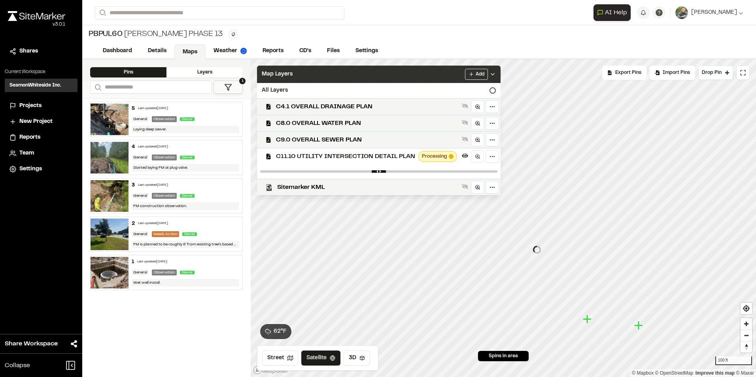
click at [493, 72] on icon at bounding box center [492, 74] width 6 height 6
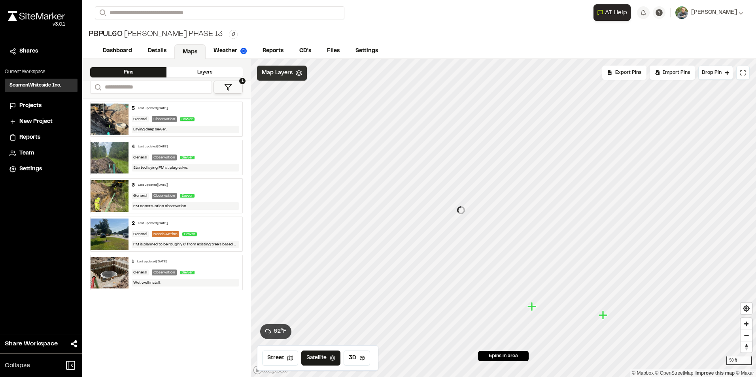
click at [292, 80] on div "Map Layers" at bounding box center [282, 73] width 50 height 15
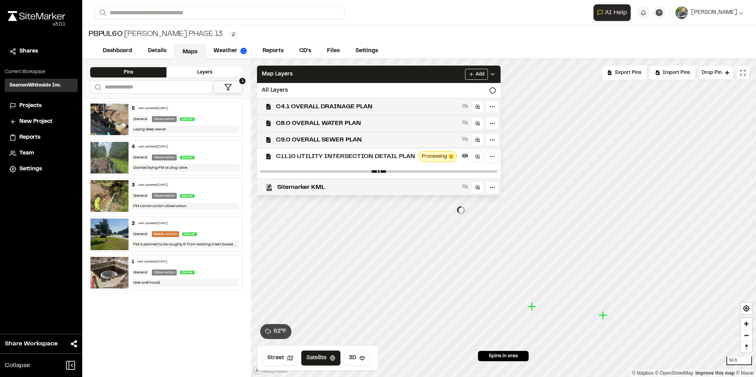
drag, startPoint x: 490, startPoint y: 169, endPoint x: 324, endPoint y: 170, distance: 166.4
click at [318, 170] on div at bounding box center [378, 171] width 243 height 14
type input "*"
drag, startPoint x: 492, startPoint y: 172, endPoint x: 573, endPoint y: 177, distance: 82.0
click at [497, 173] on input "range" at bounding box center [378, 171] width 237 height 2
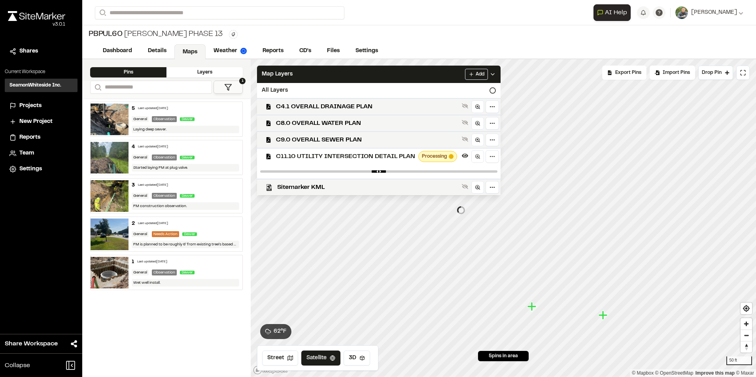
click at [494, 76] on icon at bounding box center [492, 74] width 6 height 6
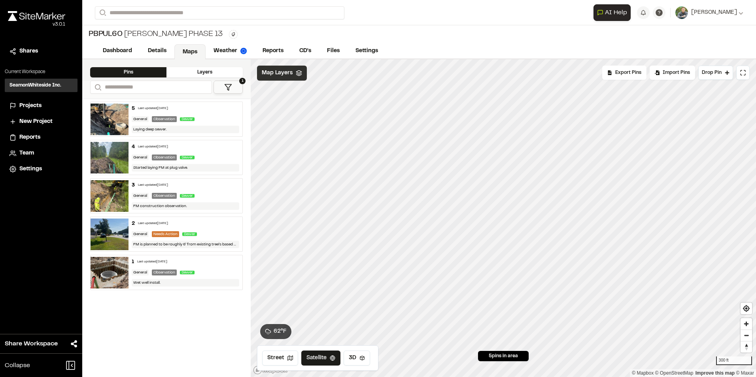
click at [284, 72] on span "Map Layers" at bounding box center [277, 73] width 31 height 9
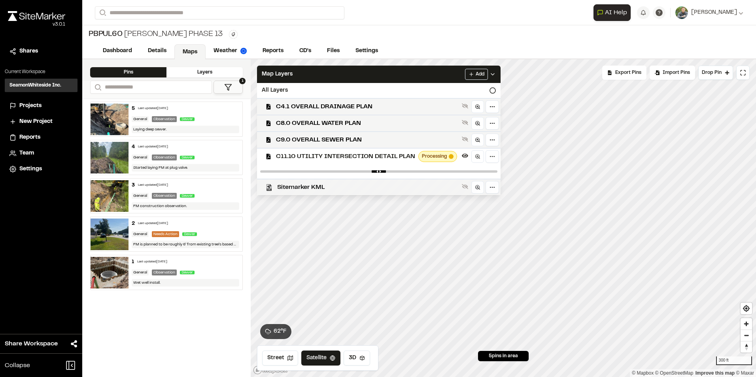
click at [324, 187] on span "Sitemarker KML" at bounding box center [367, 187] width 181 height 9
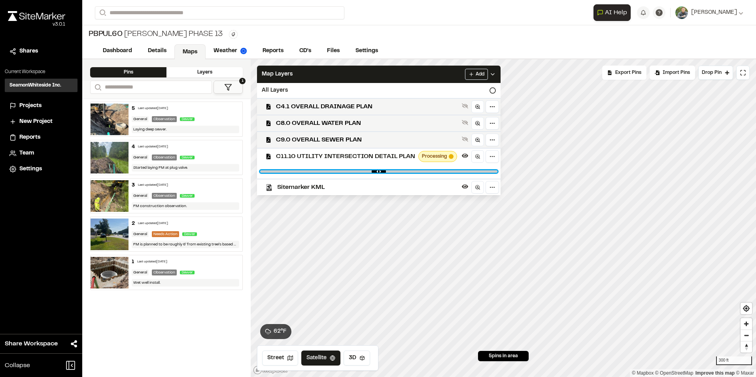
drag, startPoint x: 488, startPoint y: 171, endPoint x: 513, endPoint y: 172, distance: 24.5
click at [497, 172] on input "range" at bounding box center [378, 171] width 237 height 2
click at [494, 73] on icon at bounding box center [492, 74] width 6 height 6
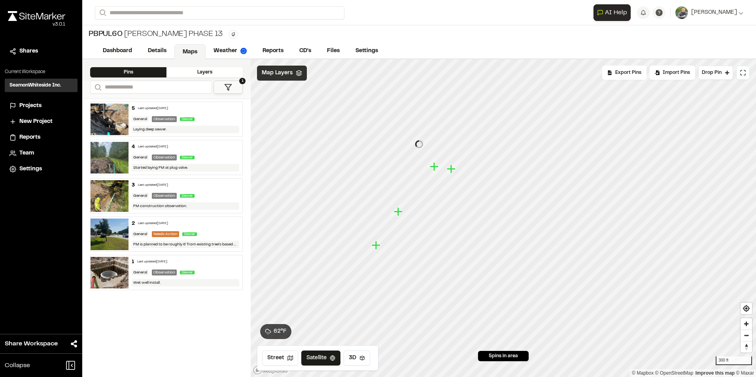
click at [290, 73] on span "Map Layers" at bounding box center [277, 73] width 31 height 9
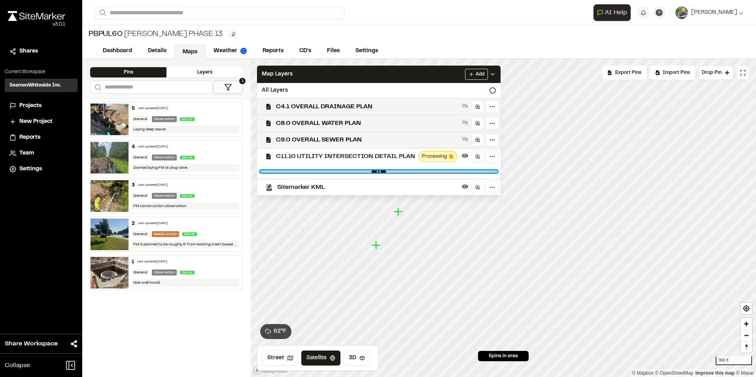
drag, startPoint x: 490, startPoint y: 171, endPoint x: 270, endPoint y: 166, distance: 220.2
type input "****"
click at [270, 170] on input "range" at bounding box center [378, 171] width 237 height 2
click at [492, 73] on icon at bounding box center [492, 74] width 6 height 6
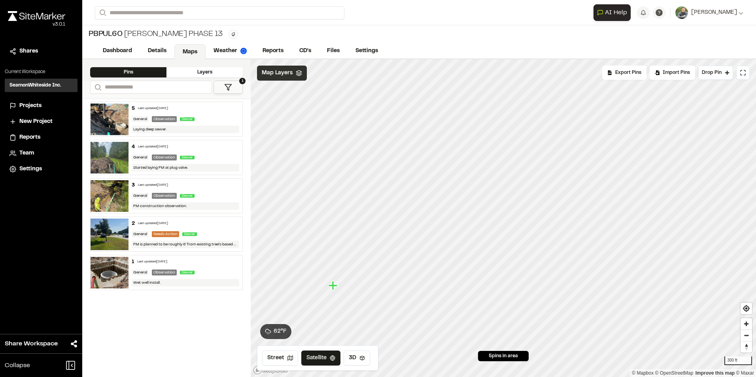
click at [294, 77] on div "Map Layers" at bounding box center [282, 73] width 50 height 15
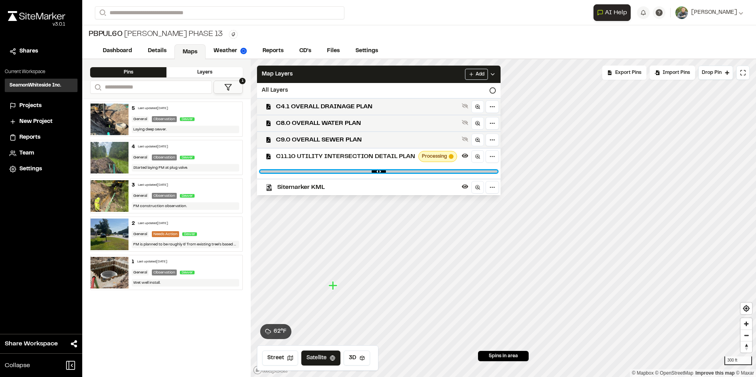
drag, startPoint x: 272, startPoint y: 172, endPoint x: 554, endPoint y: 185, distance: 282.1
type input "*"
click at [497, 173] on input "range" at bounding box center [378, 171] width 237 height 2
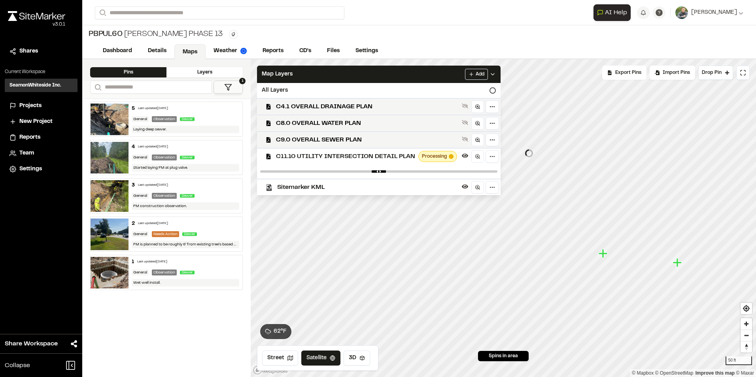
click at [491, 75] on icon at bounding box center [492, 74] width 6 height 6
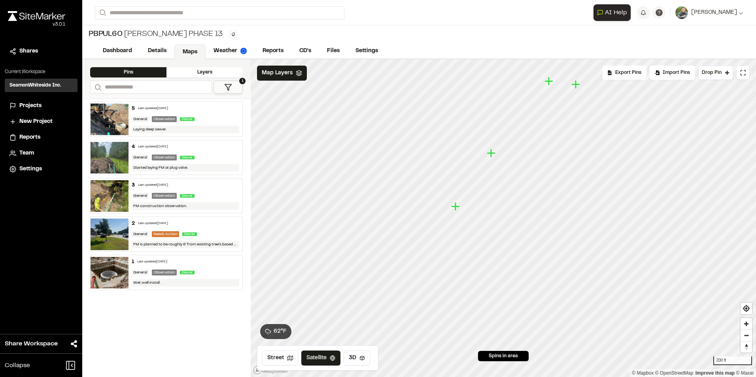
click at [456, 208] on icon "Map marker" at bounding box center [455, 206] width 9 height 9
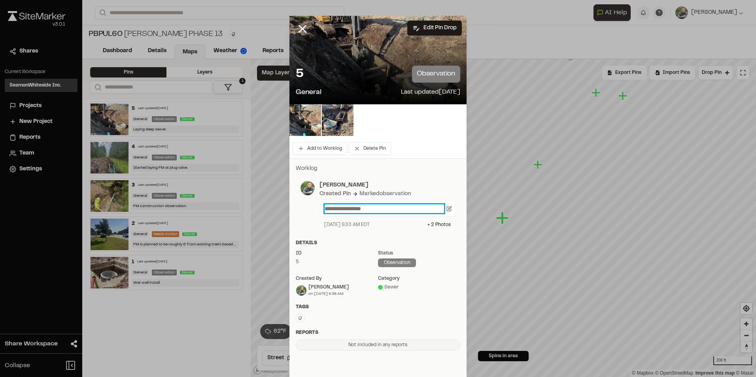
click at [324, 206] on p "**********" at bounding box center [383, 208] width 119 height 9
drag, startPoint x: 373, startPoint y: 208, endPoint x: 379, endPoint y: 215, distance: 9.2
click at [356, 209] on p "**********" at bounding box center [383, 208] width 119 height 9
click at [367, 237] on div "**********" at bounding box center [377, 257] width 177 height 199
click at [300, 32] on icon at bounding box center [302, 28] width 13 height 13
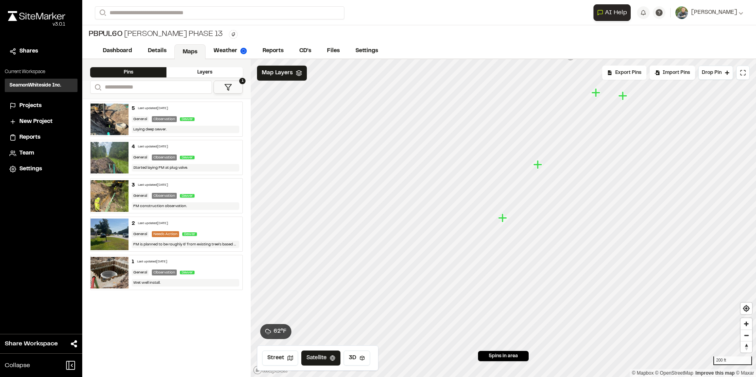
click at [503, 218] on icon "Map marker" at bounding box center [502, 217] width 9 height 9
click at [536, 166] on icon "Map marker" at bounding box center [538, 165] width 10 height 10
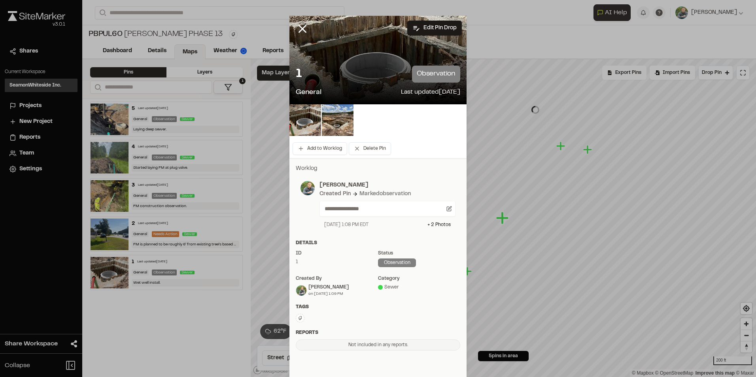
click at [320, 207] on div "**********" at bounding box center [387, 209] width 136 height 16
drag, startPoint x: 322, startPoint y: 208, endPoint x: 326, endPoint y: 207, distance: 4.1
click at [324, 208] on p "**********" at bounding box center [383, 208] width 119 height 9
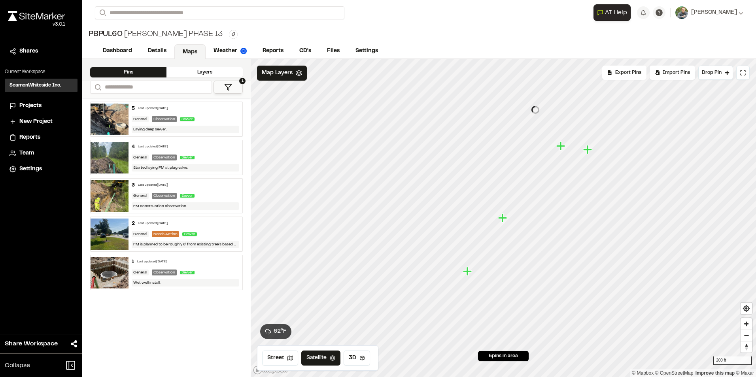
click at [561, 148] on icon "Map marker" at bounding box center [560, 145] width 9 height 9
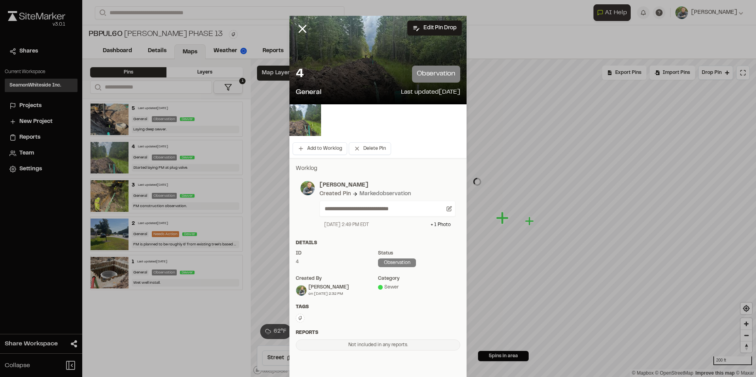
drag, startPoint x: 319, startPoint y: 210, endPoint x: 323, endPoint y: 209, distance: 4.4
click at [320, 210] on div "**********" at bounding box center [387, 209] width 136 height 16
click at [324, 209] on p "**********" at bounding box center [383, 208] width 119 height 9
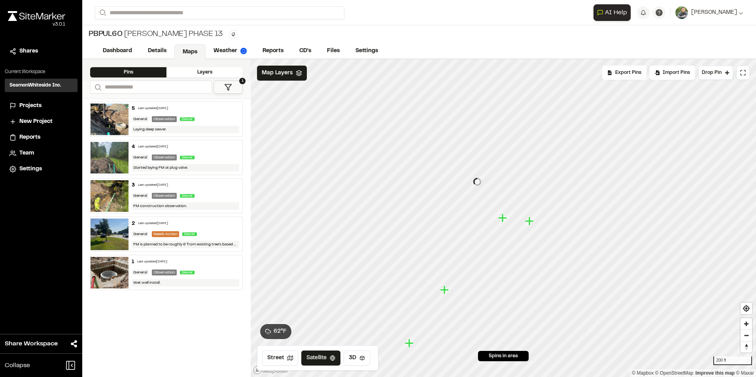
click at [528, 223] on icon "Map marker" at bounding box center [530, 221] width 10 height 10
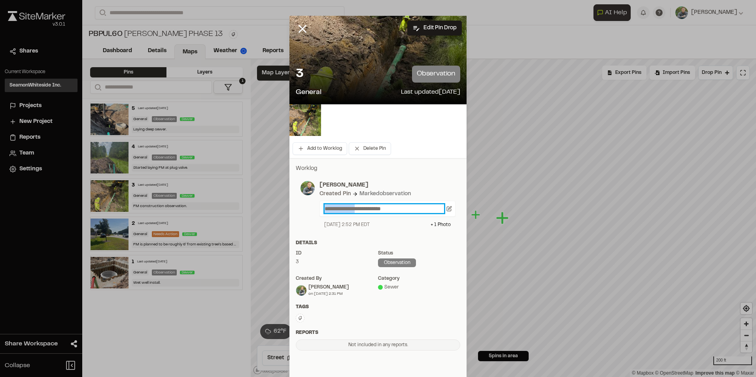
drag, startPoint x: 362, startPoint y: 207, endPoint x: 301, endPoint y: 204, distance: 61.3
click at [301, 204] on div "**********" at bounding box center [377, 204] width 155 height 47
click at [419, 185] on p "[PERSON_NAME]" at bounding box center [387, 185] width 136 height 9
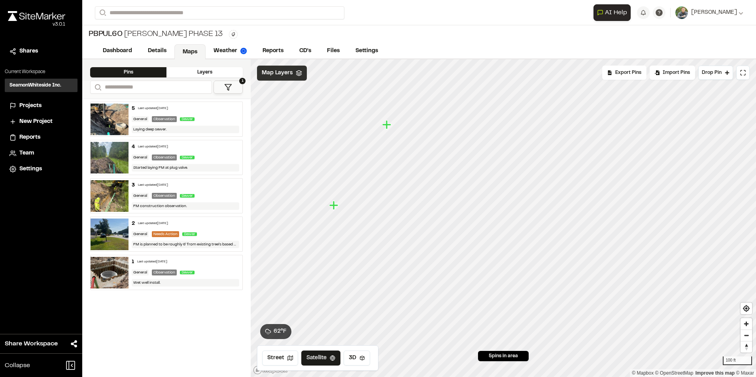
click at [278, 71] on span "Map Layers" at bounding box center [277, 73] width 31 height 9
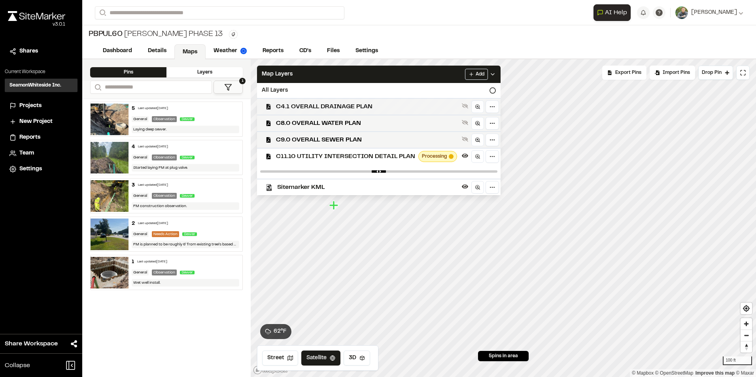
click at [345, 106] on span "C4.1 OVERALL DRAINAGE PLAN" at bounding box center [367, 106] width 183 height 9
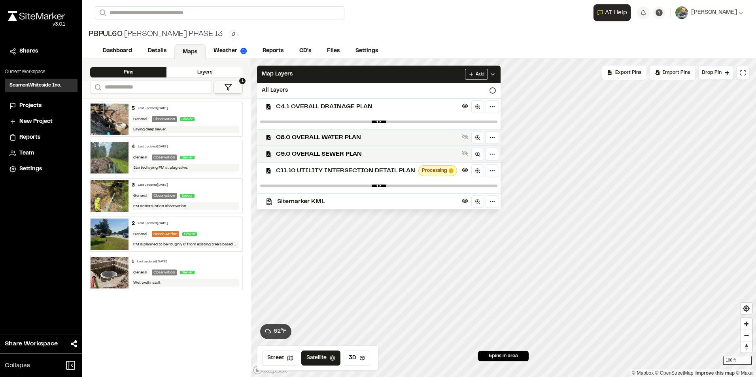
click at [492, 75] on polyline at bounding box center [492, 75] width 3 height 2
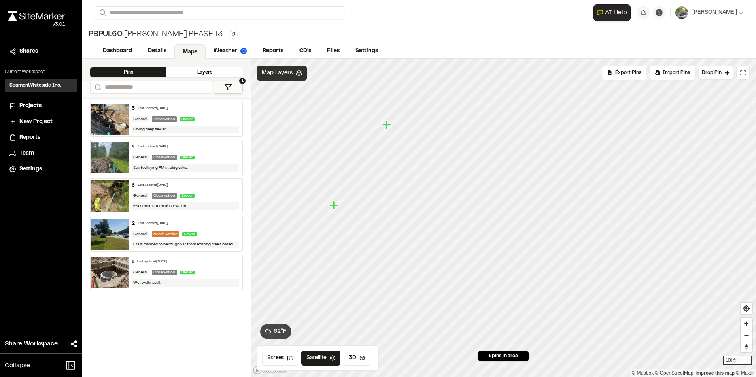
click at [286, 75] on span "Map Layers" at bounding box center [277, 73] width 31 height 9
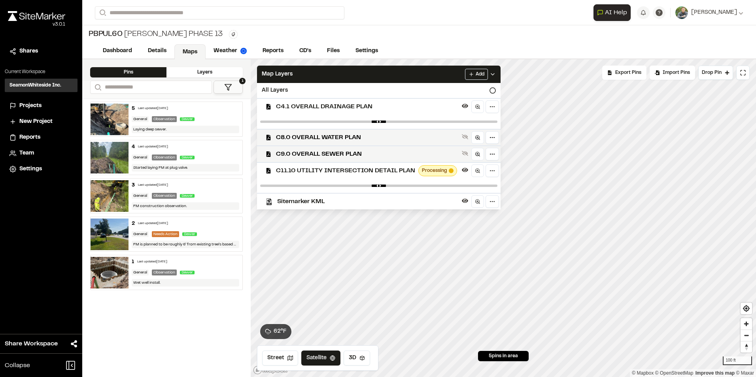
click at [326, 200] on span "Sitemarker KML" at bounding box center [367, 201] width 181 height 9
click at [495, 72] on icon at bounding box center [492, 74] width 6 height 6
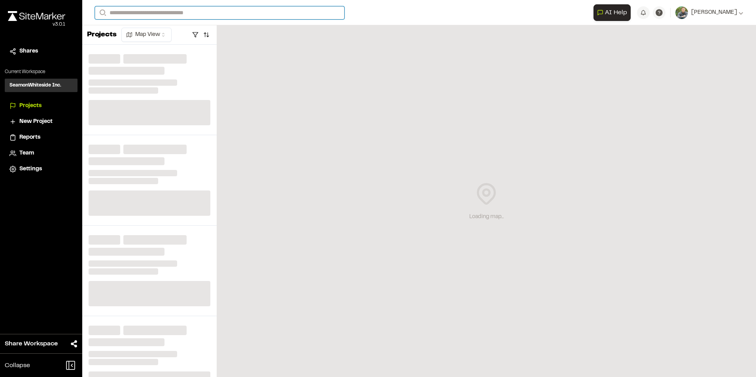
click at [194, 15] on input "Search" at bounding box center [219, 12] width 249 height 13
drag, startPoint x: 189, startPoint y: 44, endPoint x: 286, endPoint y: 52, distance: 96.8
click at [189, 43] on p "PBPUL60 [PERSON_NAME] Phase 13" at bounding box center [163, 42] width 127 height 9
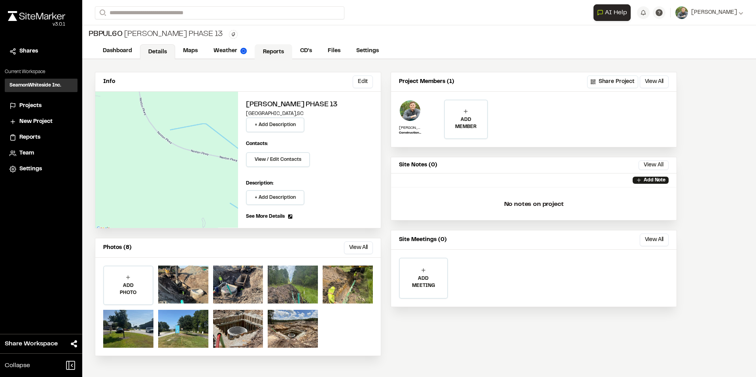
click at [278, 50] on link "Reports" at bounding box center [274, 51] width 38 height 15
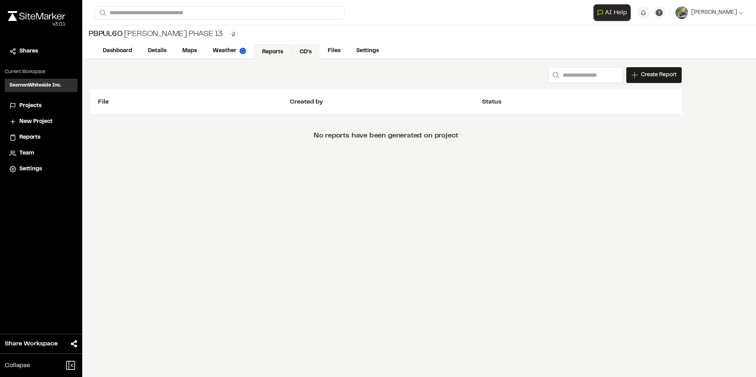
click at [312, 45] on link "CD's" at bounding box center [305, 51] width 28 height 15
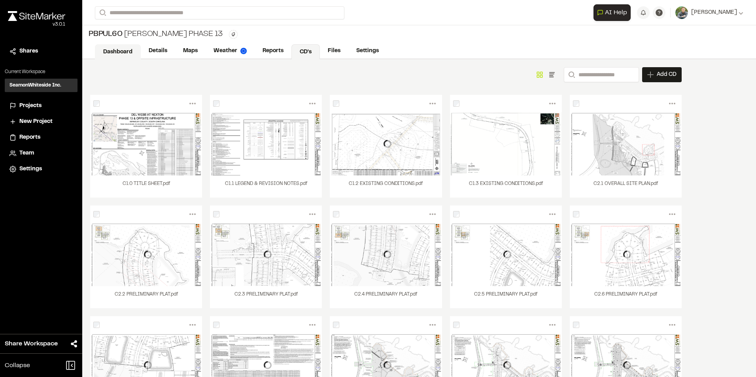
click at [126, 49] on link "Dashboard" at bounding box center [118, 51] width 46 height 15
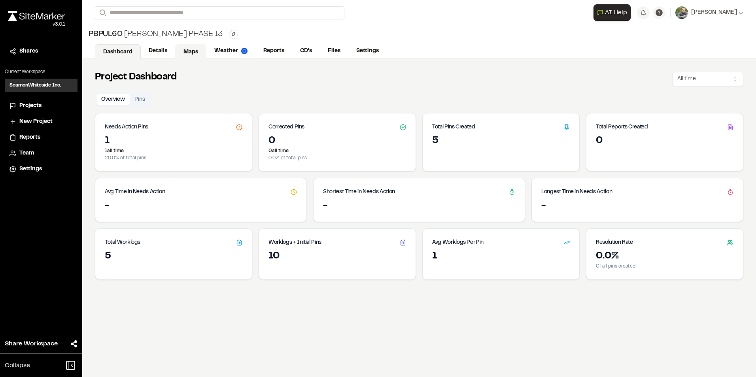
click at [194, 51] on link "Maps" at bounding box center [190, 51] width 31 height 15
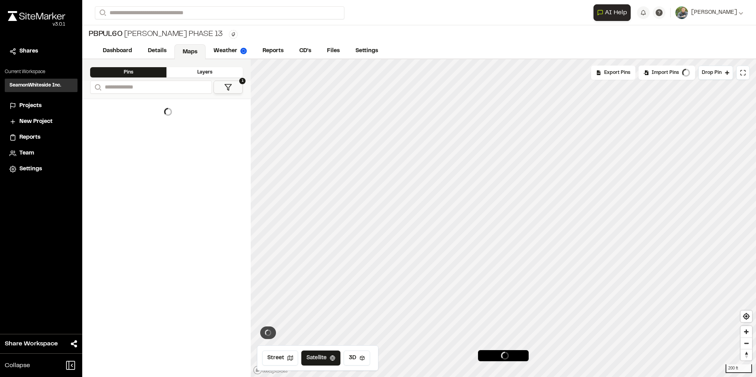
click at [194, 51] on link "Maps" at bounding box center [189, 51] width 31 height 15
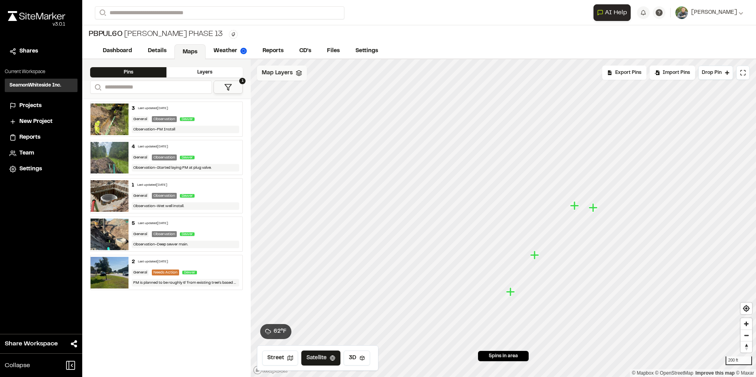
click at [278, 78] on div "Map Layers" at bounding box center [282, 73] width 50 height 15
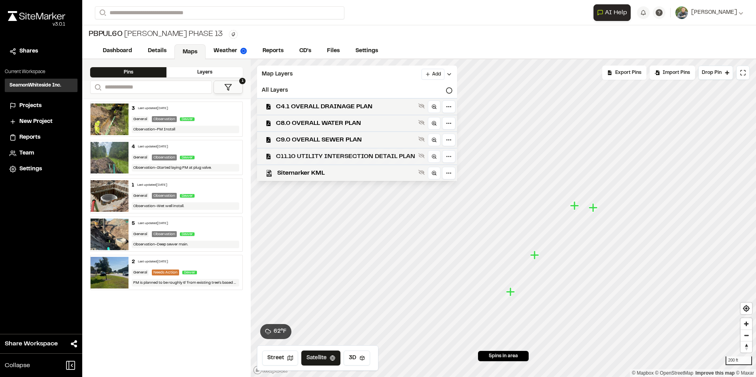
click at [328, 162] on div "C11.10 UTILITY INTERSECTION DETAIL PLAN" at bounding box center [354, 156] width 206 height 17
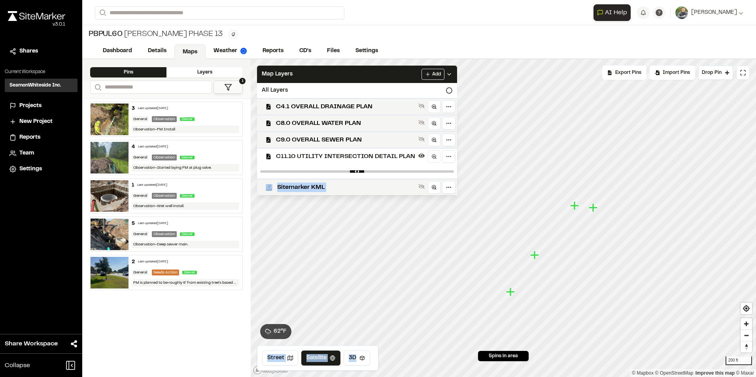
click at [496, 172] on div "Click to Drop Pin 5 pins in area Export Pins Available Datums Datums Apply Conv…" at bounding box center [503, 218] width 505 height 318
click at [348, 146] on div "C9.0 OVERALL SEWER PLAN" at bounding box center [354, 139] width 206 height 17
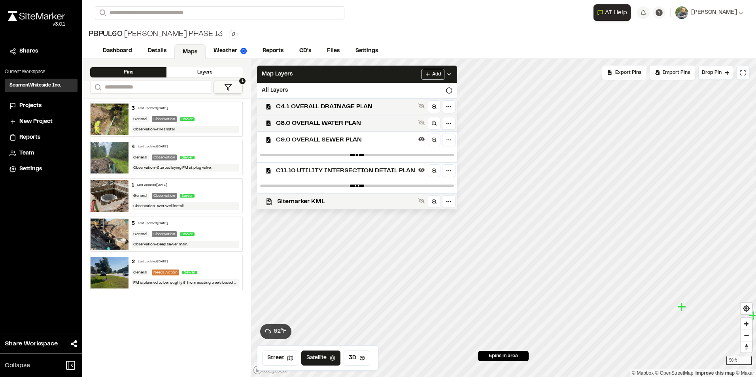
click at [345, 168] on span "C11.10 UTILITY INTERSECTION DETAIL PLAN" at bounding box center [345, 170] width 139 height 9
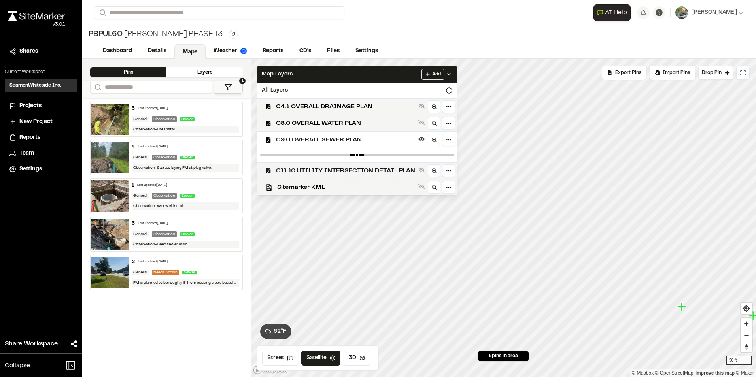
click at [346, 168] on span "C11.10 UTILITY INTERSECTION DETAIL PLAN" at bounding box center [345, 170] width 139 height 9
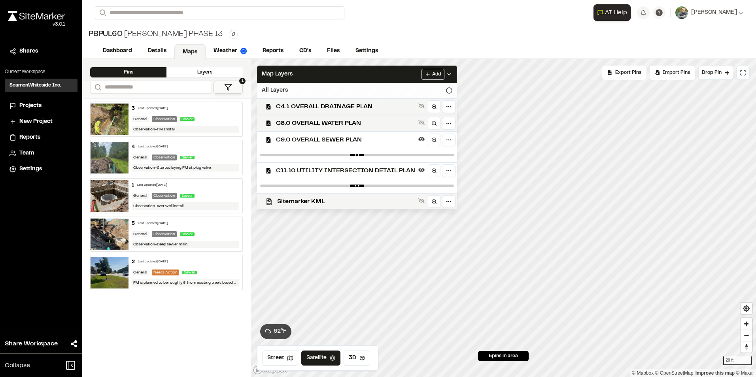
click at [387, 86] on div "Click to Drop Pin 5 pins in area Export Pins Available Datums Datums Apply Conv…" at bounding box center [503, 218] width 505 height 318
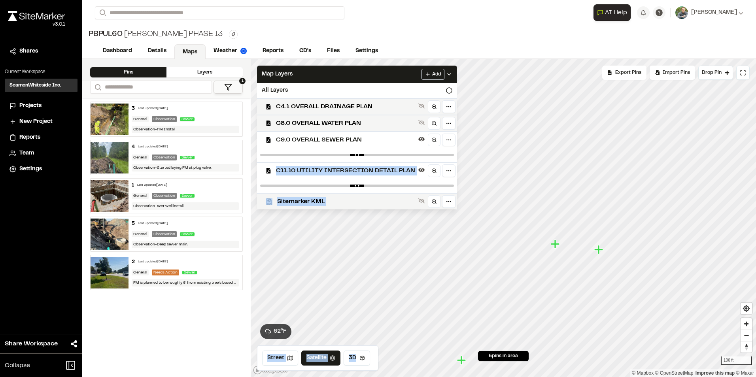
click at [256, 155] on div "Click to Drop Pin 5 pins in area Export Pins Available Datums Datums Apply Conv…" at bounding box center [503, 218] width 505 height 318
drag, startPoint x: 447, startPoint y: 155, endPoint x: 184, endPoint y: 141, distance: 263.2
type input "*"
click at [260, 154] on input "range" at bounding box center [357, 155] width 194 height 2
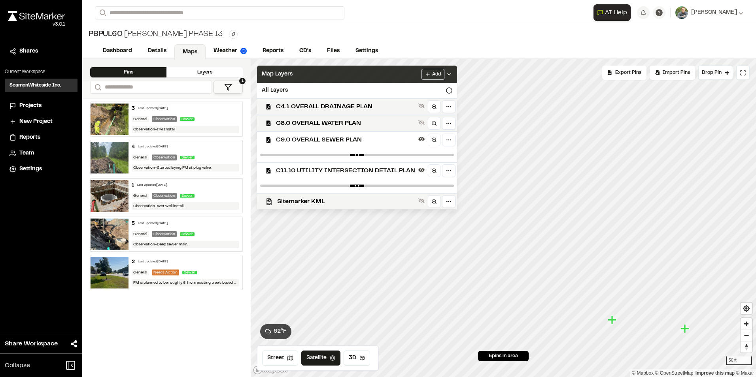
click at [446, 72] on icon at bounding box center [449, 74] width 6 height 6
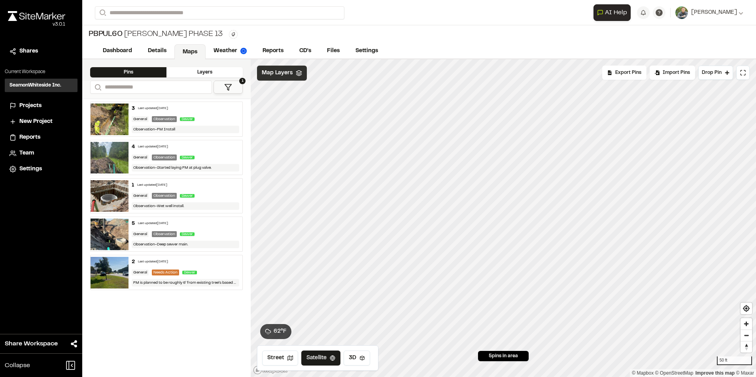
click at [287, 72] on span "Map Layers" at bounding box center [277, 73] width 31 height 9
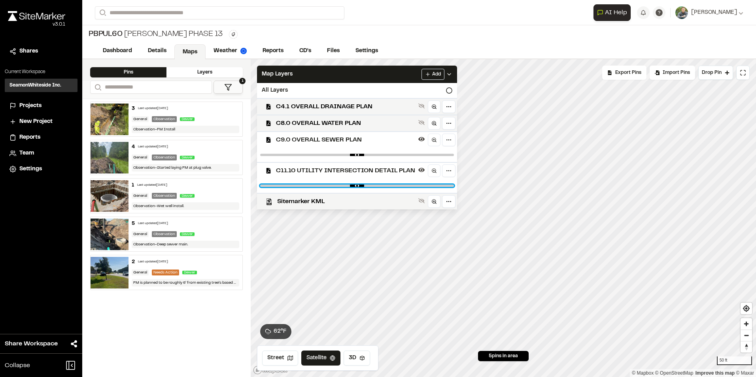
drag, startPoint x: 444, startPoint y: 186, endPoint x: 301, endPoint y: 188, distance: 142.7
type input "****"
click at [296, 187] on input "range" at bounding box center [357, 186] width 194 height 2
drag, startPoint x: 299, startPoint y: 188, endPoint x: 431, endPoint y: 186, distance: 132.0
click at [431, 186] on div at bounding box center [357, 186] width 200 height 14
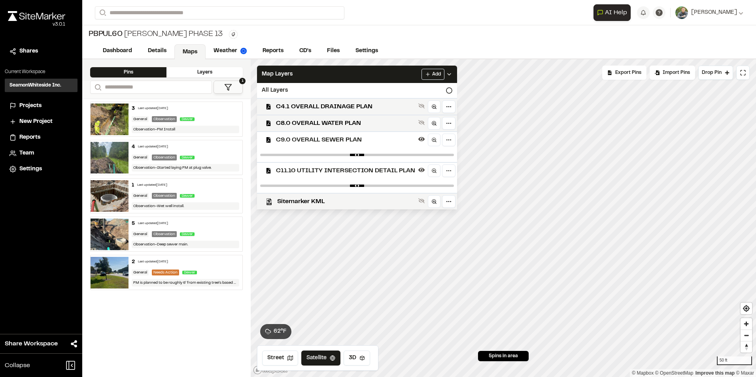
drag, startPoint x: 431, startPoint y: 186, endPoint x: 414, endPoint y: 180, distance: 18.2
click at [410, 180] on div at bounding box center [357, 186] width 200 height 14
click at [450, 170] on html "Close sidebar v 3.0.1 Shares Current Workspace SeamonWhiteside Inc. SI Projects…" at bounding box center [378, 188] width 756 height 377
click at [415, 187] on div "Edit" at bounding box center [420, 187] width 66 height 13
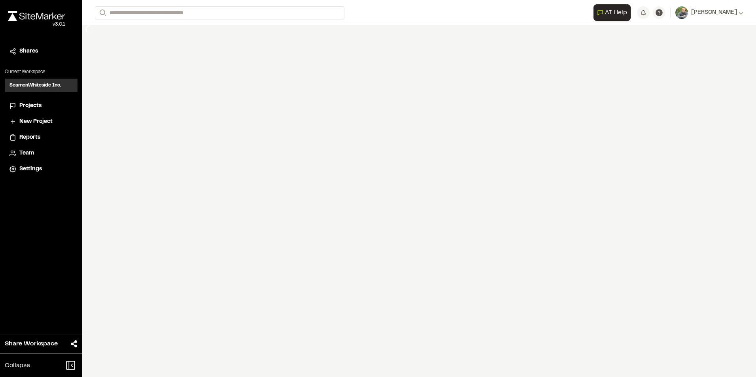
select select "****"
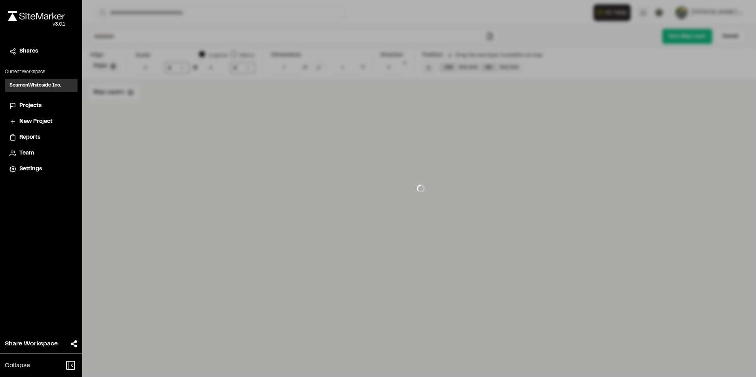
type input "**********"
type input "****"
type input "**********"
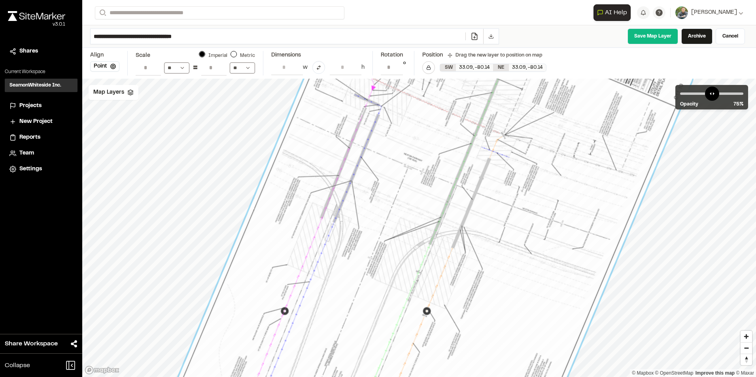
click at [219, 66] on input "**" at bounding box center [213, 67] width 25 height 15
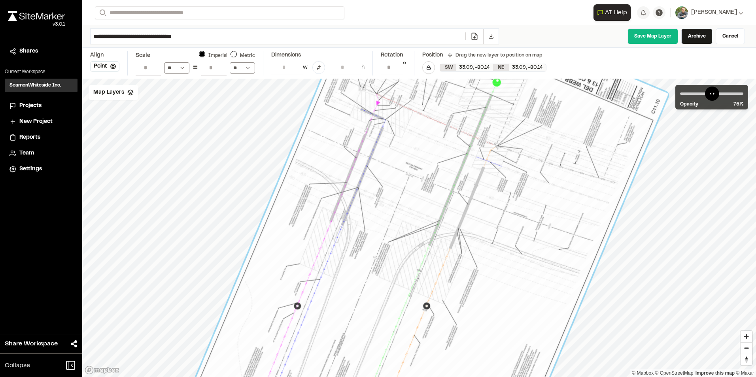
type input "**"
click at [220, 70] on input "**" at bounding box center [213, 67] width 25 height 15
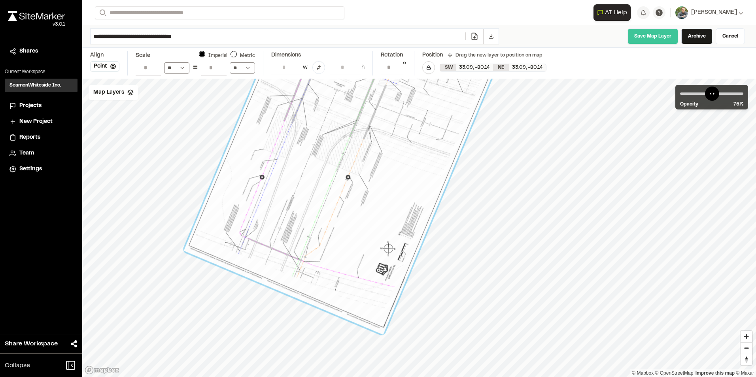
click at [651, 35] on link "Save Map Layer" at bounding box center [652, 36] width 51 height 16
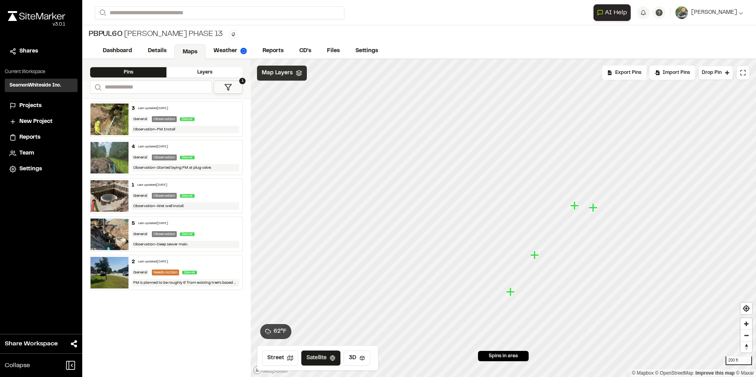
click at [281, 74] on span "Map Layers" at bounding box center [277, 73] width 31 height 9
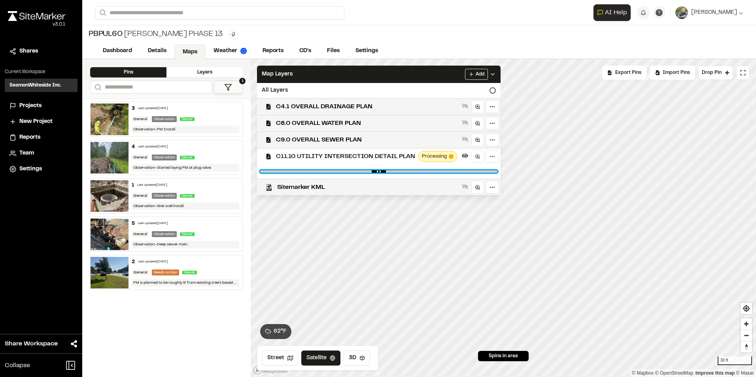
type input "*"
drag, startPoint x: 295, startPoint y: 164, endPoint x: 559, endPoint y: 168, distance: 264.0
click at [497, 170] on input "range" at bounding box center [378, 171] width 237 height 2
click at [342, 185] on span "Sitemarker KML" at bounding box center [367, 187] width 181 height 9
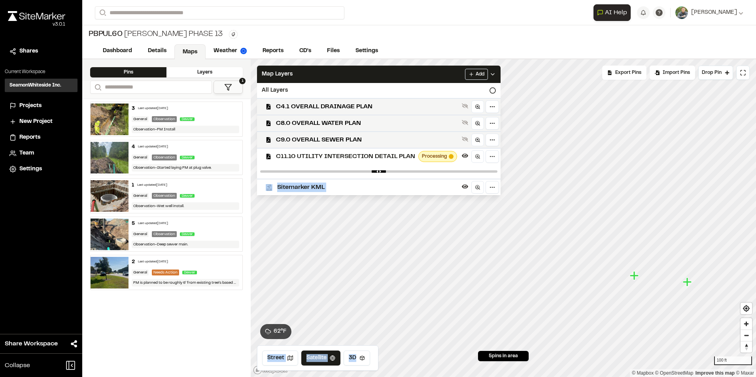
click at [510, 170] on div "Click to Drop Pin 5 pins in area Export Pins Available Datums Datums Apply Conv…" at bounding box center [503, 218] width 505 height 318
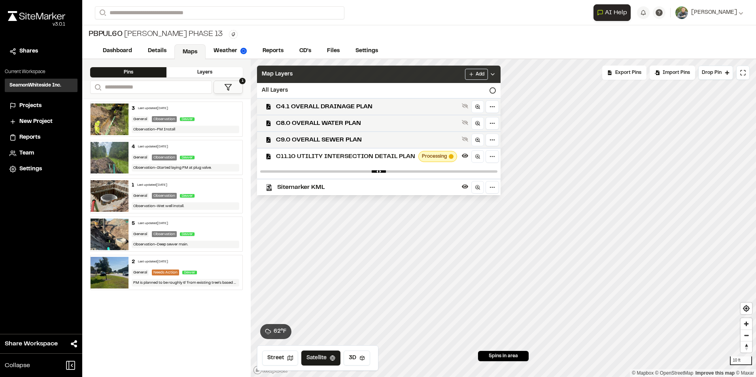
click at [490, 74] on icon at bounding box center [492, 74] width 6 height 6
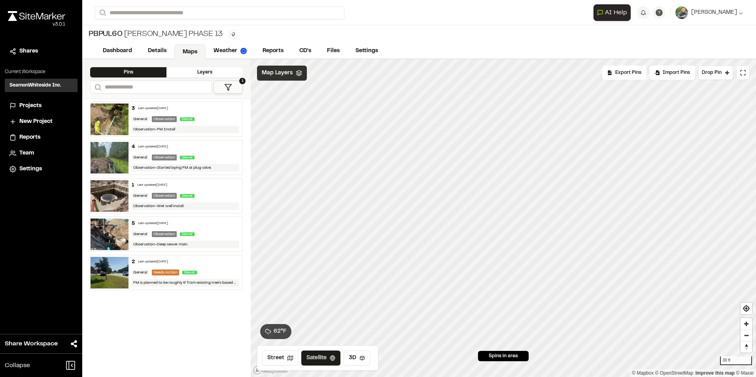
click at [296, 72] on icon at bounding box center [299, 73] width 6 height 6
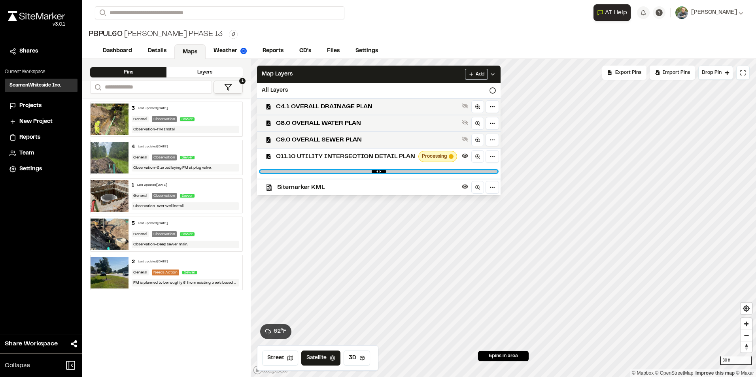
drag, startPoint x: 490, startPoint y: 170, endPoint x: 188, endPoint y: 171, distance: 302.7
type input "*"
click at [260, 171] on input "range" at bounding box center [378, 171] width 237 height 2
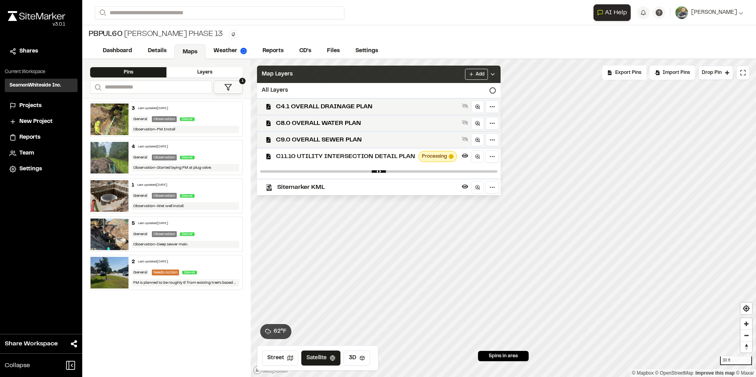
click at [489, 71] on div "Add" at bounding box center [480, 74] width 31 height 11
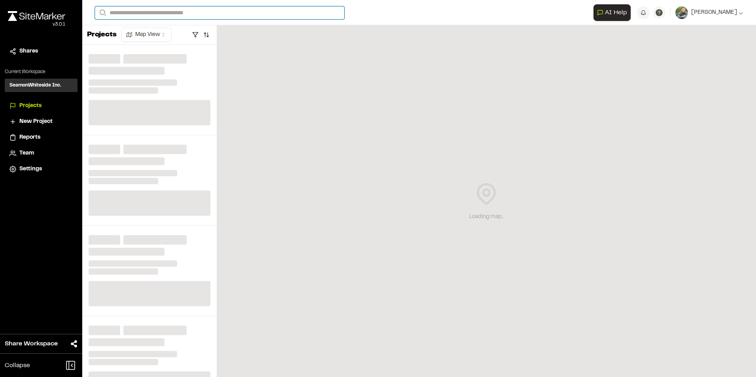
click at [213, 13] on input "Search" at bounding box center [219, 12] width 249 height 13
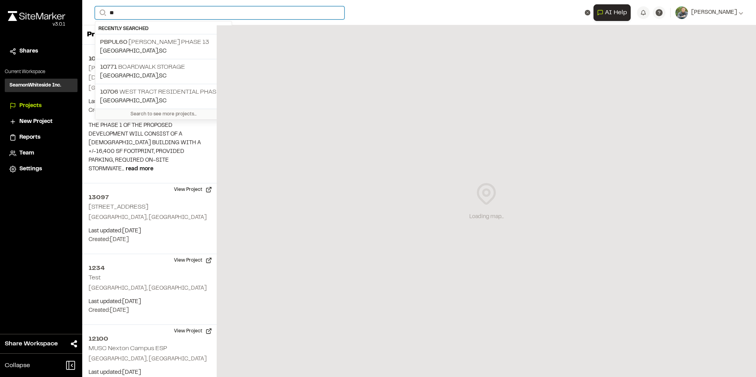
click at [178, 8] on input "**" at bounding box center [219, 12] width 249 height 13
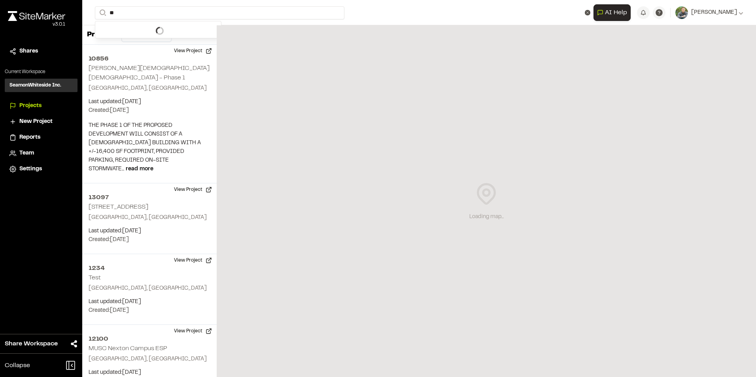
click at [177, 43] on div "Projects Map View" at bounding box center [149, 34] width 134 height 19
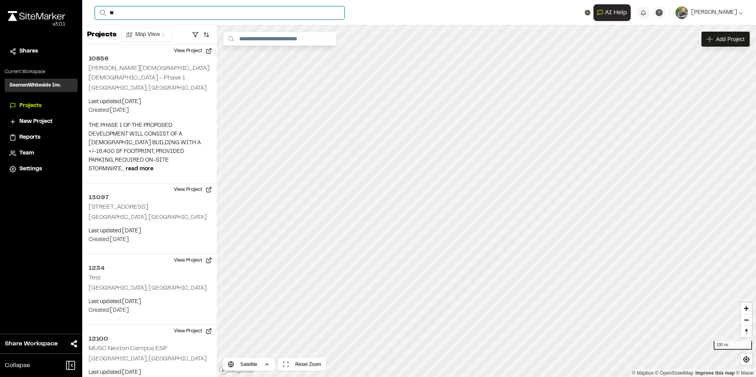
click at [164, 15] on input "**" at bounding box center [219, 12] width 249 height 13
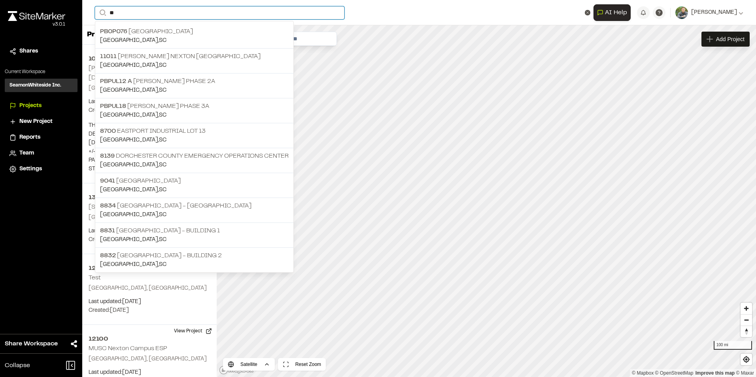
drag, startPoint x: 133, startPoint y: 12, endPoint x: 86, endPoint y: 13, distance: 47.0
click at [86, 13] on div "Open sidebar Search ** PB0P076 [GEOGRAPHIC_DATA] [PERSON_NAME] Nexton [GEOGRAPH…" at bounding box center [418, 12] width 673 height 25
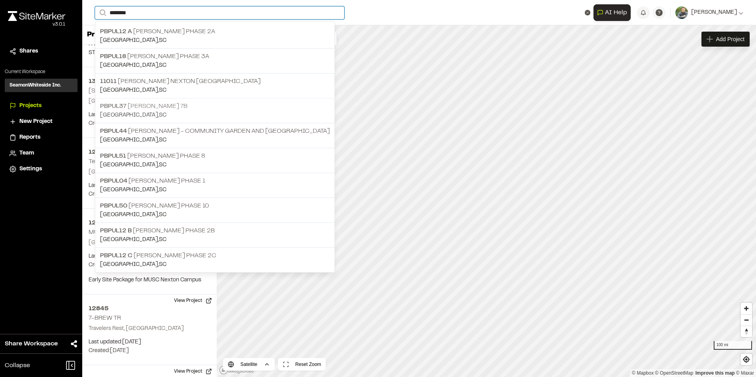
scroll to position [198, 0]
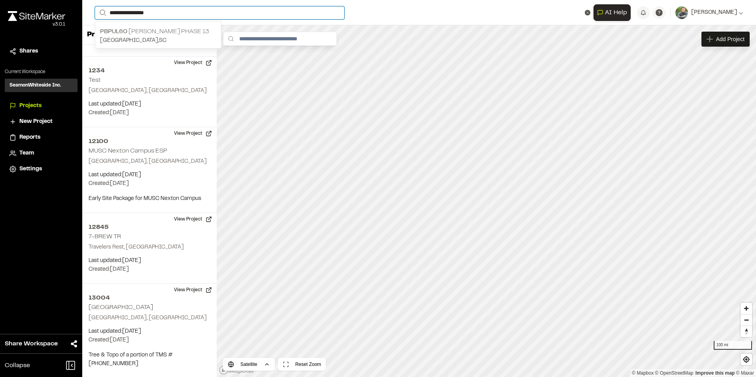
type input "**********"
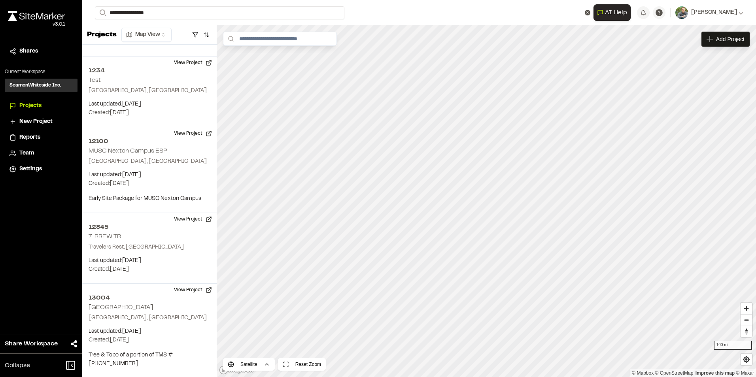
click at [170, 35] on p "PBPUL60 [PERSON_NAME] Phase 13" at bounding box center [158, 31] width 116 height 9
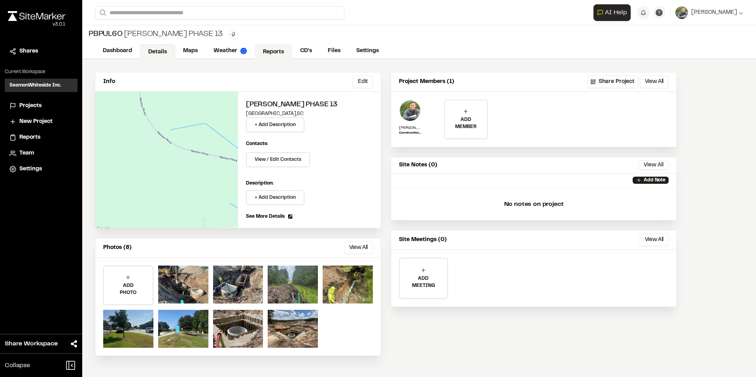
click at [268, 50] on link "Reports" at bounding box center [274, 51] width 38 height 15
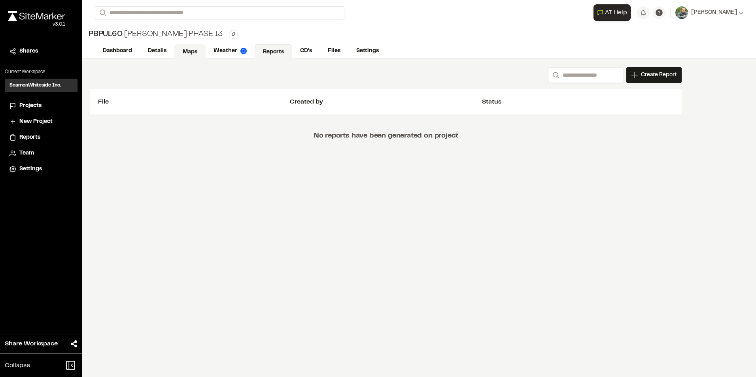
click at [185, 53] on link "Maps" at bounding box center [189, 51] width 31 height 15
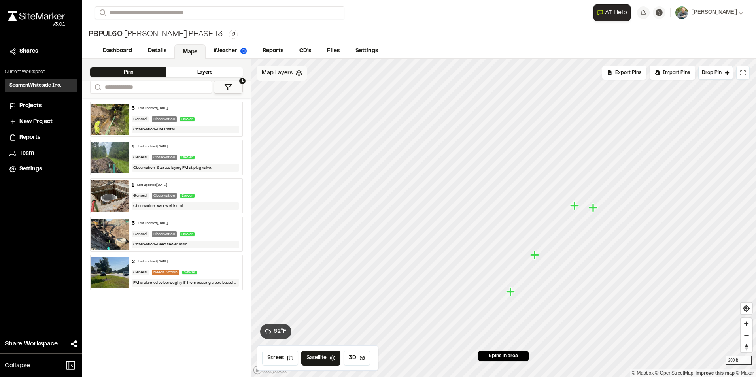
click at [291, 73] on span "Map Layers" at bounding box center [277, 73] width 31 height 9
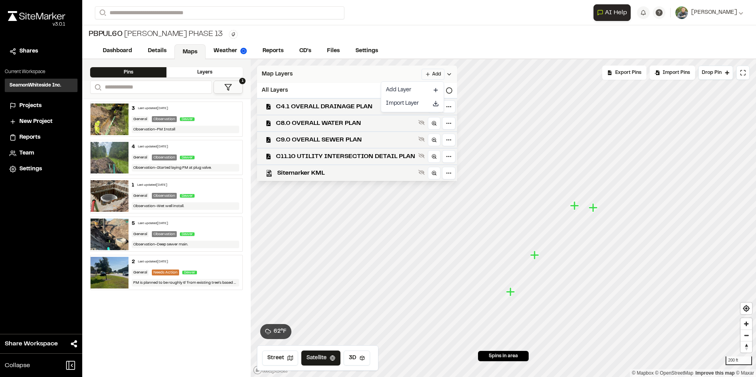
click at [434, 74] on html "Close sidebar v 3.0.1 Shares Current Workspace SeamonWhiteside Inc. SI Projects…" at bounding box center [378, 188] width 756 height 377
click at [410, 91] on link "Add Layer" at bounding box center [412, 89] width 59 height 13
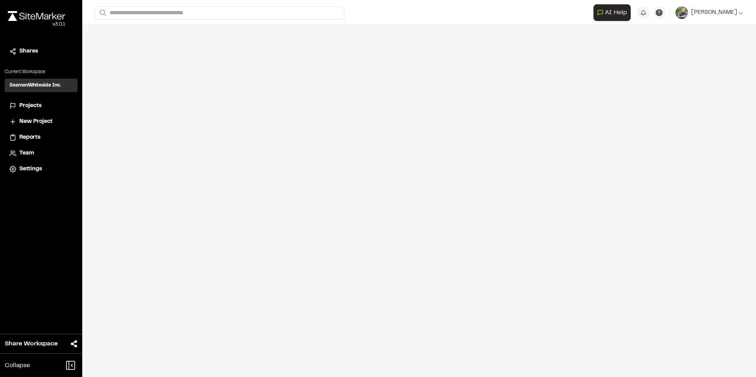
select select "****"
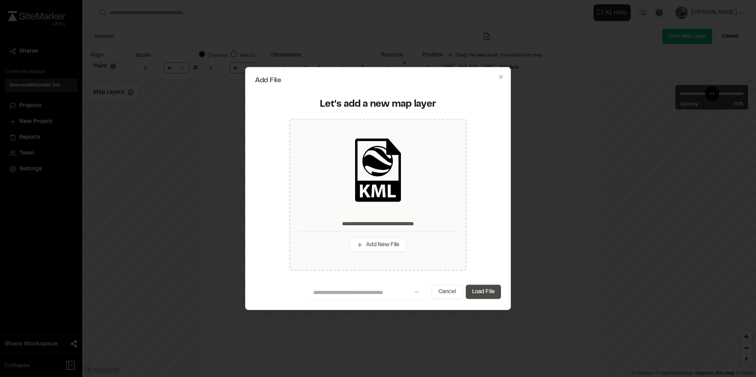
click at [487, 291] on button "Load File" at bounding box center [483, 292] width 35 height 14
type input "**********"
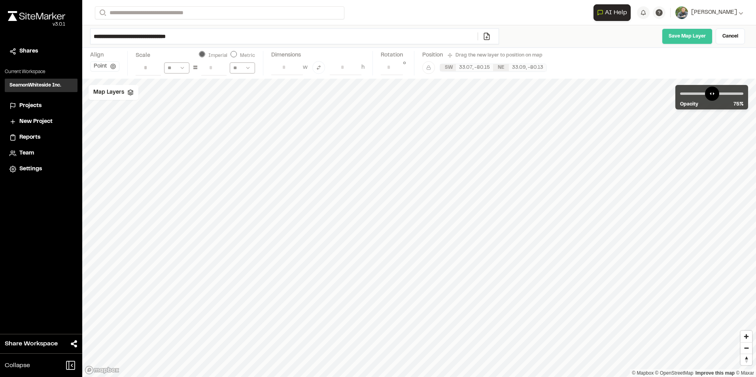
click at [683, 35] on link "Save Map Layer" at bounding box center [687, 36] width 51 height 16
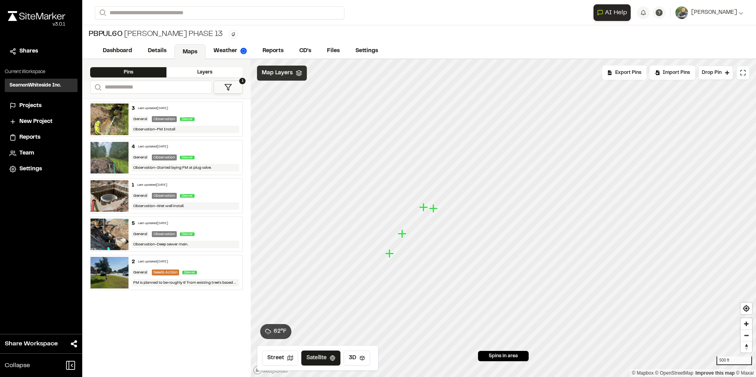
click at [289, 77] on div "Map Layers" at bounding box center [282, 73] width 50 height 15
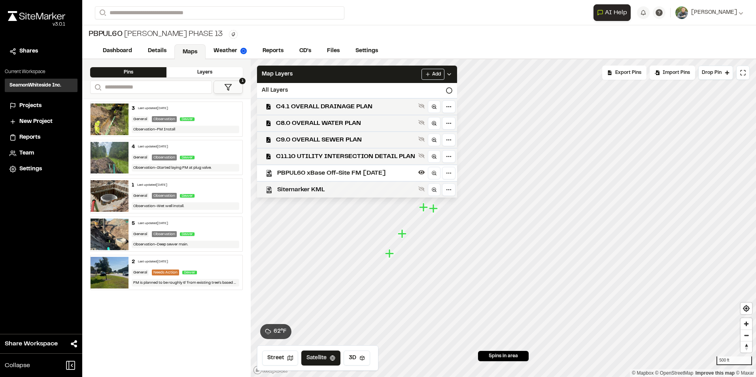
click at [333, 191] on span "Sitemarker KML" at bounding box center [346, 189] width 138 height 9
click at [334, 186] on span "Sitemarker KML" at bounding box center [346, 189] width 138 height 9
click at [445, 167] on div "Click to Drop Pin 5 pins in area Export Pins Available Datums Datums Apply Conv…" at bounding box center [503, 218] width 505 height 318
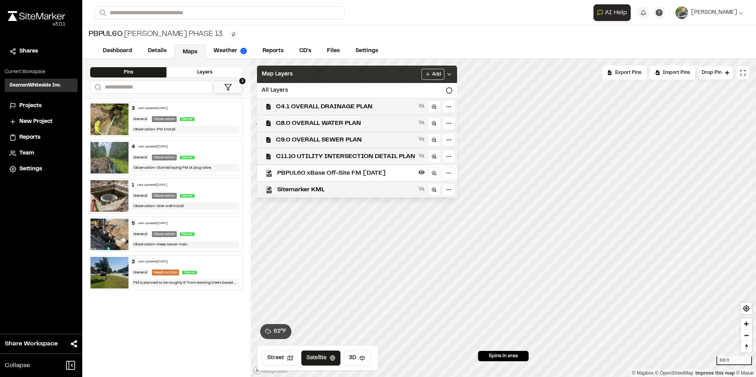
click at [450, 71] on icon at bounding box center [449, 74] width 6 height 6
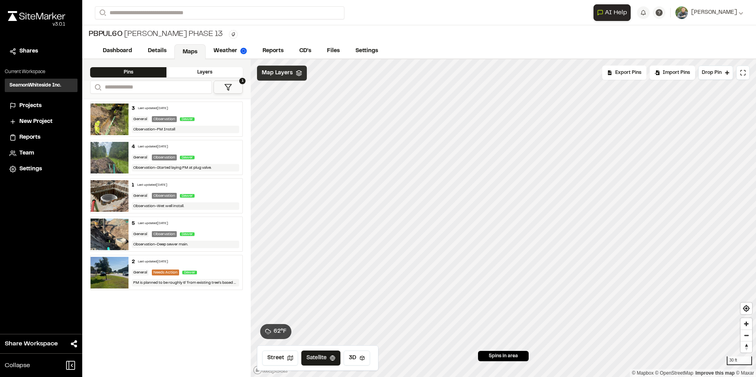
click at [281, 73] on span "Map Layers" at bounding box center [277, 73] width 31 height 9
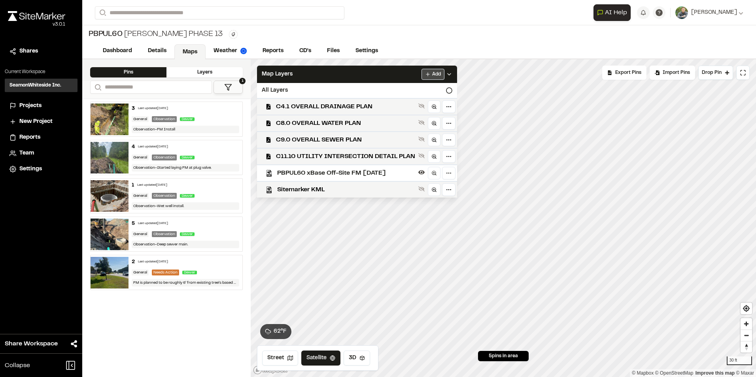
click at [433, 75] on html "Close sidebar v 3.0.1 Shares Current Workspace SeamonWhiteside Inc. SI Projects…" at bounding box center [378, 188] width 756 height 377
click at [405, 87] on link "Add Layer" at bounding box center [412, 89] width 59 height 13
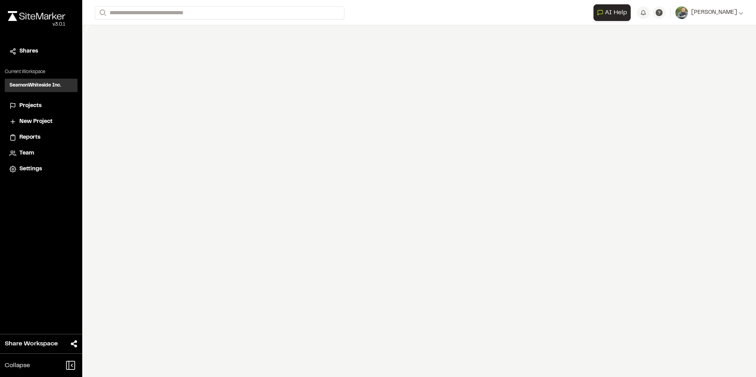
select select "****"
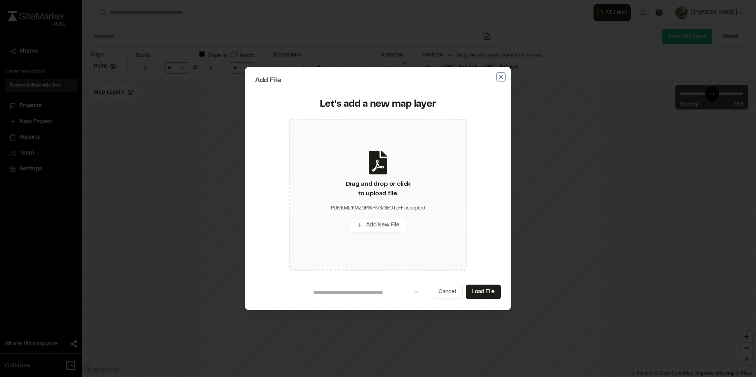
click at [502, 78] on icon "button" at bounding box center [501, 77] width 4 height 4
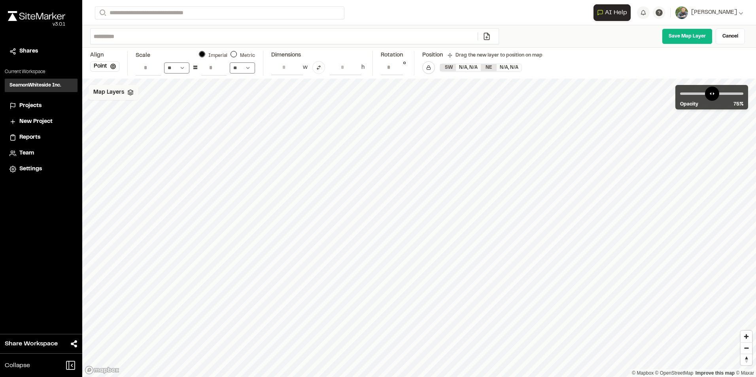
click at [124, 97] on div "Map Layers" at bounding box center [114, 92] width 50 height 15
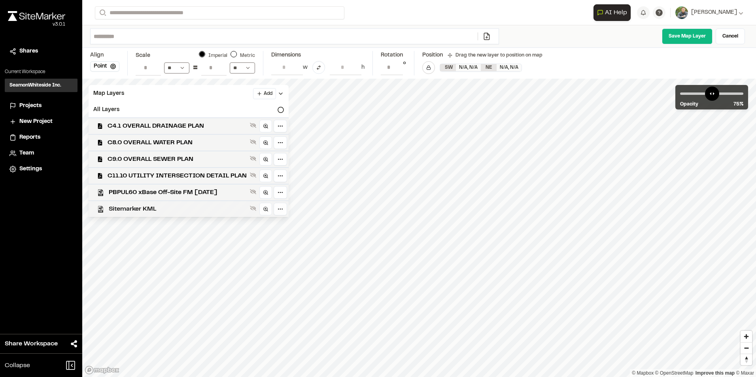
click at [149, 204] on span "Sitemarker KML" at bounding box center [178, 208] width 138 height 9
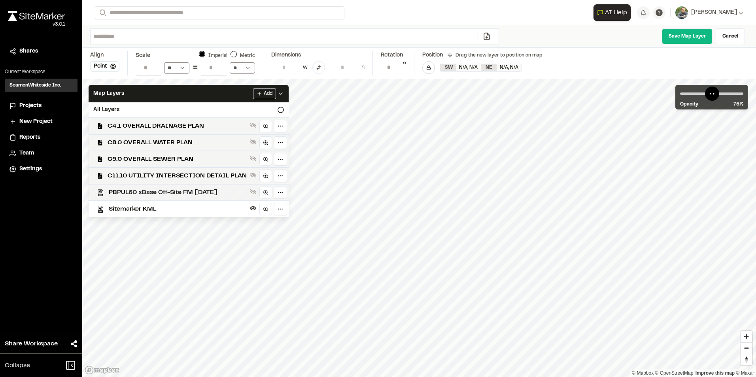
click at [153, 195] on span "PBPUL60 xBase Off-Site FM [DATE]" at bounding box center [178, 192] width 138 height 9
click at [152, 206] on span "Sitemarker KML" at bounding box center [178, 208] width 138 height 9
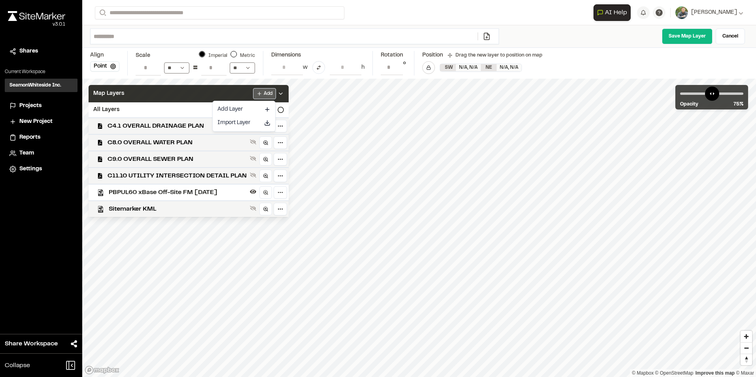
click at [268, 89] on html "Close sidebar v 3.0.1 Shares Current Workspace SeamonWhiteside Inc. SI Projects…" at bounding box center [378, 188] width 756 height 377
click at [257, 106] on link "Add Layer" at bounding box center [243, 109] width 59 height 13
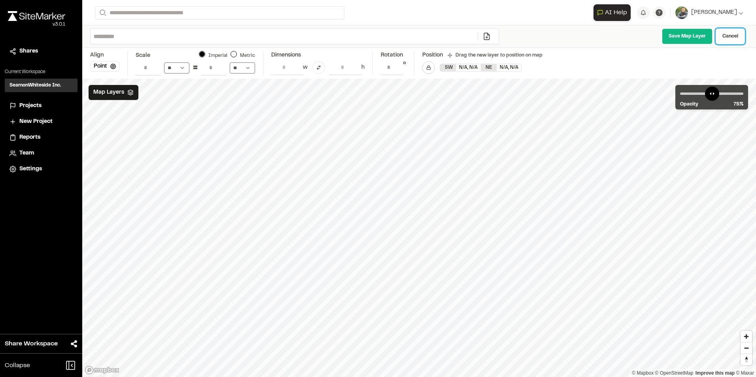
click at [723, 35] on link "Cancel" at bounding box center [729, 36] width 29 height 16
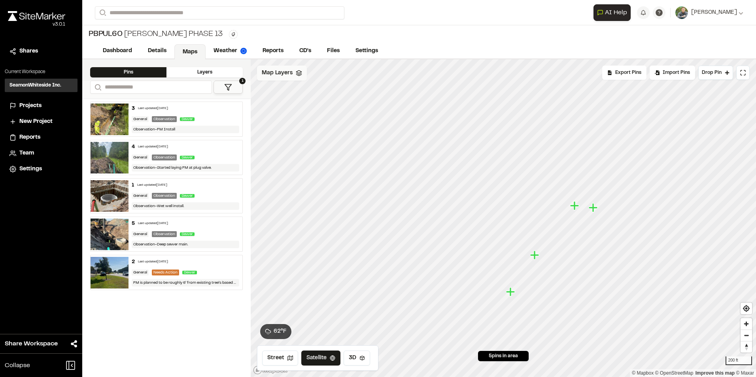
click at [281, 77] on span "Map Layers" at bounding box center [277, 73] width 31 height 9
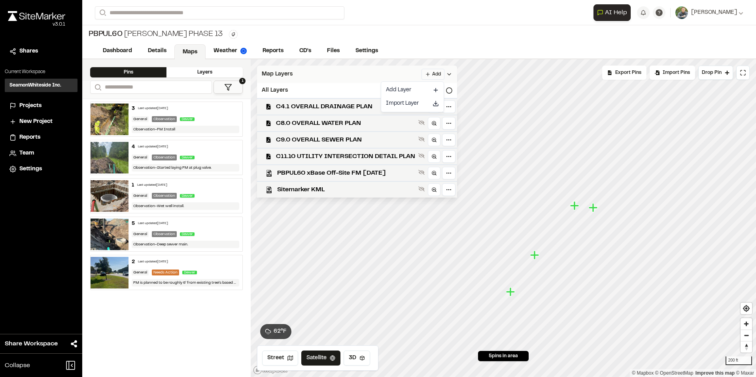
click at [438, 71] on html "Close sidebar v 3.0.1 Shares Current Workspace SeamonWhiteside Inc. SI Projects…" at bounding box center [378, 188] width 756 height 377
click at [413, 91] on link "Add Layer" at bounding box center [412, 89] width 59 height 13
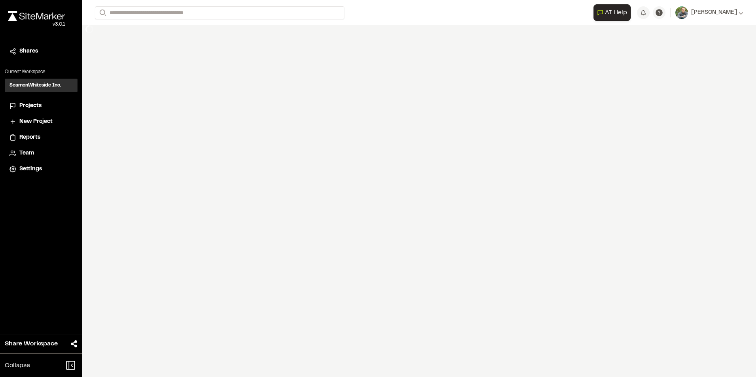
select select "****"
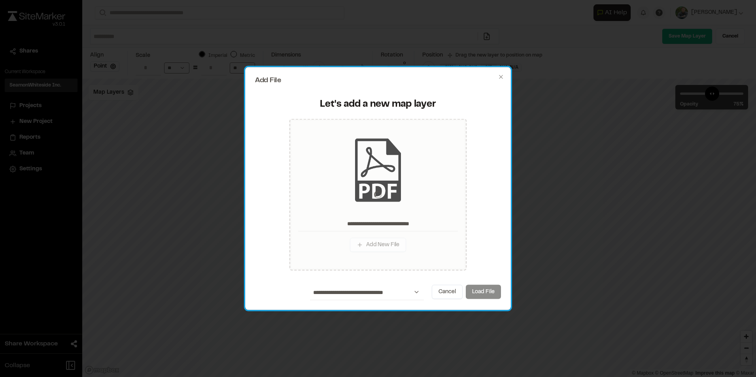
click at [489, 297] on div "**********" at bounding box center [378, 292] width 246 height 15
click at [487, 290] on div "**********" at bounding box center [378, 292] width 246 height 15
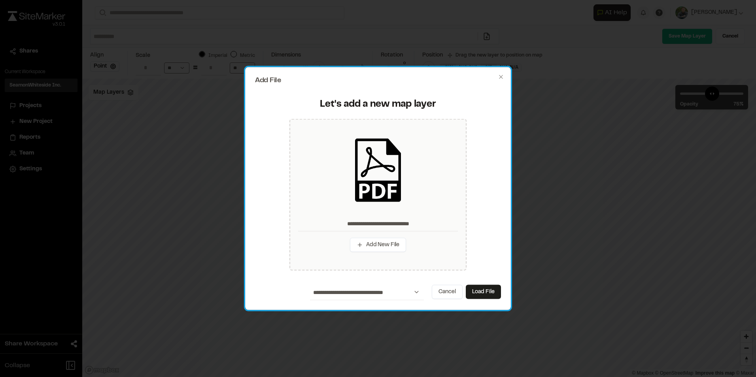
click at [487, 300] on div "**********" at bounding box center [378, 292] width 246 height 15
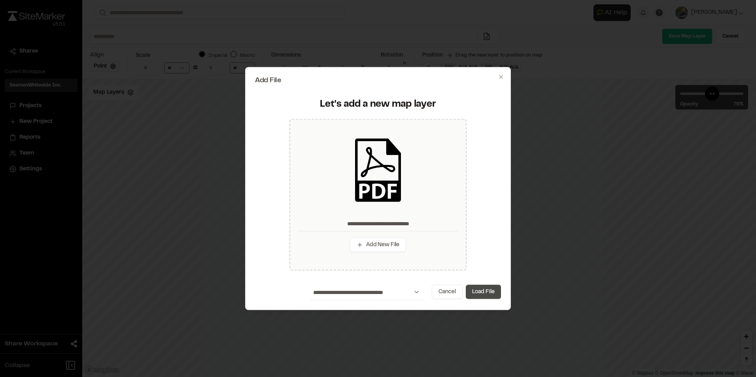
click at [486, 293] on button "Load File" at bounding box center [483, 292] width 35 height 14
type input "**********"
type input "****"
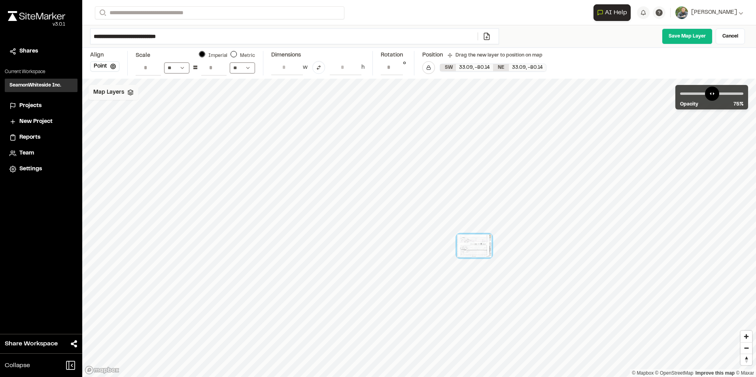
click at [111, 93] on span "Map Layers" at bounding box center [108, 92] width 31 height 9
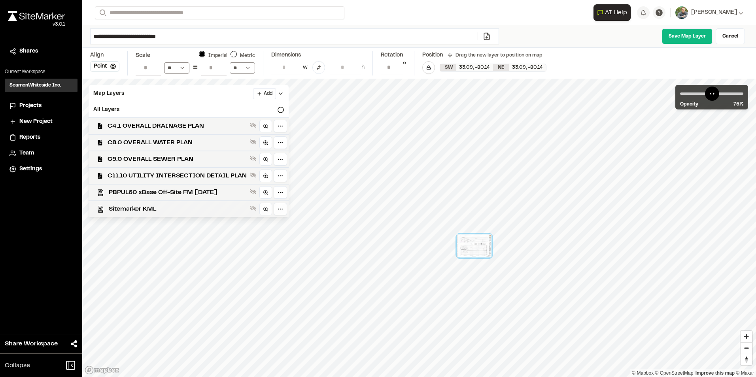
click at [151, 211] on span "Sitemarker KML" at bounding box center [178, 208] width 138 height 9
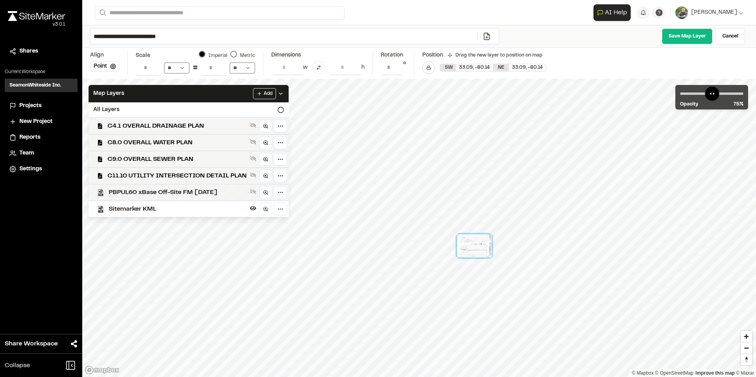
click at [197, 191] on span "PBPUL60 xBase Off-Site FM [DATE]" at bounding box center [178, 192] width 138 height 9
click at [190, 209] on span "Sitemarker KML" at bounding box center [178, 208] width 138 height 9
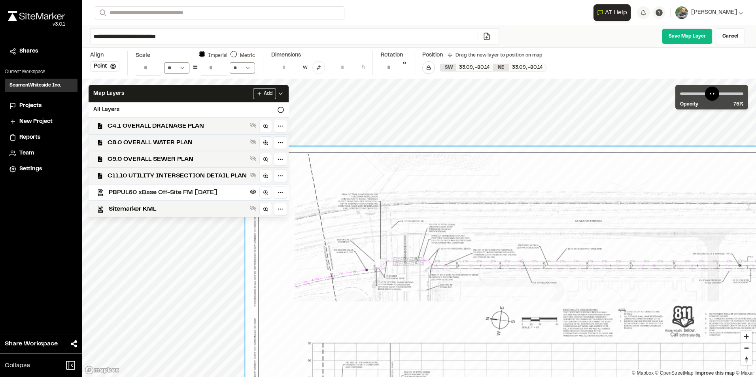
drag, startPoint x: 347, startPoint y: 173, endPoint x: 611, endPoint y: 281, distance: 285.8
click at [628, 287] on div at bounding box center [557, 355] width 625 height 417
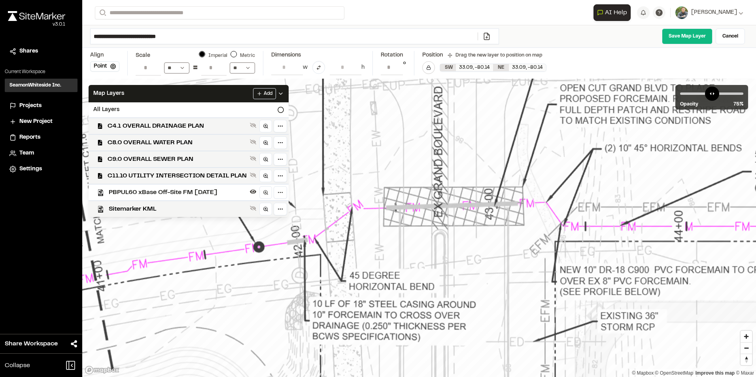
drag, startPoint x: 456, startPoint y: 273, endPoint x: 459, endPoint y: 244, distance: 29.4
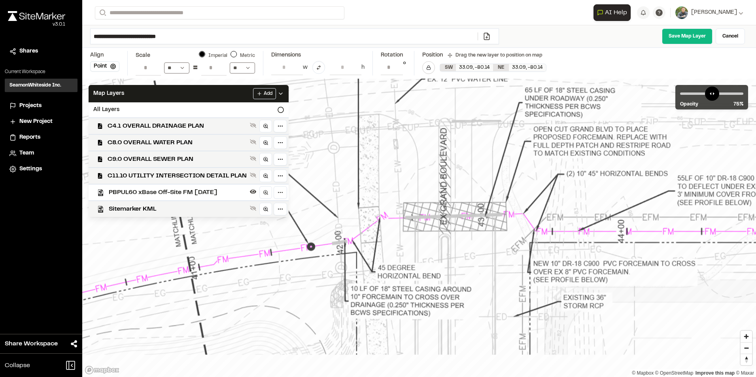
click at [211, 69] on input "**" at bounding box center [213, 67] width 25 height 15
click at [207, 68] on input "**" at bounding box center [213, 67] width 25 height 15
click at [215, 68] on input "**" at bounding box center [213, 67] width 25 height 15
drag, startPoint x: 215, startPoint y: 68, endPoint x: 208, endPoint y: 68, distance: 7.1
click at [207, 68] on input "**" at bounding box center [213, 67] width 25 height 15
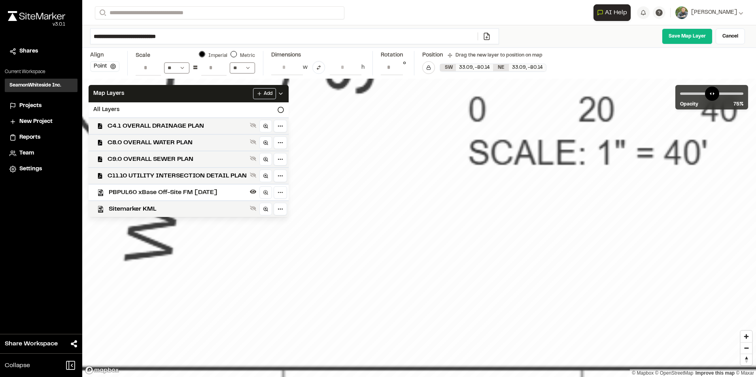
click at [105, 64] on button "Point" at bounding box center [104, 66] width 29 height 10
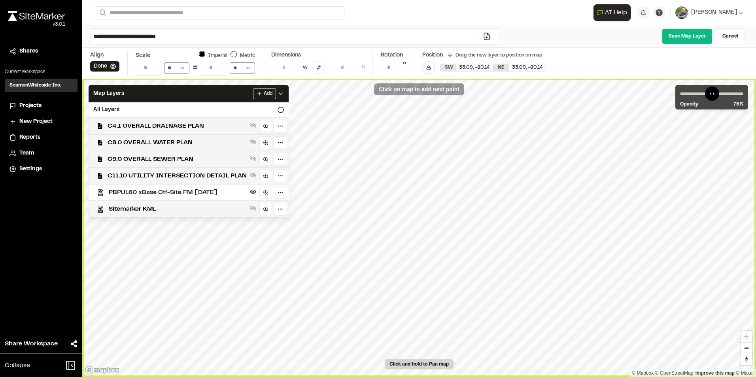
type input "**********"
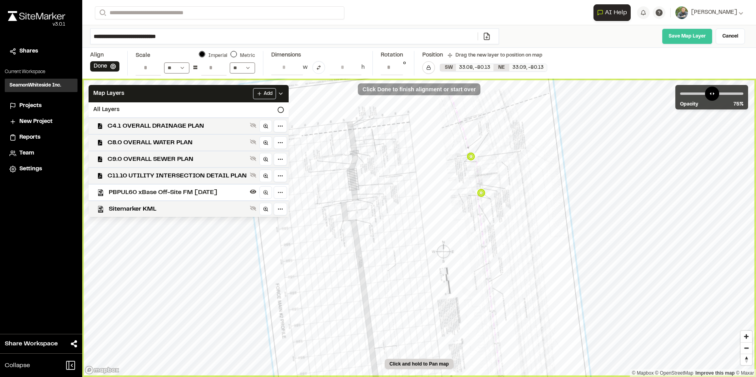
click at [681, 37] on link "Save Map Layer" at bounding box center [687, 36] width 51 height 16
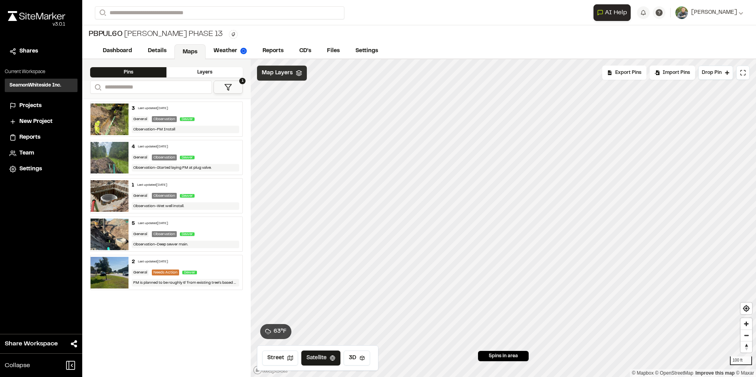
click at [276, 76] on span "Map Layers" at bounding box center [277, 73] width 31 height 9
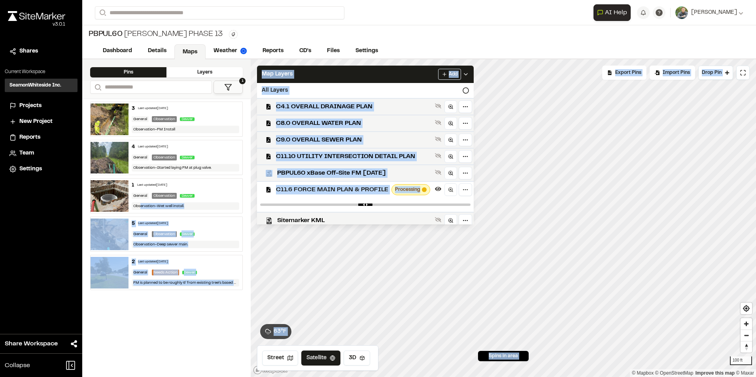
drag, startPoint x: 456, startPoint y: 206, endPoint x: 165, endPoint y: 198, distance: 290.6
click at [165, 198] on div "**********" at bounding box center [418, 218] width 673 height 318
click at [452, 205] on input "range" at bounding box center [365, 205] width 210 height 2
drag, startPoint x: 451, startPoint y: 205, endPoint x: 194, endPoint y: 198, distance: 257.8
type input "*"
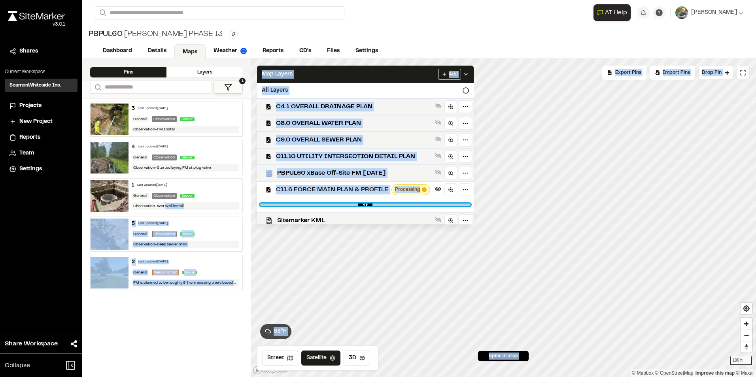
click at [260, 204] on input "range" at bounding box center [365, 205] width 210 height 2
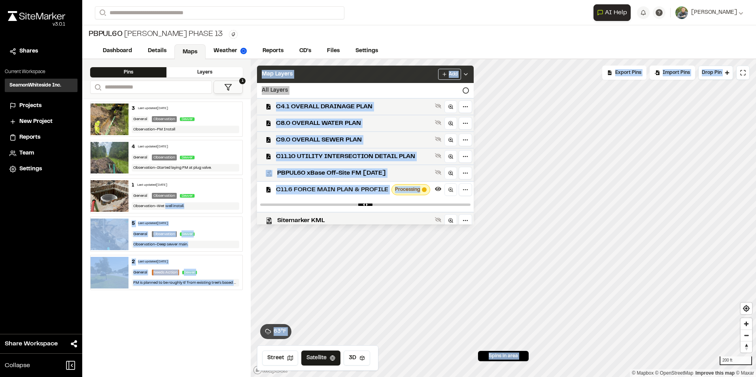
click at [469, 78] on div "Add" at bounding box center [453, 74] width 31 height 11
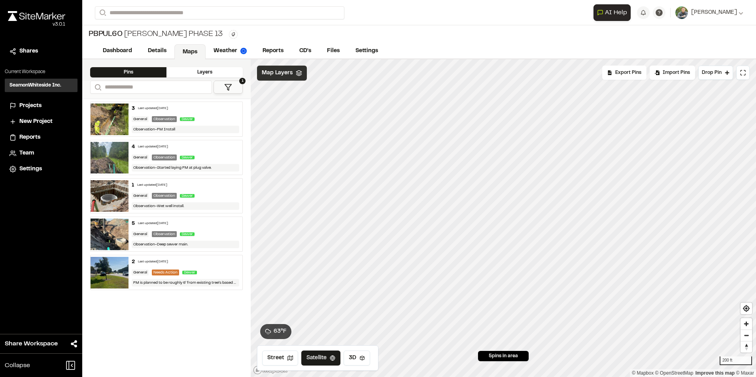
click at [271, 75] on span "Map Layers" at bounding box center [277, 73] width 31 height 9
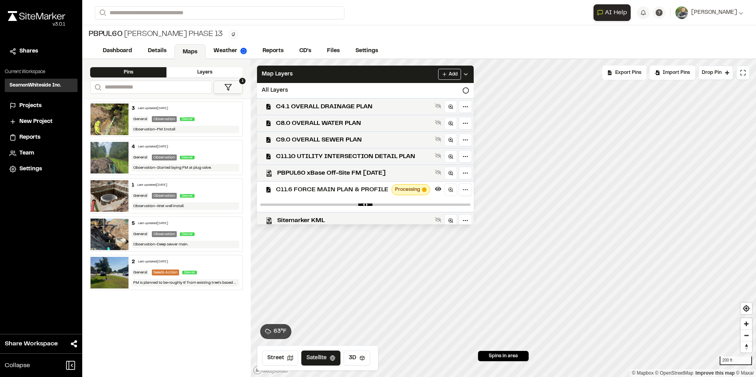
drag, startPoint x: 270, startPoint y: 207, endPoint x: 302, endPoint y: 204, distance: 31.9
click at [302, 204] on div at bounding box center [365, 205] width 217 height 14
type input "****"
click at [456, 206] on div at bounding box center [365, 205] width 217 height 14
click at [460, 202] on div at bounding box center [365, 205] width 217 height 14
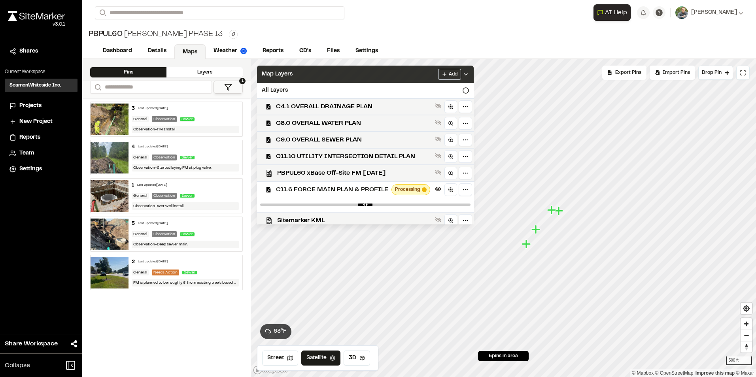
click at [469, 75] on icon at bounding box center [465, 74] width 6 height 6
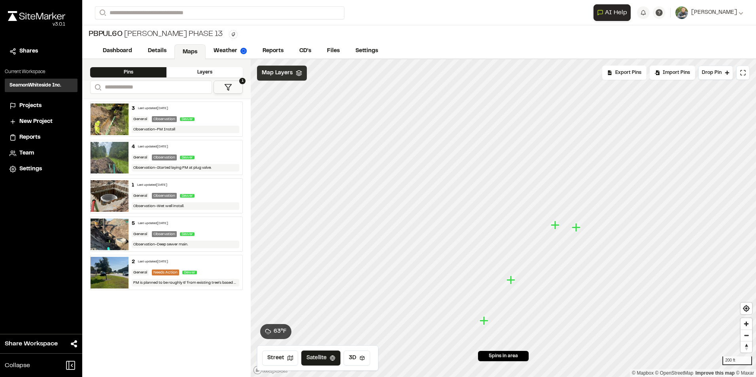
click at [286, 75] on span "Map Layers" at bounding box center [277, 73] width 31 height 9
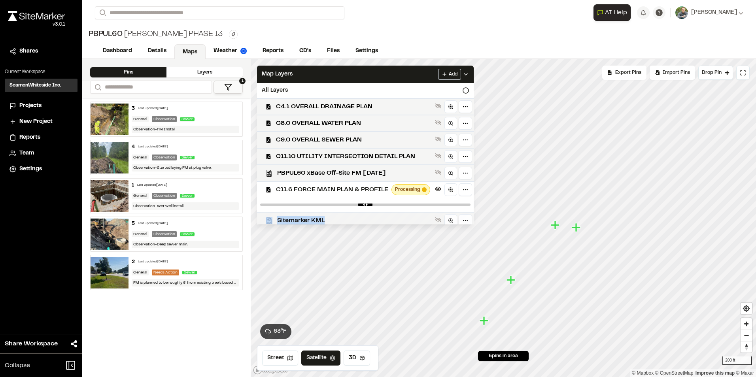
scroll to position [4, 0]
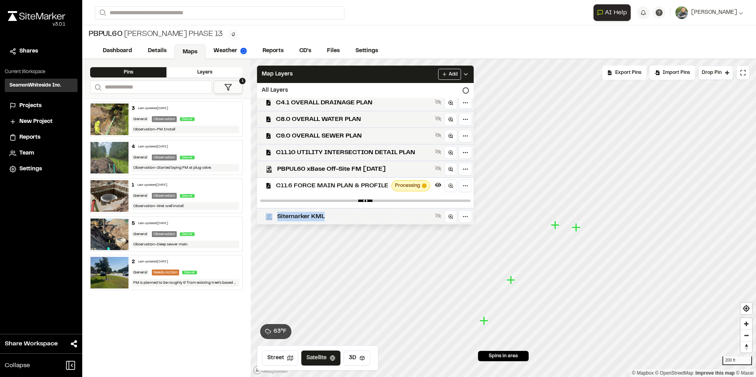
drag, startPoint x: 292, startPoint y: 203, endPoint x: 401, endPoint y: 211, distance: 109.7
click at [402, 211] on div "C4.1 OVERALL DRAINAGE PLAN C8.0 OVERALL WATER PLAN C9.0 OVERALL SEWER PLAN C11.…" at bounding box center [365, 161] width 217 height 126
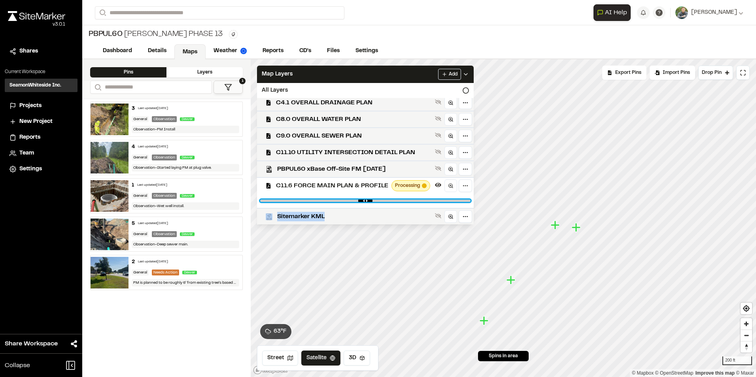
click at [340, 201] on input "range" at bounding box center [365, 201] width 210 height 2
click at [443, 201] on input "range" at bounding box center [365, 201] width 210 height 2
drag, startPoint x: 459, startPoint y: 202, endPoint x: 464, endPoint y: 202, distance: 4.3
click at [460, 202] on input "range" at bounding box center [365, 201] width 210 height 2
type input "*"
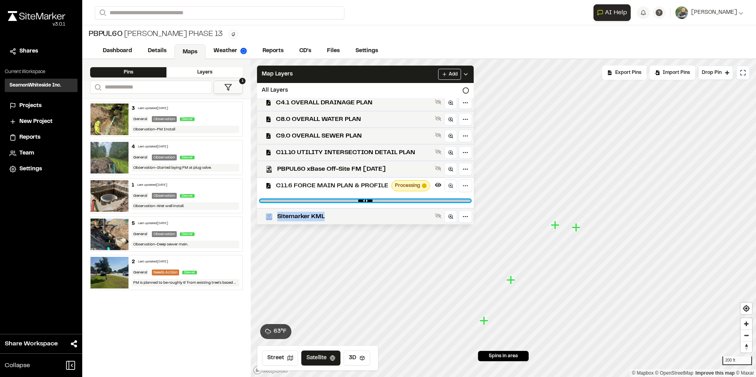
click at [468, 201] on input "range" at bounding box center [365, 201] width 210 height 2
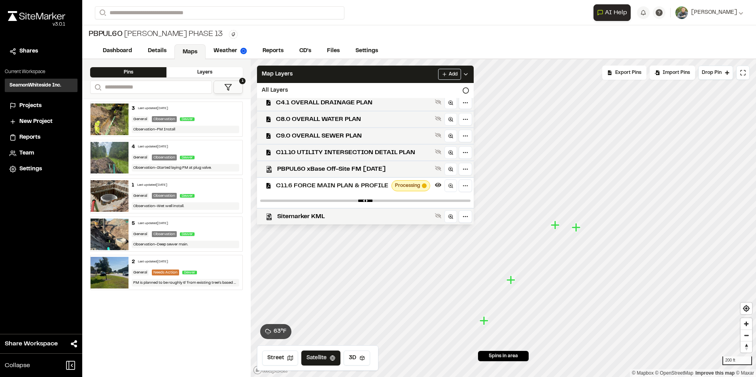
click at [469, 72] on icon at bounding box center [465, 74] width 6 height 6
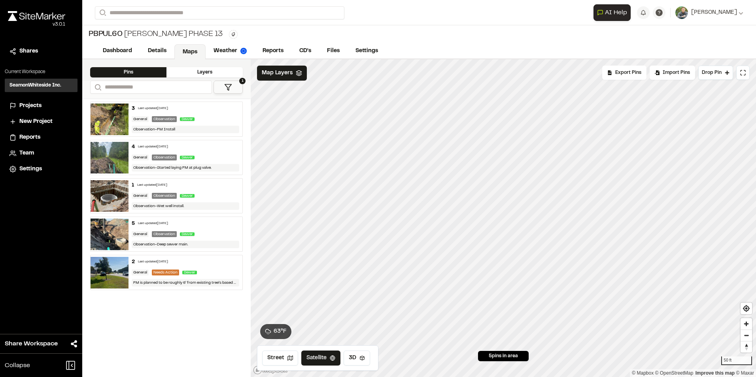
click at [300, 76] on icon at bounding box center [299, 73] width 6 height 6
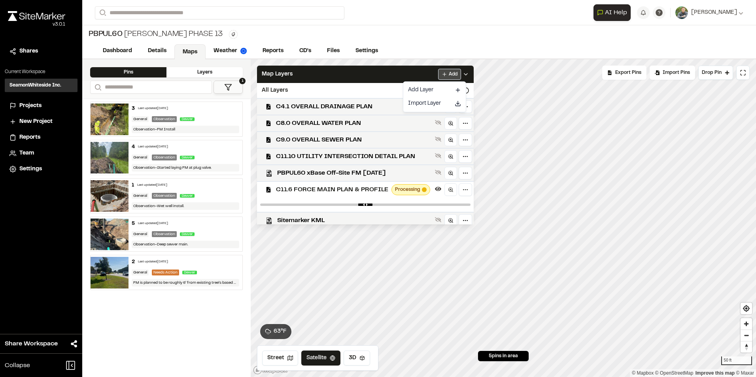
click at [447, 77] on html "Close sidebar v 3.0.1 Shares Current Workspace SeamonWhiteside Inc. SI Projects…" at bounding box center [378, 188] width 756 height 377
click at [433, 91] on link "Add Layer" at bounding box center [434, 89] width 59 height 13
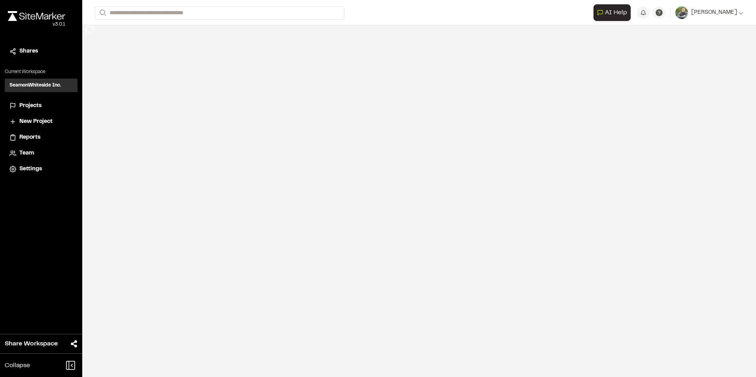
select select "****"
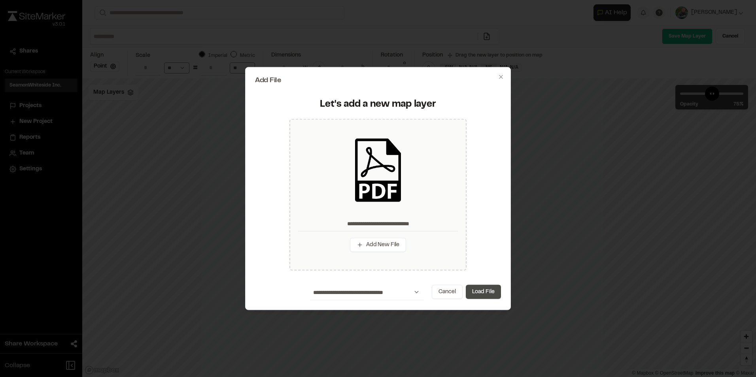
click at [484, 291] on button "Load File" at bounding box center [483, 292] width 35 height 14
type input "**********"
type input "****"
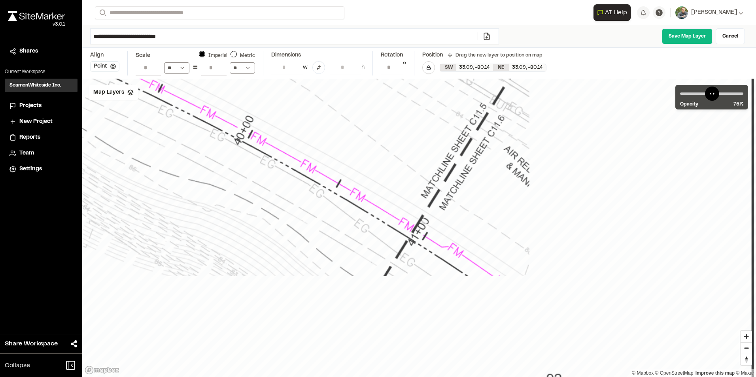
click at [107, 66] on button "Point" at bounding box center [104, 66] width 29 height 10
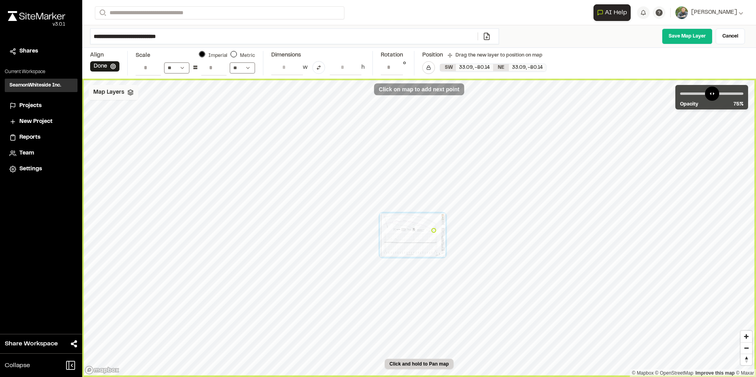
click at [120, 90] on span "Map Layers" at bounding box center [108, 92] width 31 height 9
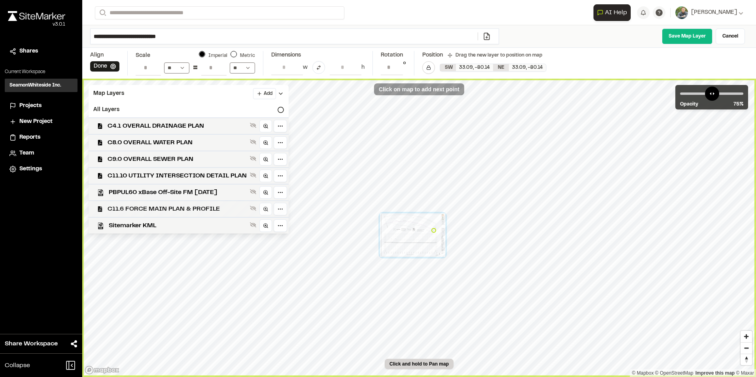
click at [195, 208] on span "C11.6 FORCE MAIN PLAN & PROFILE" at bounding box center [177, 208] width 139 height 9
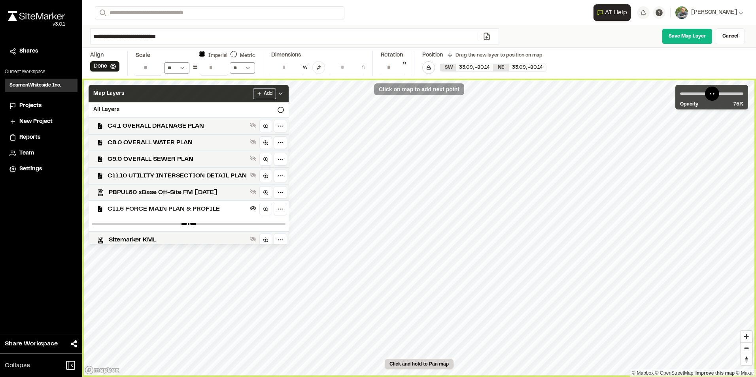
click at [284, 92] on icon at bounding box center [280, 94] width 6 height 6
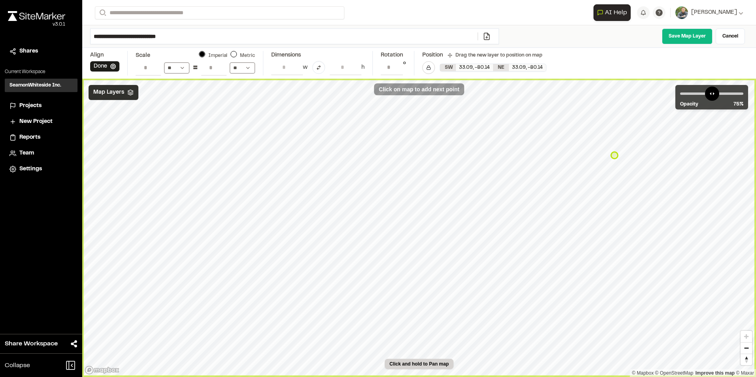
type input "**********"
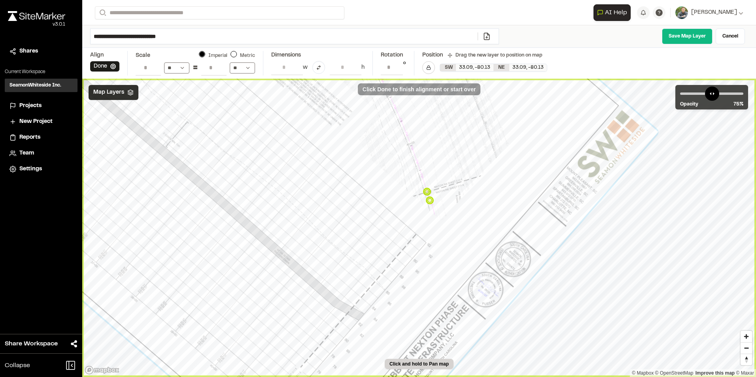
click at [116, 92] on span "Map Layers" at bounding box center [108, 92] width 31 height 9
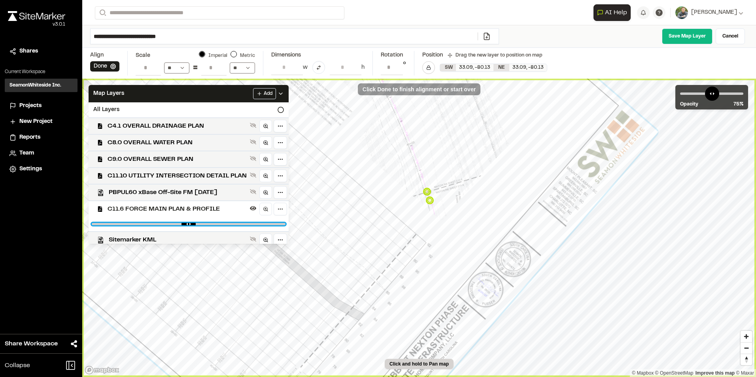
type input "*"
drag, startPoint x: 213, startPoint y: 222, endPoint x: 288, endPoint y: 222, distance: 75.1
click at [285, 223] on input "range" at bounding box center [189, 224] width 194 height 2
click at [215, 235] on span "Sitemarker KML" at bounding box center [178, 239] width 138 height 9
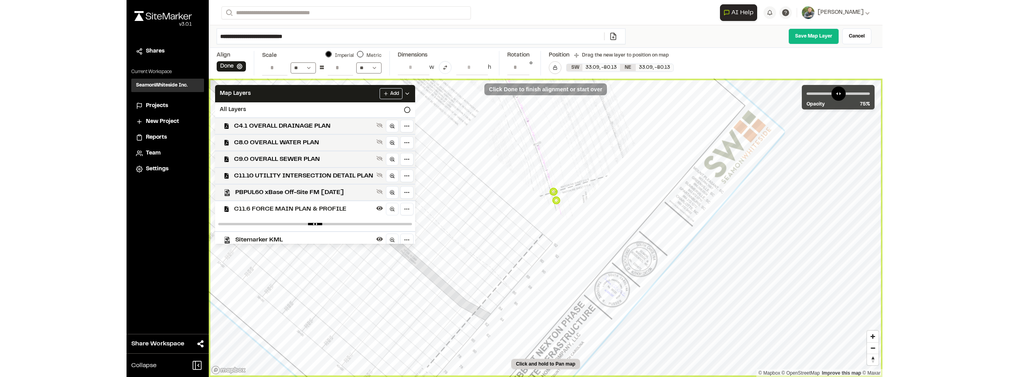
scroll to position [4, 0]
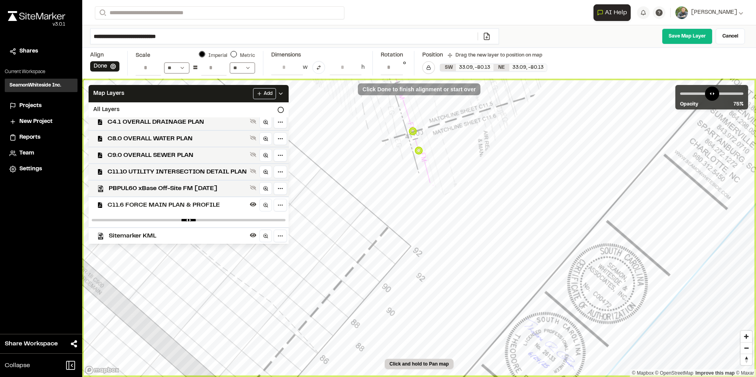
click at [184, 233] on span "Sitemarker KML" at bounding box center [178, 235] width 138 height 9
click at [166, 236] on span "Sitemarker KML" at bounding box center [178, 235] width 138 height 9
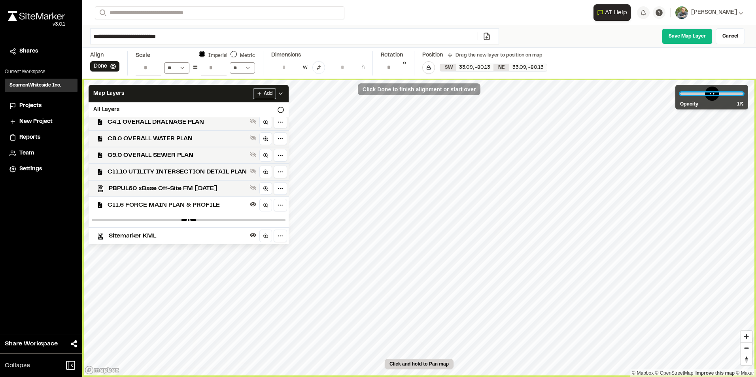
drag, startPoint x: 726, startPoint y: 89, endPoint x: 620, endPoint y: 100, distance: 106.9
click at [680, 95] on input "range" at bounding box center [711, 93] width 63 height 2
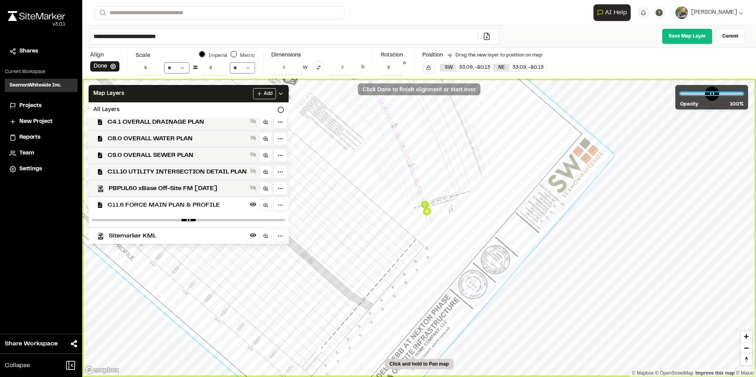
drag, startPoint x: 692, startPoint y: 93, endPoint x: 746, endPoint y: 106, distance: 55.2
type input "***"
click at [743, 95] on input "range" at bounding box center [711, 93] width 63 height 2
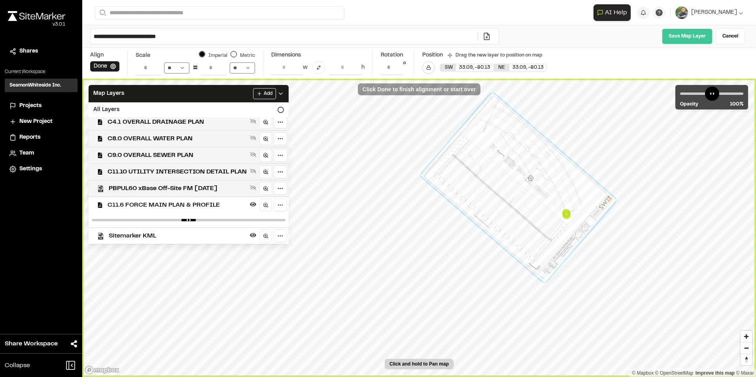
click at [683, 41] on link "Save Map Layer" at bounding box center [687, 36] width 51 height 16
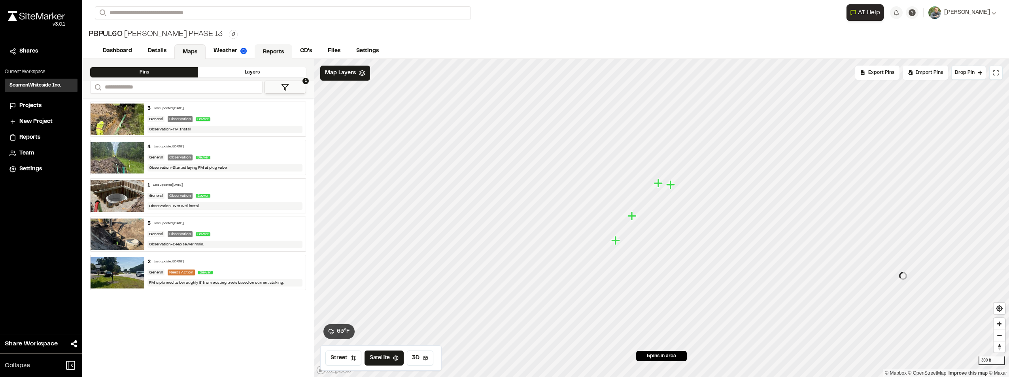
click at [277, 51] on link "Reports" at bounding box center [274, 51] width 38 height 15
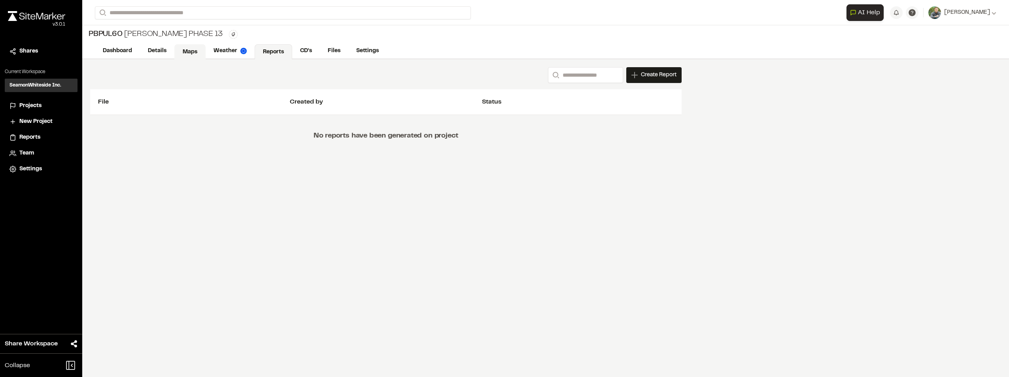
click at [191, 49] on link "Maps" at bounding box center [189, 51] width 31 height 15
